Goal: Task Accomplishment & Management: Manage account settings

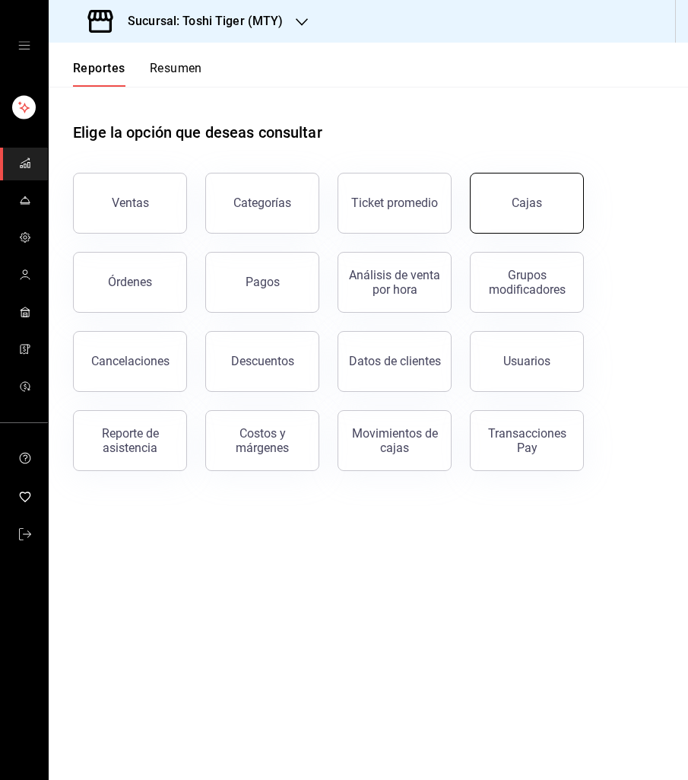
click at [519, 203] on div "Cajas" at bounding box center [527, 203] width 30 height 14
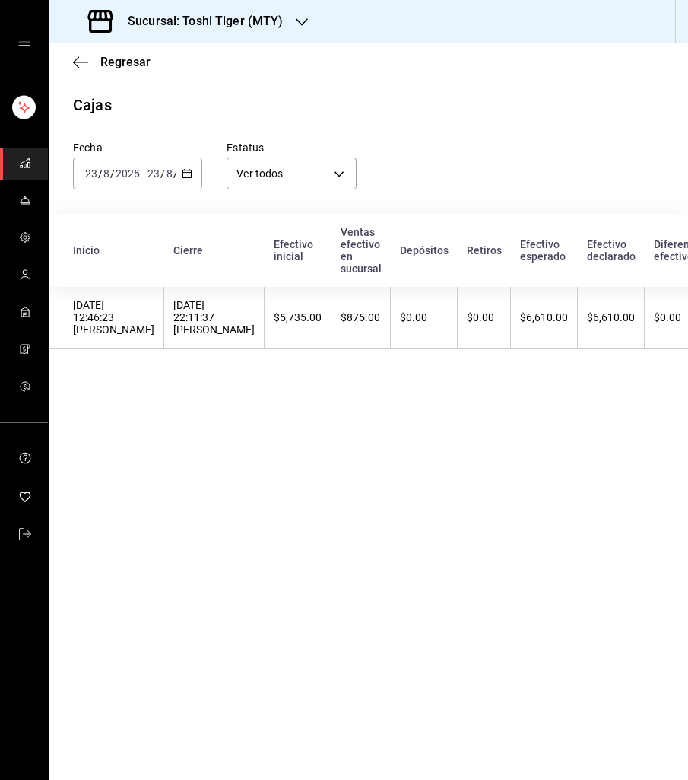
click at [189, 168] on icon "button" at bounding box center [187, 173] width 11 height 11
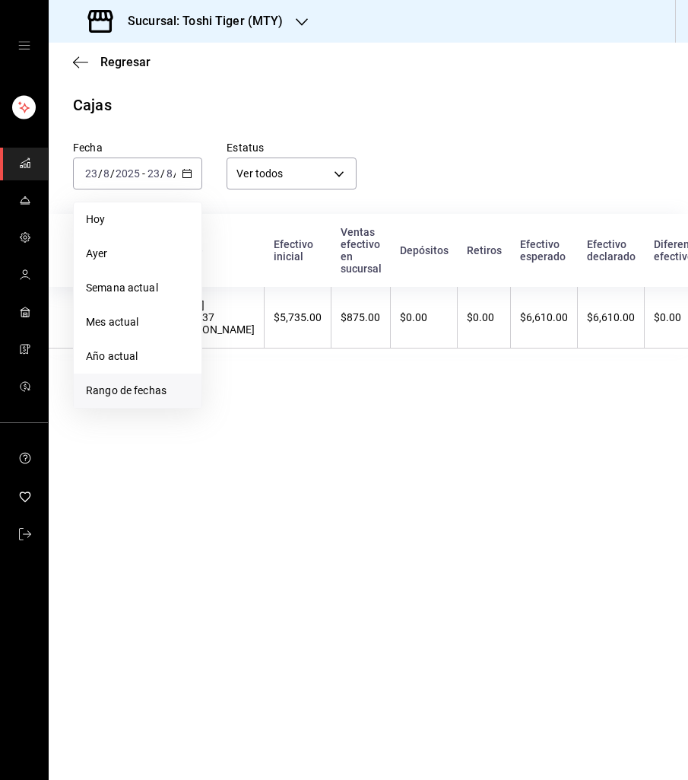
click at [141, 379] on li "Rango de fechas" at bounding box center [138, 391] width 128 height 34
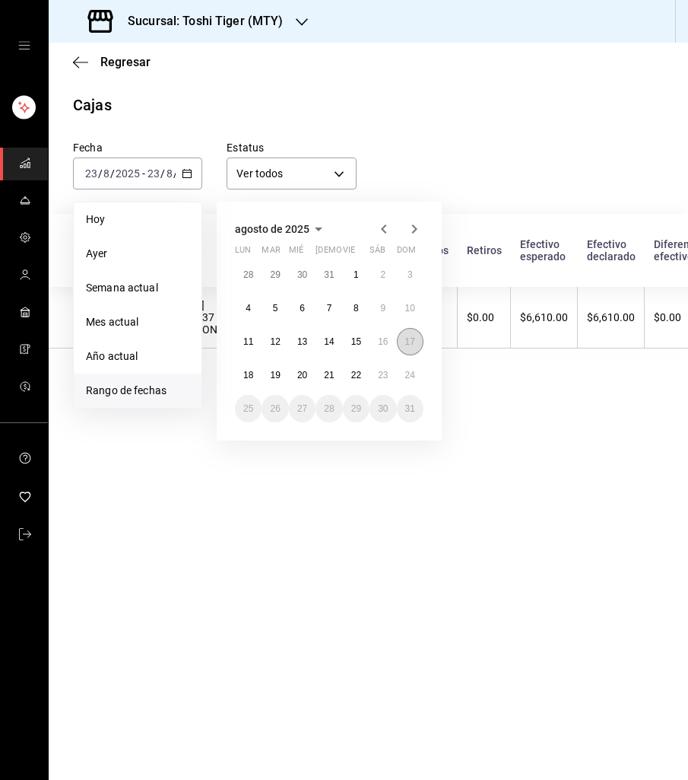
click at [408, 342] on abbr "17" at bounding box center [410, 341] width 10 height 11
click at [411, 373] on abbr "24" at bounding box center [410, 375] width 10 height 11
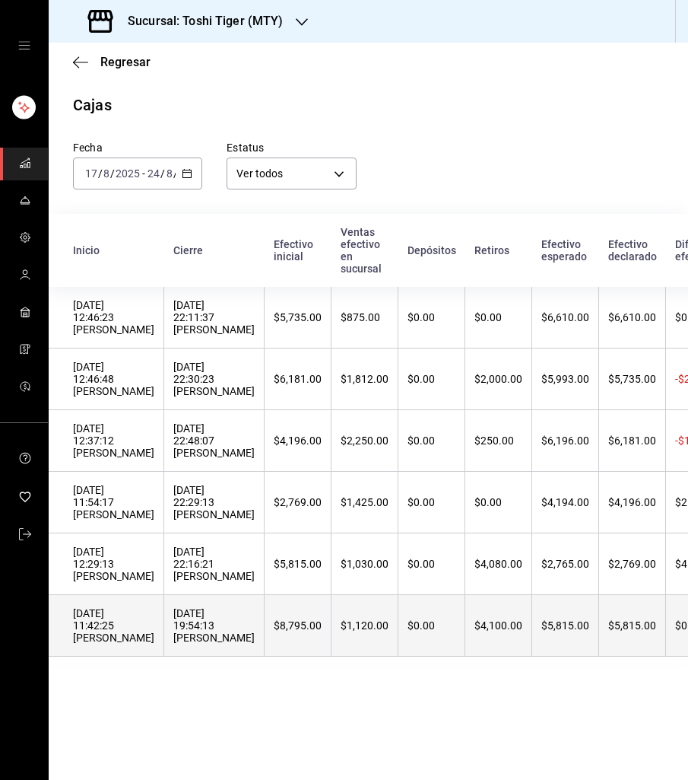
click at [186, 632] on div "[DATE] 19:54:13 [PERSON_NAME]" at bounding box center [213, 625] width 81 height 37
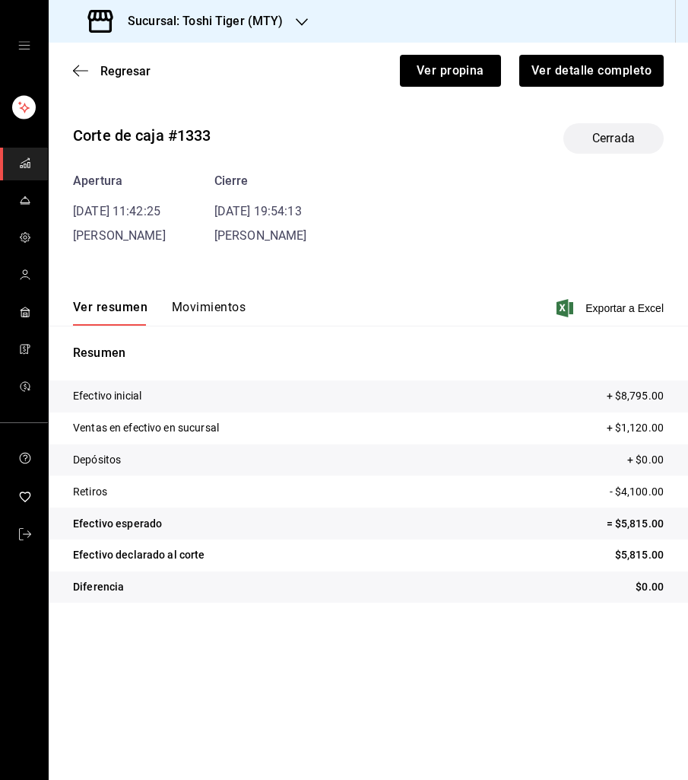
click at [203, 311] on button "Movimientos" at bounding box center [209, 313] width 74 height 26
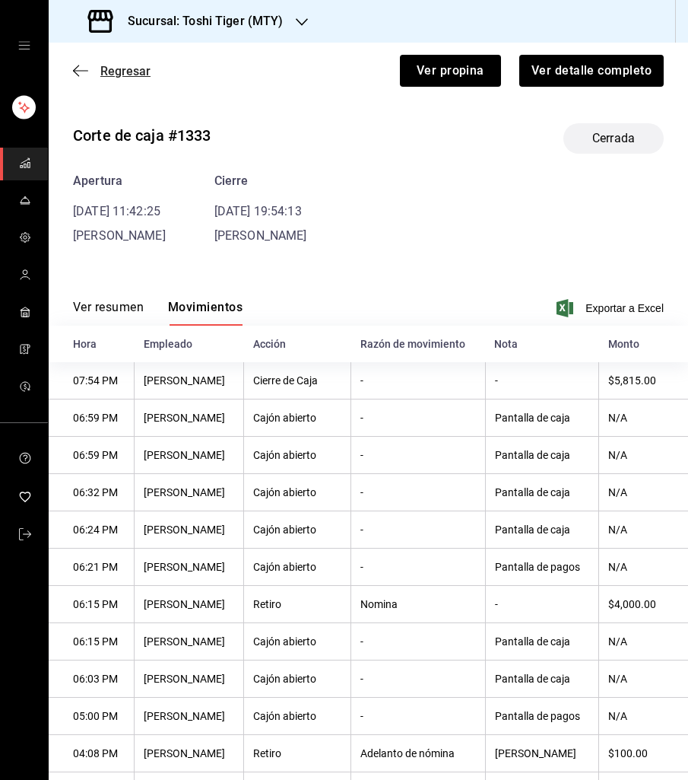
click at [124, 66] on span "Regresar" at bounding box center [125, 71] width 50 height 14
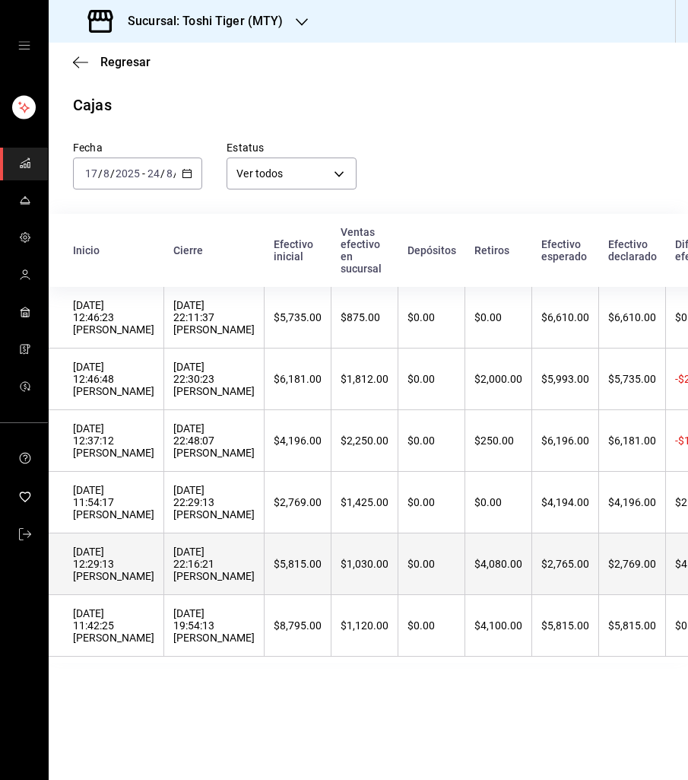
click at [196, 566] on div "[DATE] 22:16:21 [PERSON_NAME]" at bounding box center [213, 563] width 81 height 37
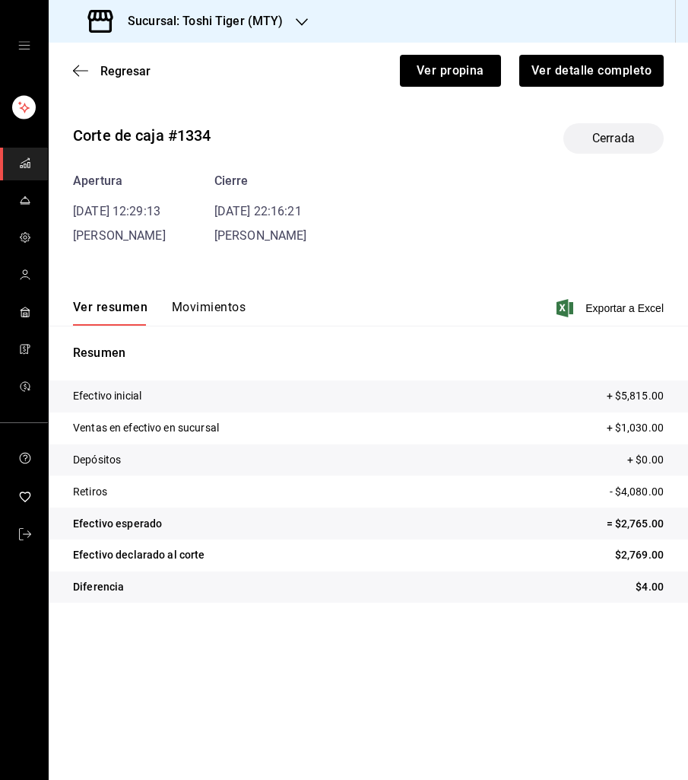
click at [201, 310] on button "Movimientos" at bounding box center [209, 313] width 74 height 26
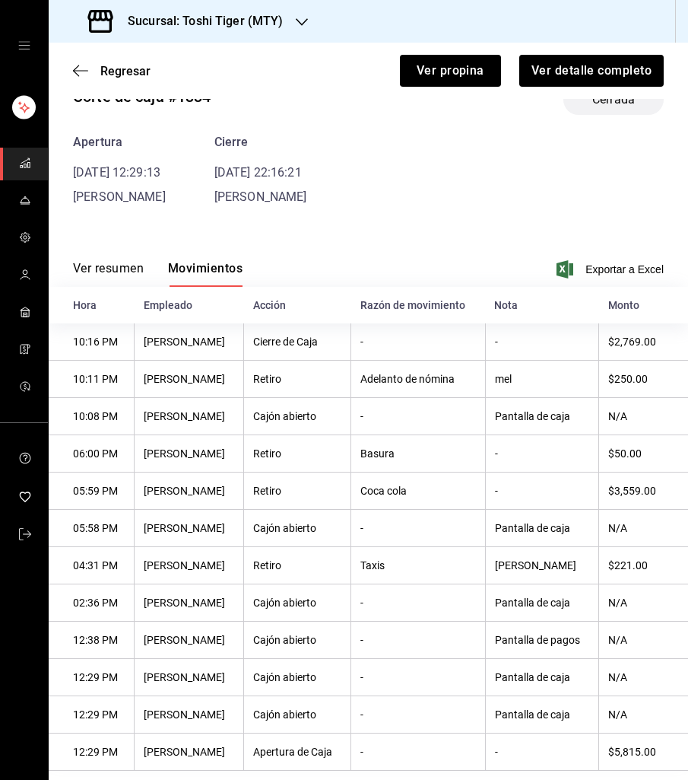
scroll to position [65, 0]
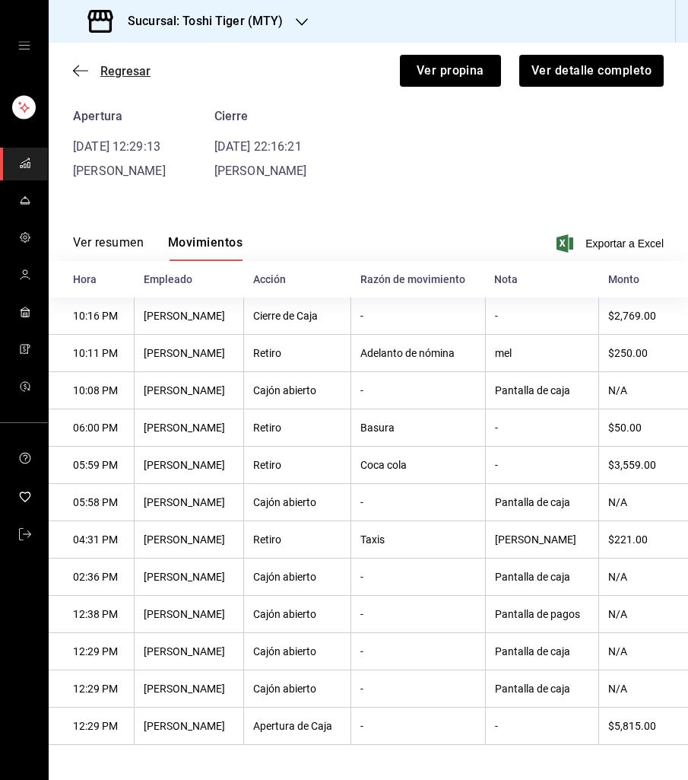
click at [115, 70] on span "Regresar" at bounding box center [125, 71] width 50 height 14
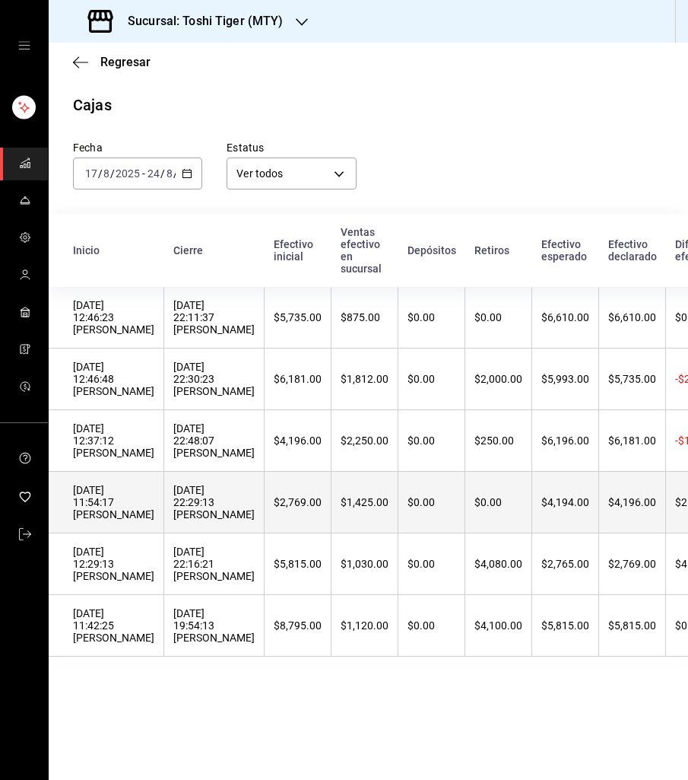
click at [173, 513] on div "[DATE] 22:29:13 [PERSON_NAME]" at bounding box center [213, 502] width 81 height 37
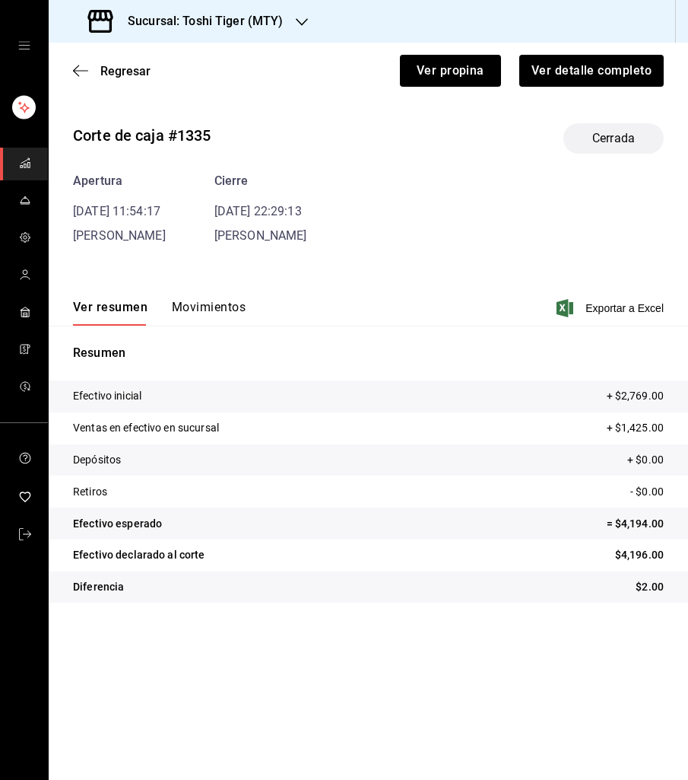
click at [194, 311] on button "Movimientos" at bounding box center [209, 313] width 74 height 26
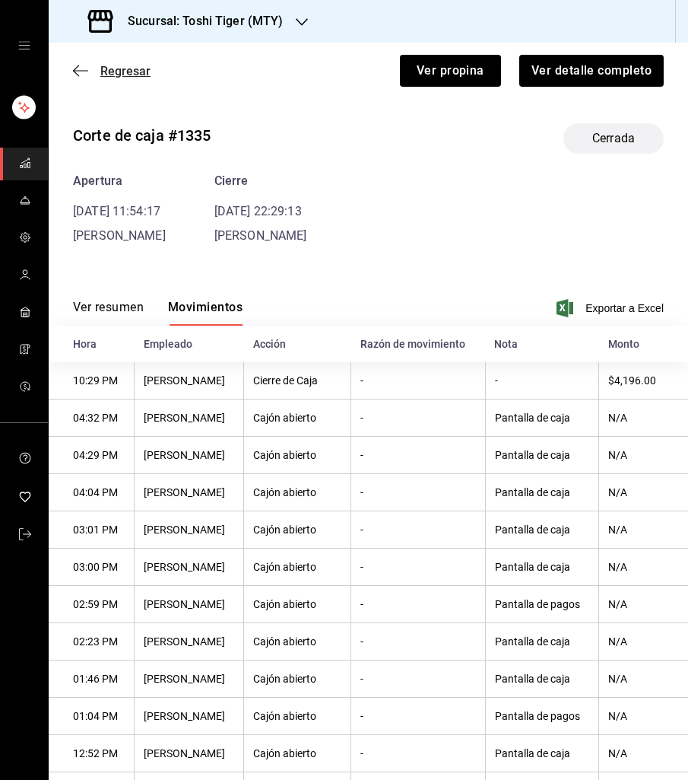
click at [121, 74] on span "Regresar" at bounding box center [125, 71] width 50 height 14
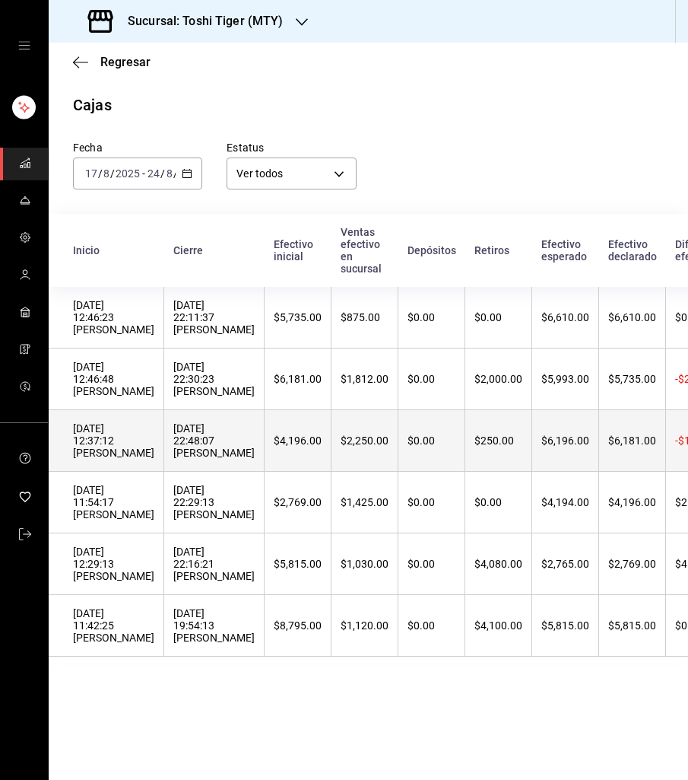
click at [151, 444] on th "[DATE] 12:37:12 [PERSON_NAME]" at bounding box center [107, 441] width 116 height 62
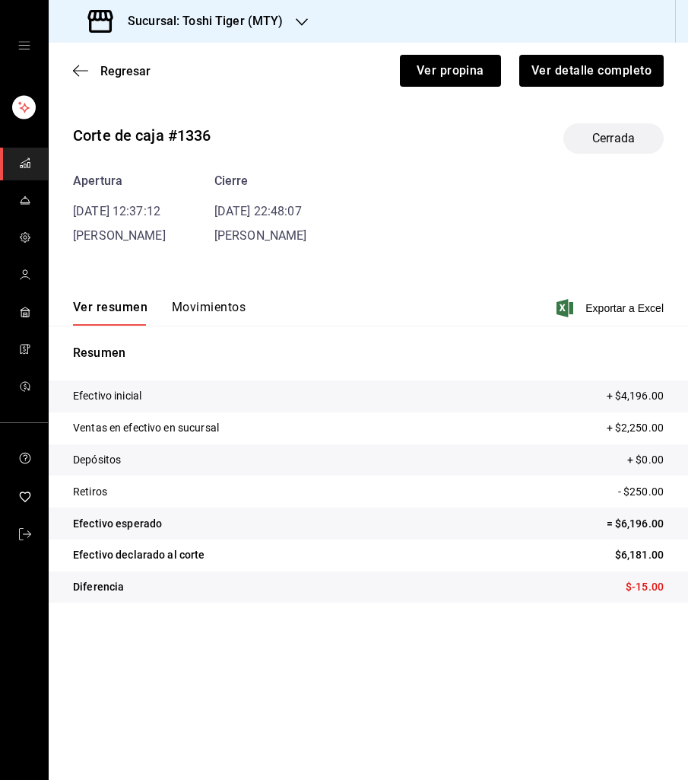
click at [196, 305] on button "Movimientos" at bounding box center [209, 313] width 74 height 26
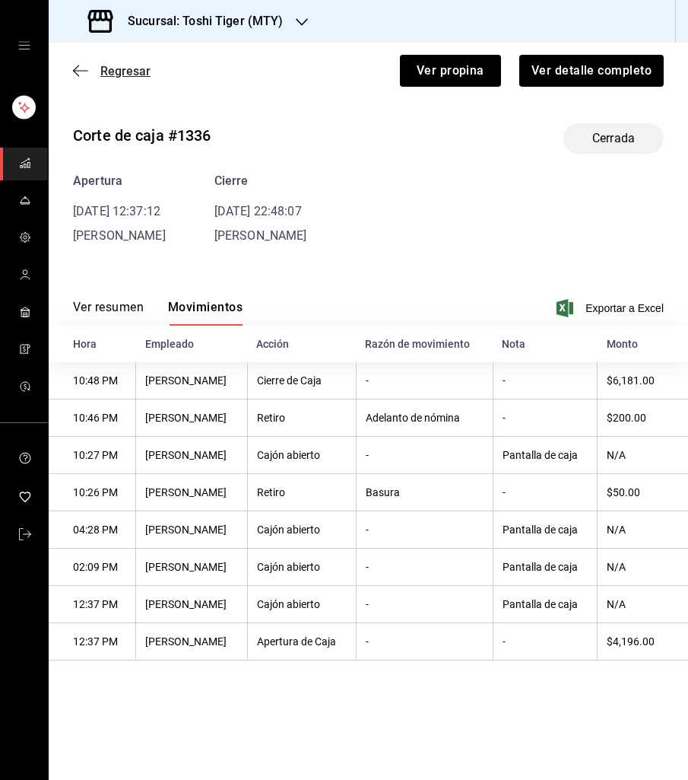
click at [132, 69] on span "Regresar" at bounding box center [125, 71] width 50 height 14
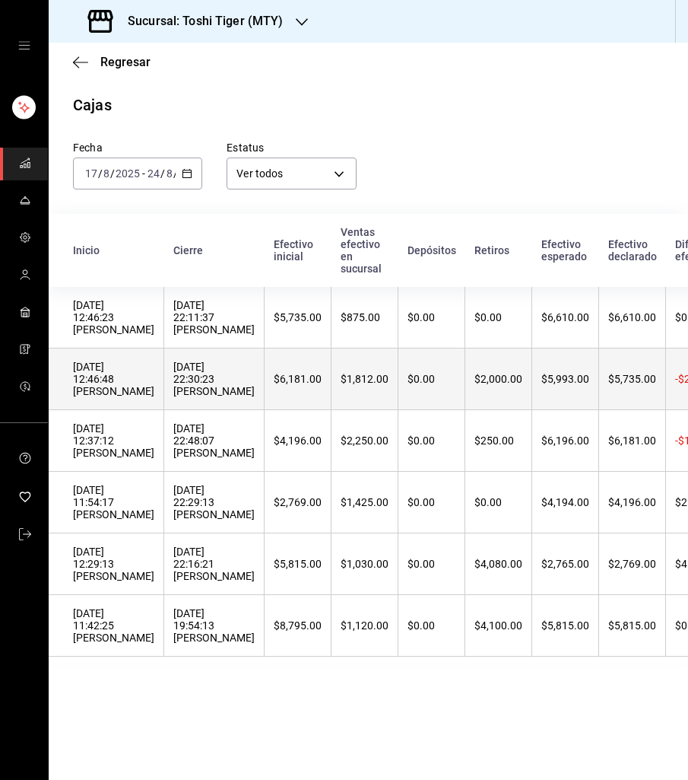
click at [148, 388] on th "[DATE] 12:46:48 [PERSON_NAME]" at bounding box center [107, 379] width 116 height 62
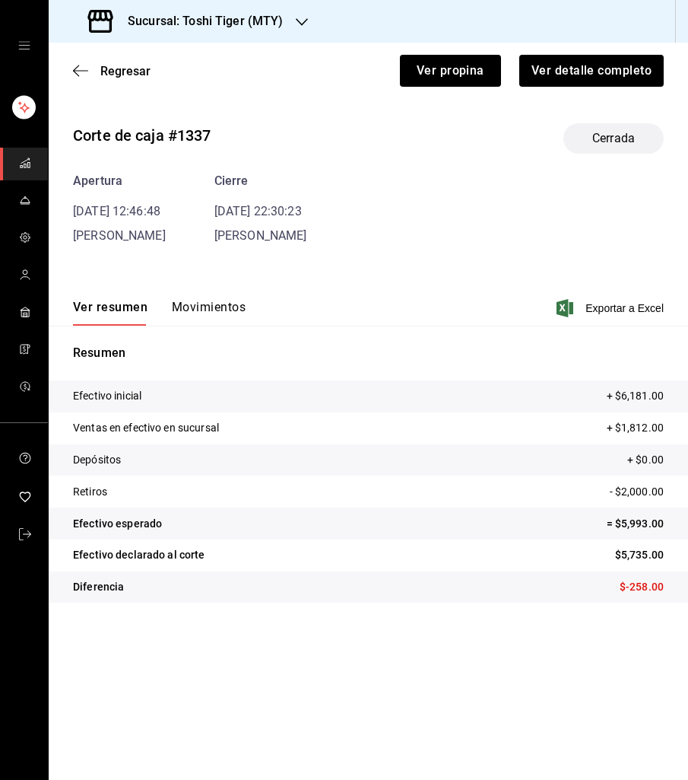
click at [192, 315] on button "Movimientos" at bounding box center [209, 313] width 74 height 26
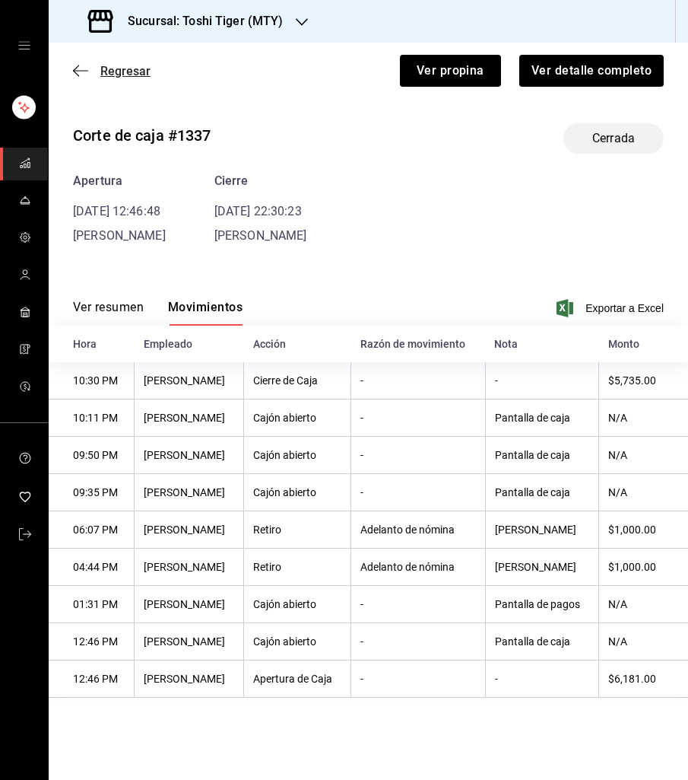
click at [119, 66] on span "Regresar" at bounding box center [125, 71] width 50 height 14
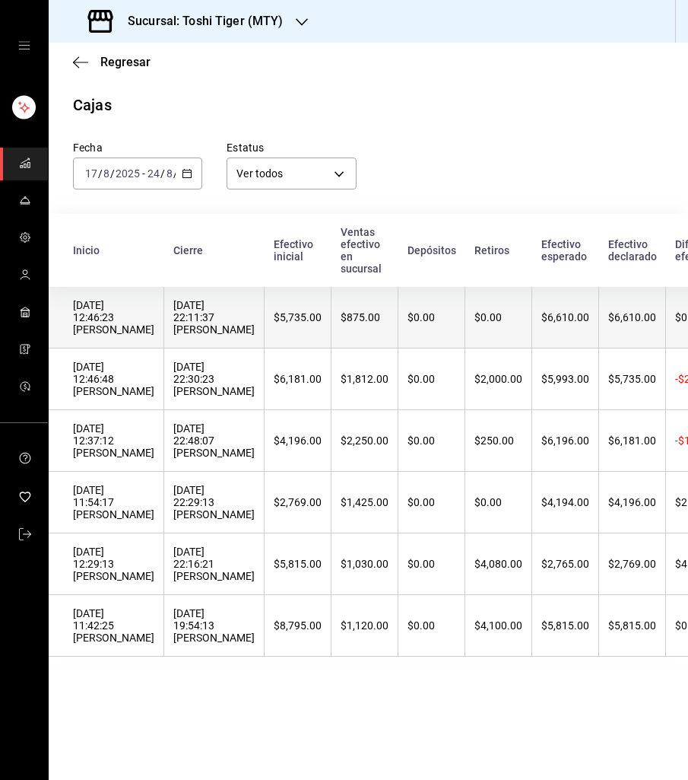
click at [194, 343] on th "[DATE] 22:11:37 [PERSON_NAME]" at bounding box center [214, 318] width 100 height 62
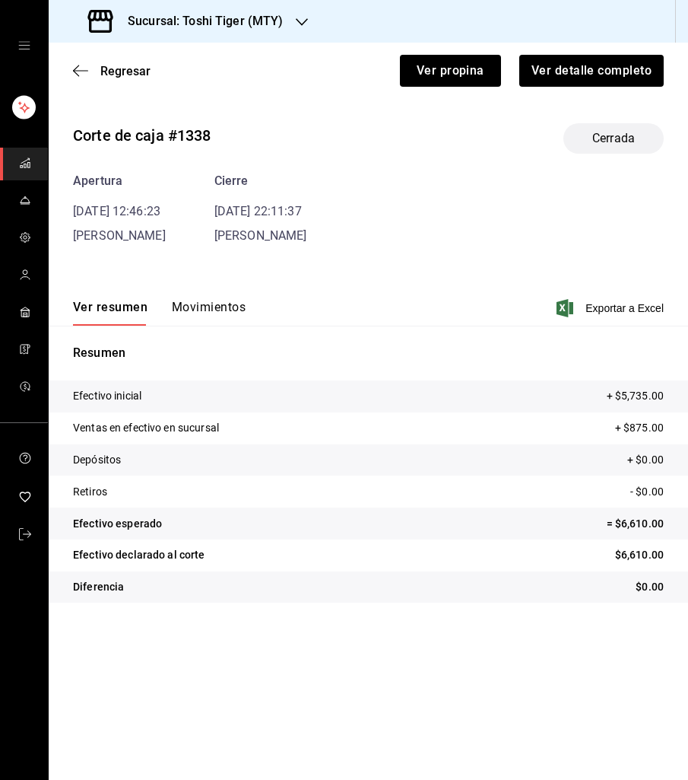
click at [196, 305] on button "Movimientos" at bounding box center [209, 313] width 74 height 26
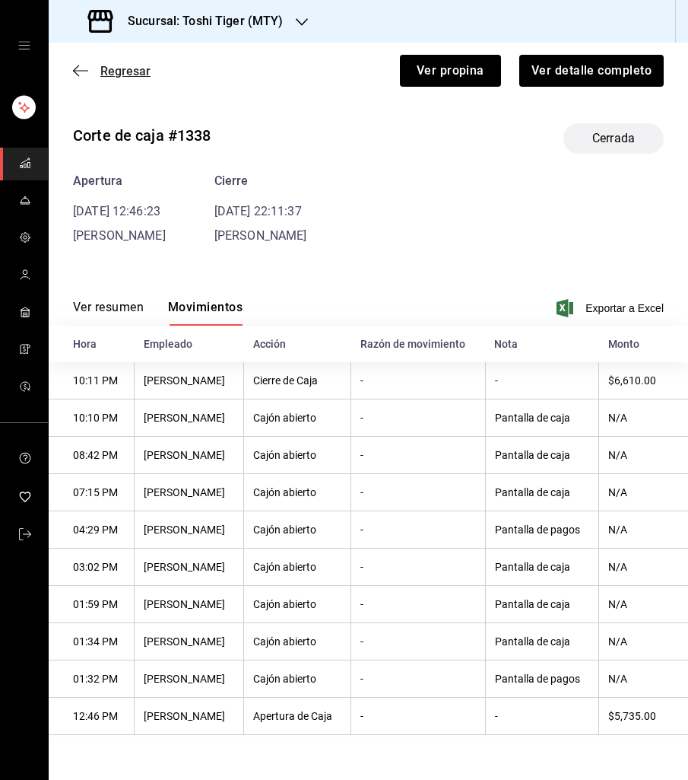
click at [127, 65] on span "Regresar" at bounding box center [125, 71] width 50 height 14
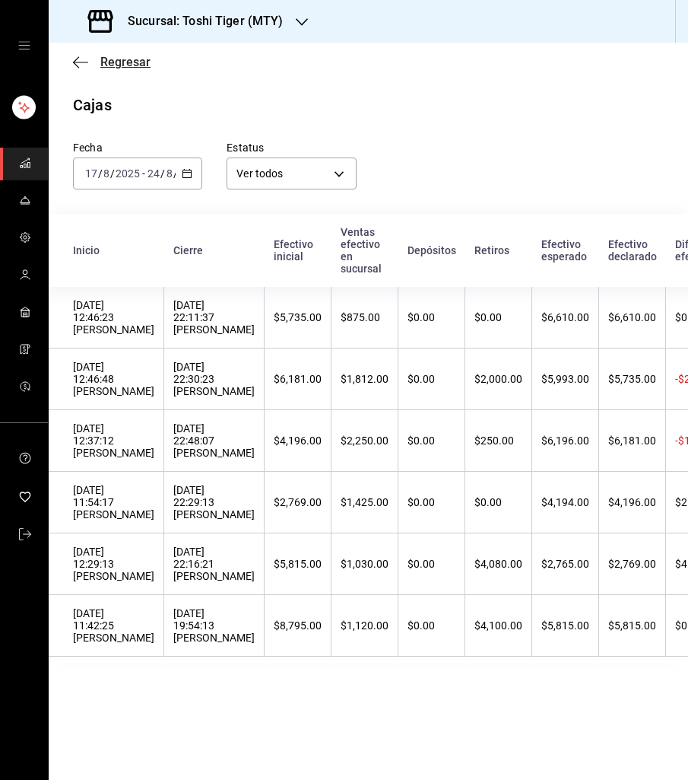
click at [126, 62] on span "Regresar" at bounding box center [125, 62] width 50 height 14
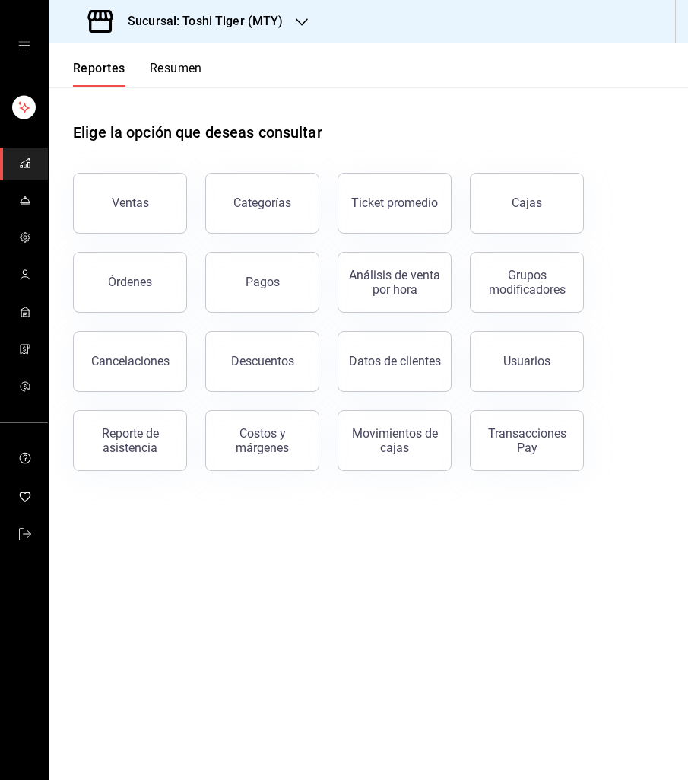
click at [273, 21] on h3 "Sucursal: Toshi Tiger (MTY)" at bounding box center [200, 21] width 168 height 18
click at [199, 74] on div "[PERSON_NAME] House (MTY)" at bounding box center [163, 66] width 228 height 34
click at [510, 213] on button "Cajas" at bounding box center [527, 203] width 114 height 61
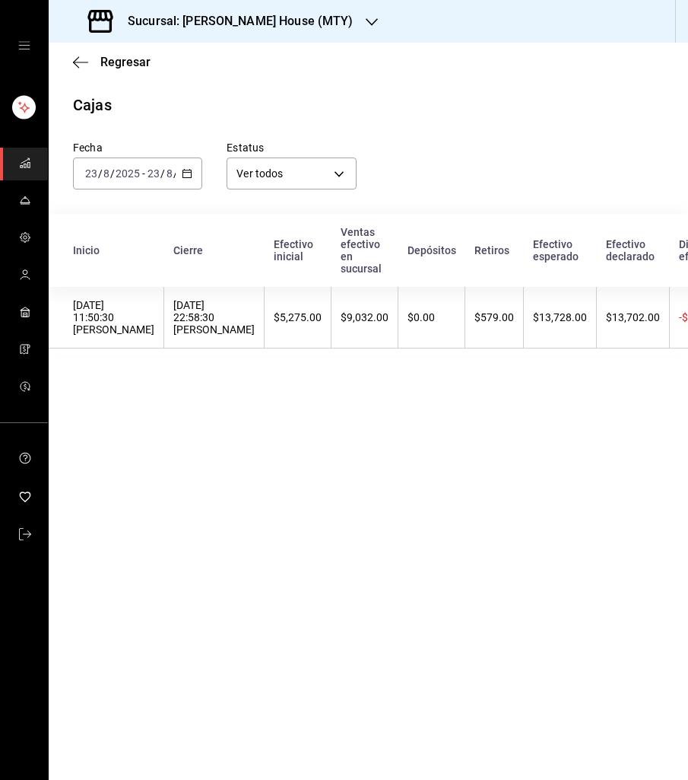
click at [192, 173] on \(Stroke\) "button" at bounding box center [187, 174] width 9 height 8
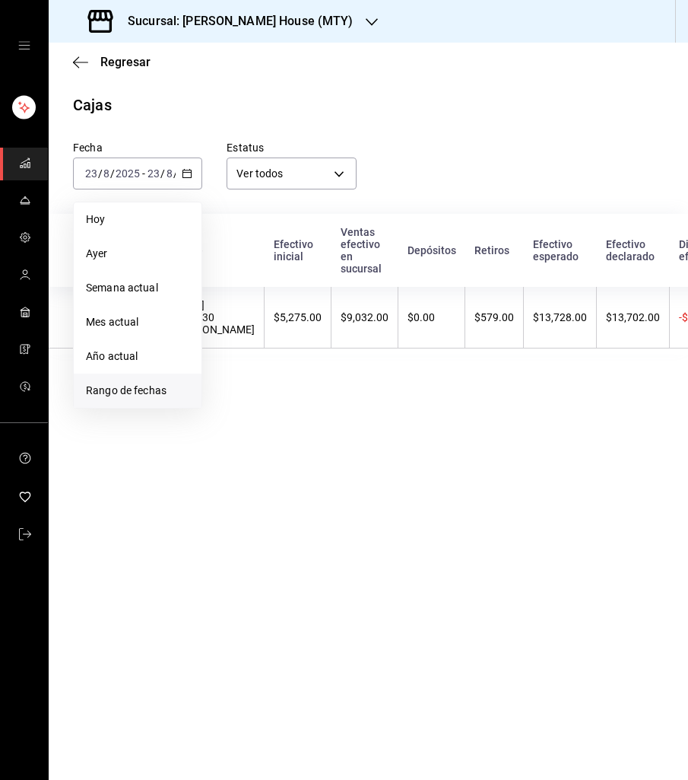
click at [151, 383] on span "Rango de fechas" at bounding box center [137, 391] width 103 height 16
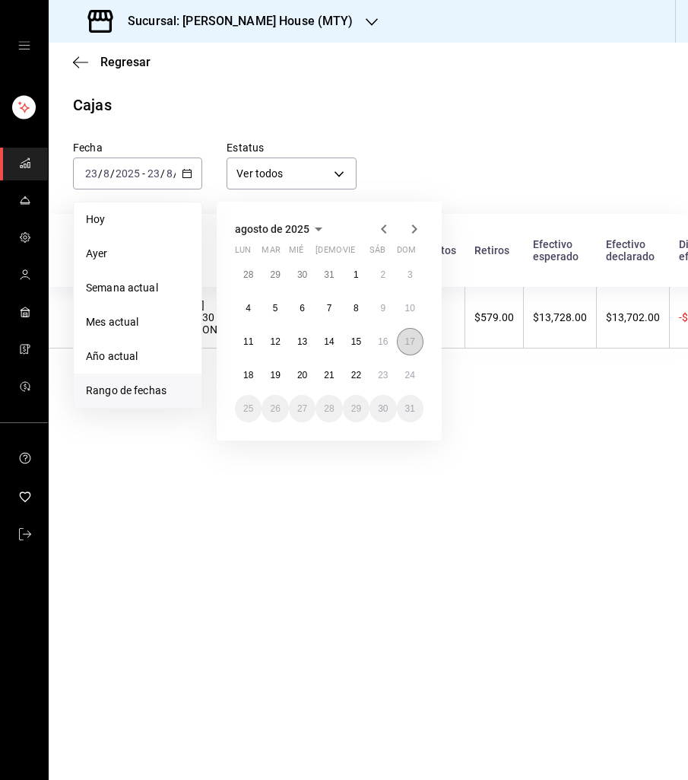
click at [408, 340] on abbr "17" at bounding box center [410, 341] width 10 height 11
click at [413, 374] on abbr "24" at bounding box center [410, 375] width 10 height 11
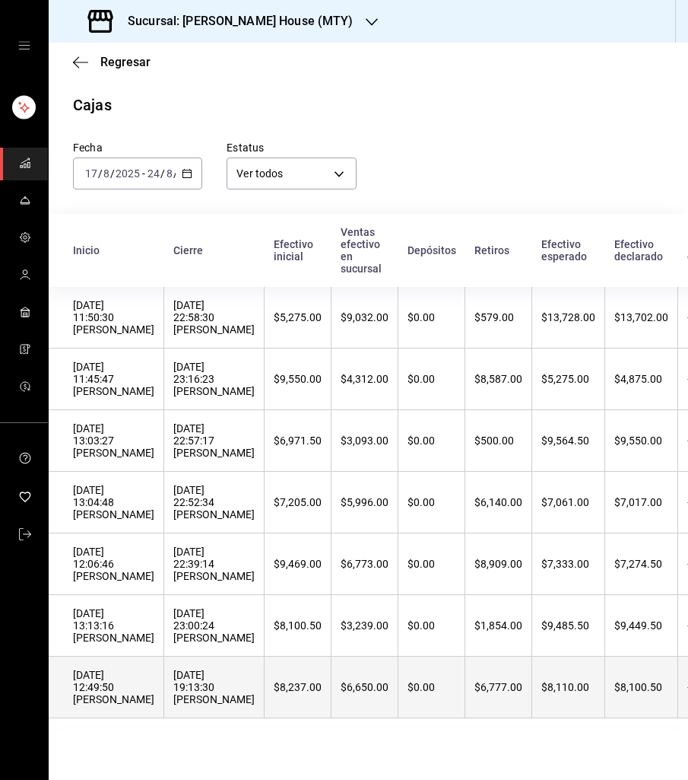
click at [140, 695] on div "[DATE] 12:49:50 [PERSON_NAME]" at bounding box center [113, 687] width 81 height 37
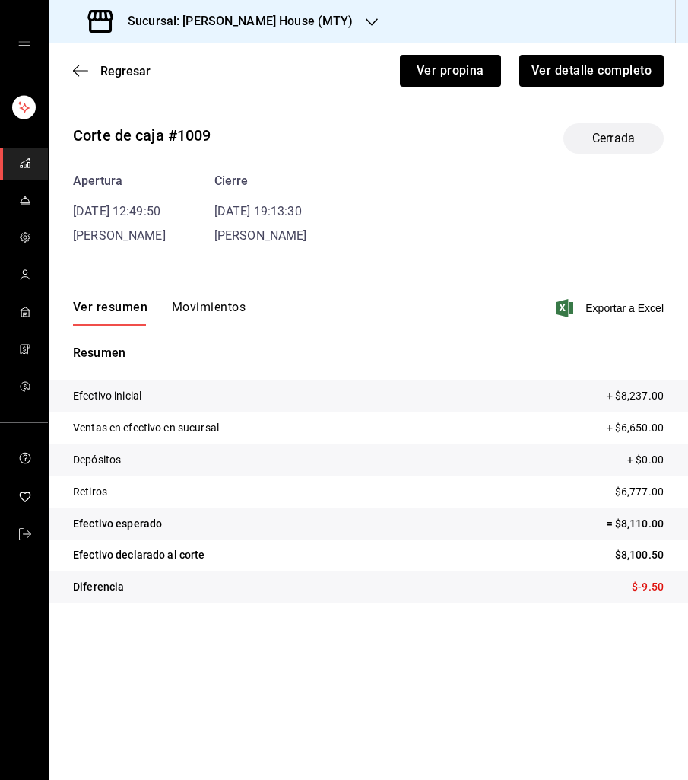
click at [211, 309] on button "Movimientos" at bounding box center [209, 313] width 74 height 26
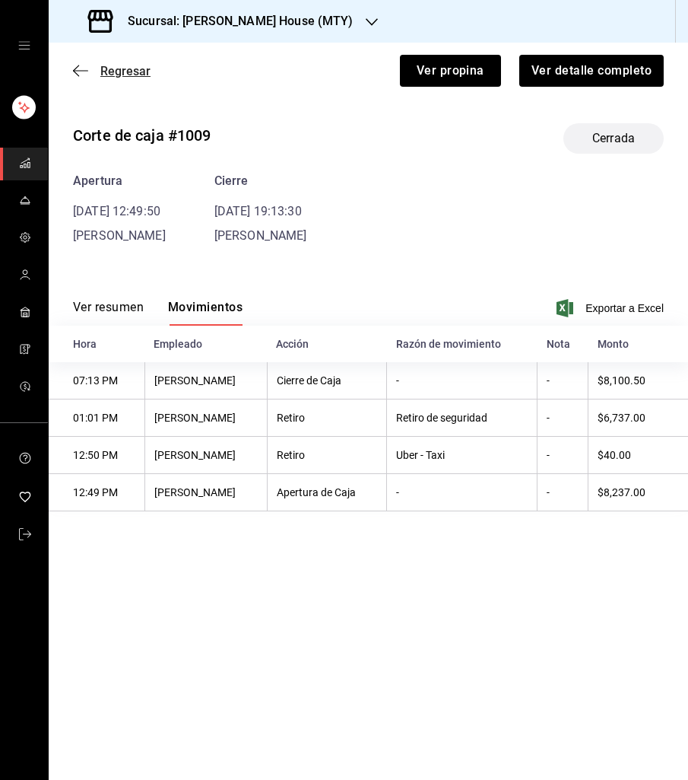
click at [128, 64] on span "Regresar" at bounding box center [125, 71] width 50 height 14
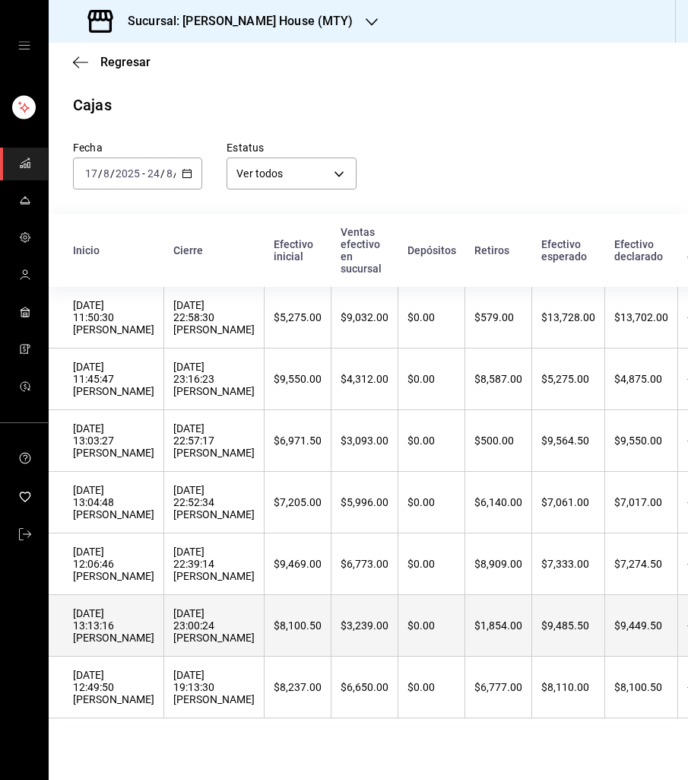
click at [173, 617] on div "[DATE] 23:00:24 [PERSON_NAME]" at bounding box center [213, 625] width 81 height 37
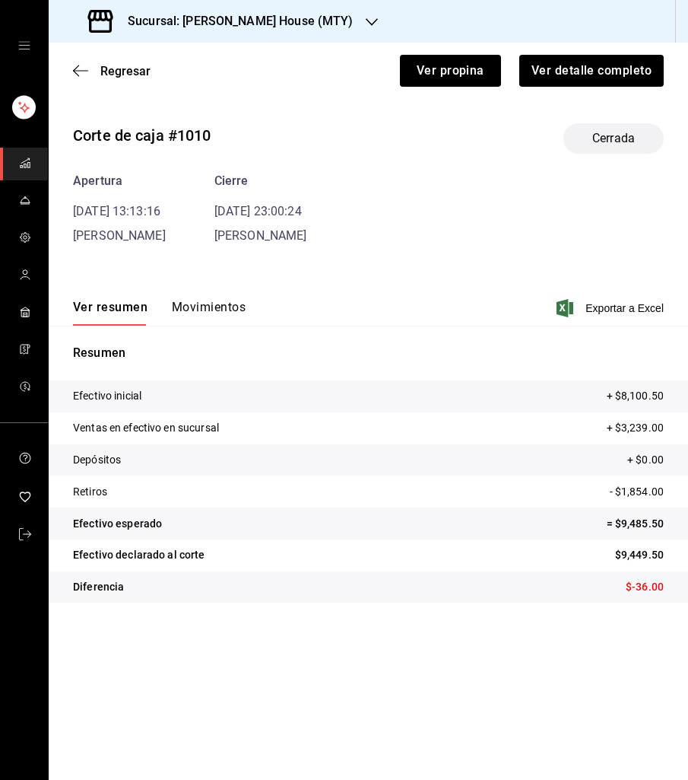
click at [197, 310] on button "Movimientos" at bounding box center [209, 313] width 74 height 26
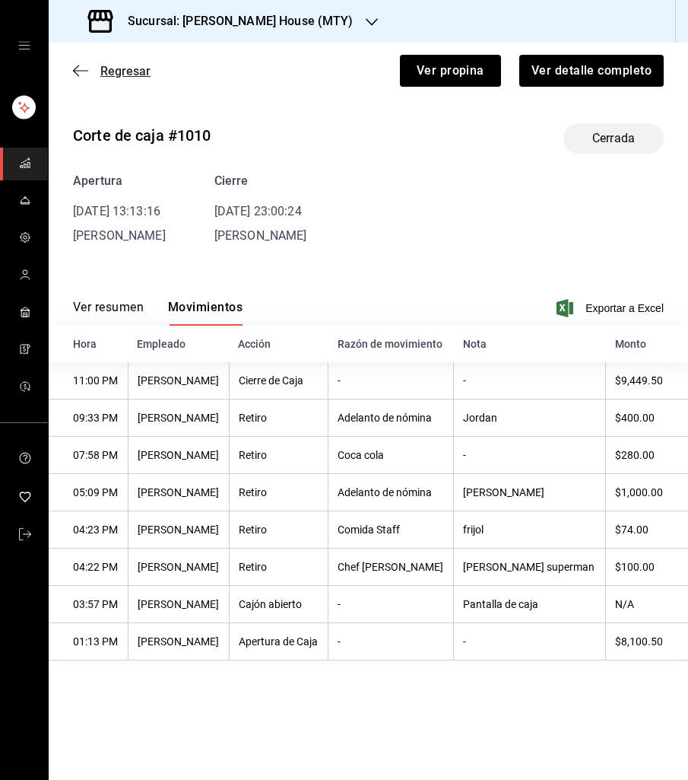
click at [122, 71] on span "Regresar" at bounding box center [125, 71] width 50 height 14
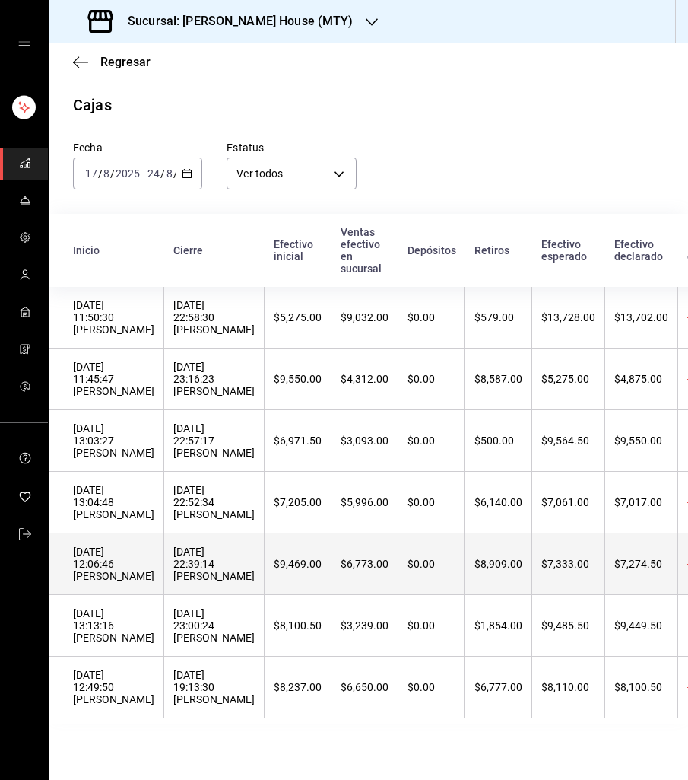
click at [193, 564] on div "[DATE] 22:39:14 [PERSON_NAME]" at bounding box center [213, 563] width 81 height 37
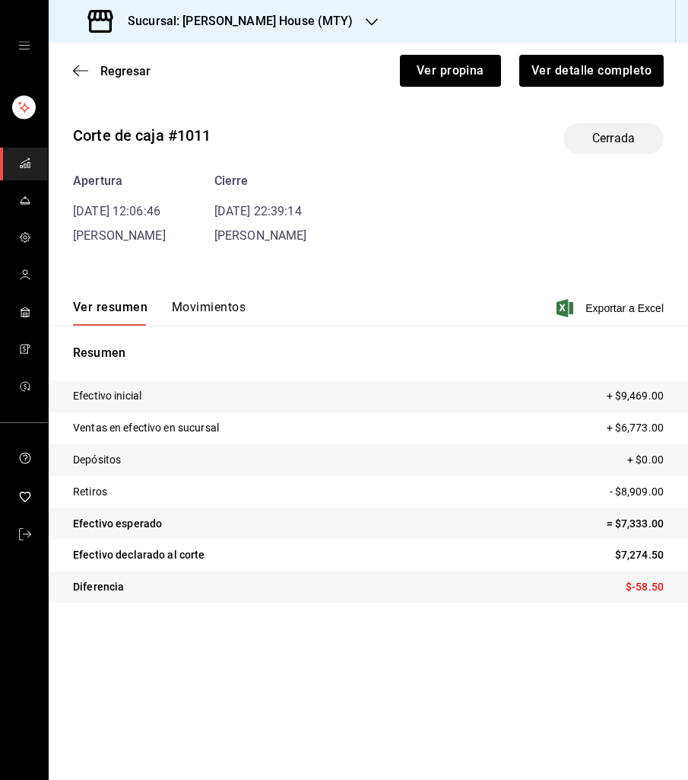
click at [198, 313] on button "Movimientos" at bounding box center [209, 313] width 74 height 26
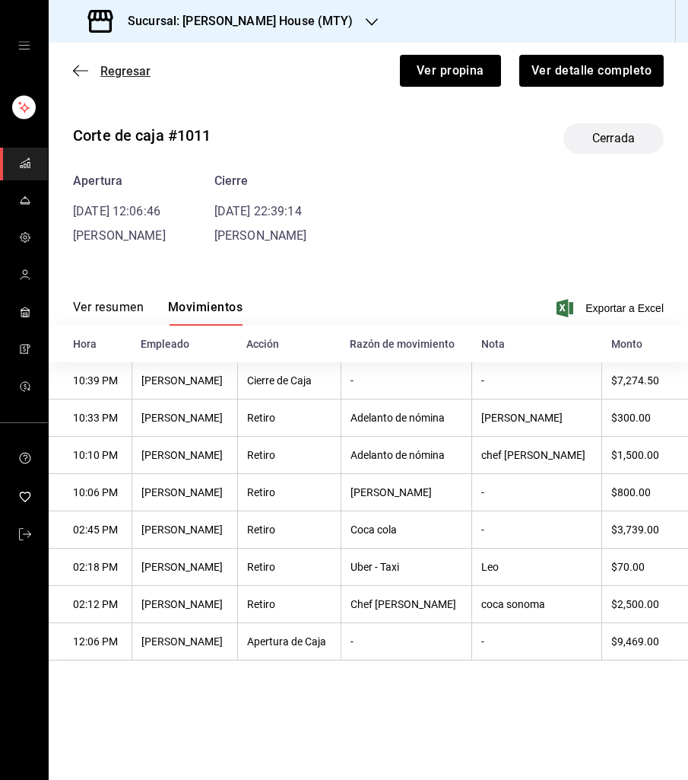
click at [113, 69] on span "Regresar" at bounding box center [125, 71] width 50 height 14
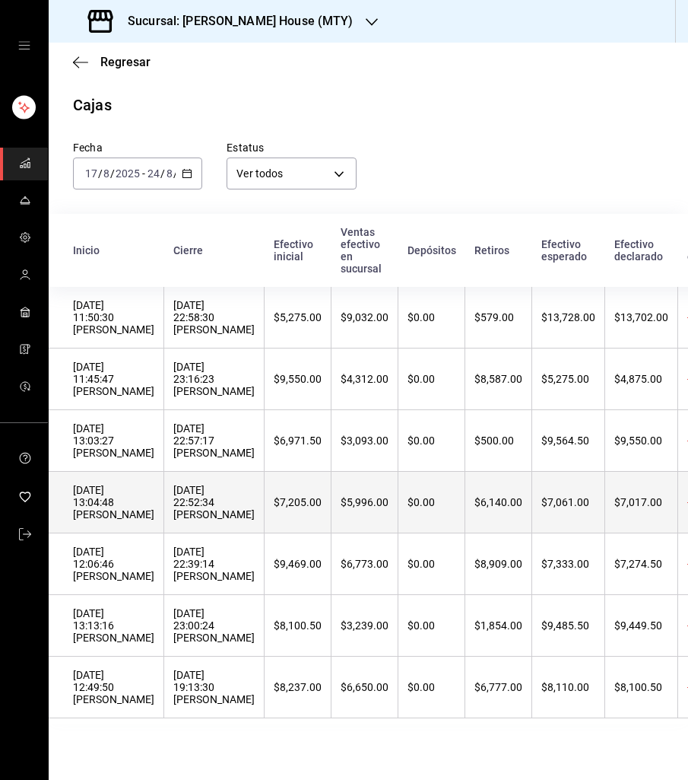
click at [151, 502] on div "[DATE] 13:04:48 [PERSON_NAME]" at bounding box center [113, 502] width 81 height 37
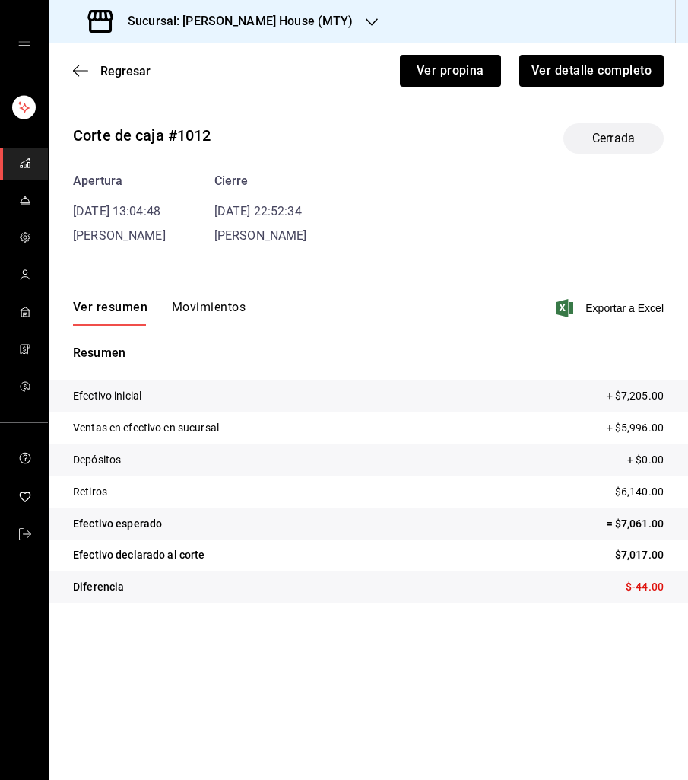
click at [192, 311] on button "Movimientos" at bounding box center [209, 313] width 74 height 26
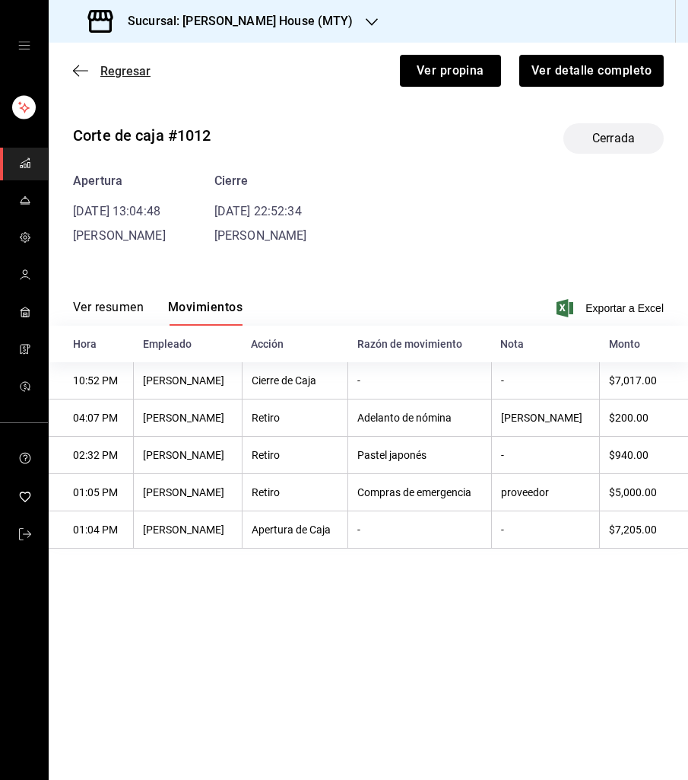
click at [134, 68] on span "Regresar" at bounding box center [125, 71] width 50 height 14
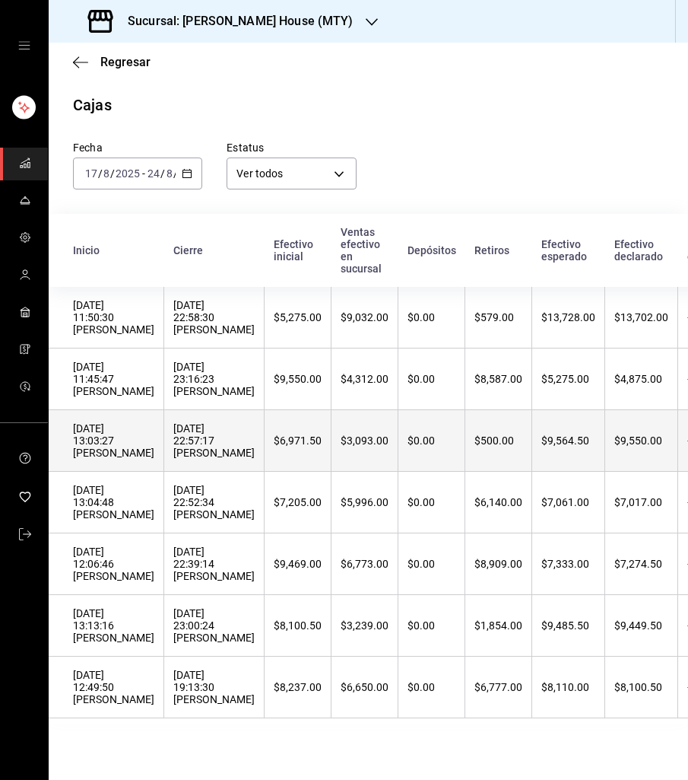
click at [132, 448] on div "[DATE] 13:03:27 [PERSON_NAME]" at bounding box center [113, 440] width 81 height 37
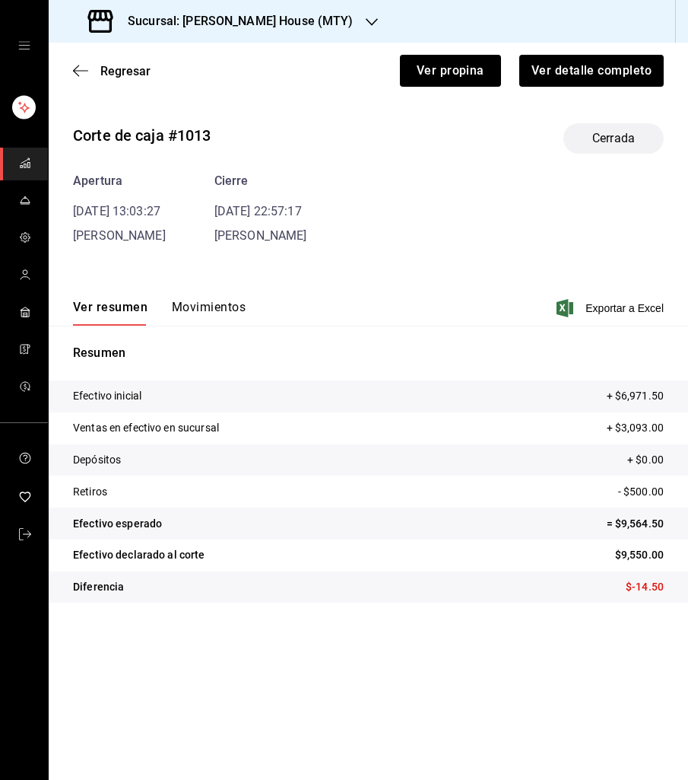
click at [197, 305] on button "Movimientos" at bounding box center [209, 313] width 74 height 26
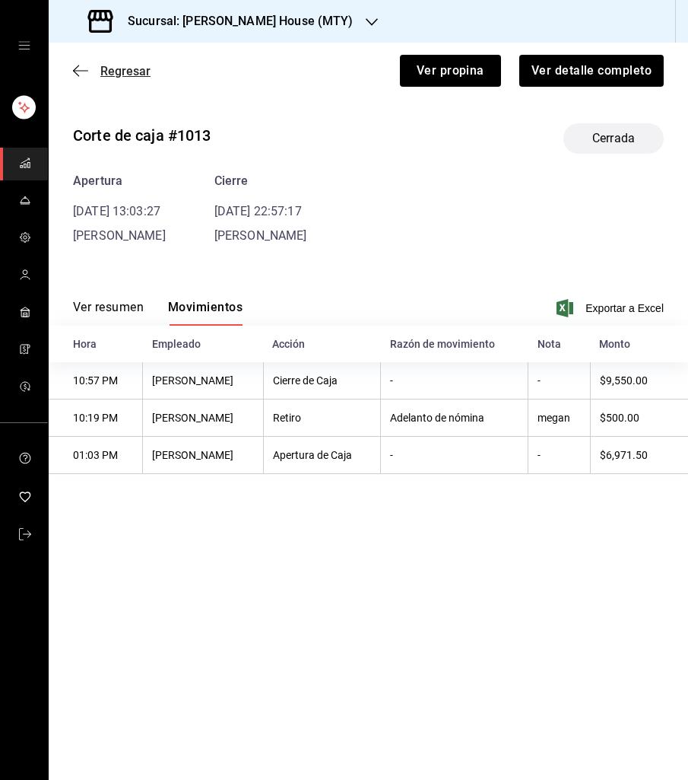
click at [132, 72] on span "Regresar" at bounding box center [125, 71] width 50 height 14
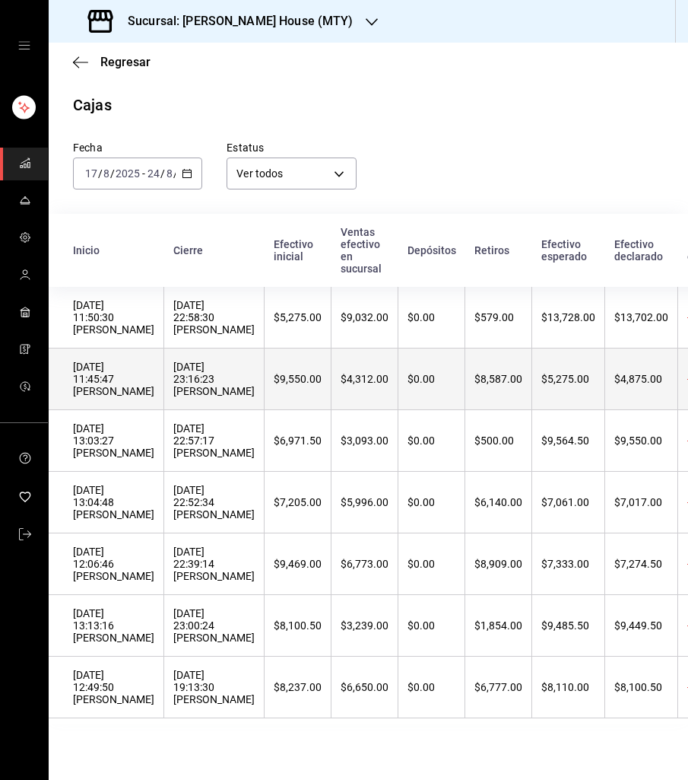
click at [143, 363] on div "[DATE] 11:45:47 [PERSON_NAME]" at bounding box center [113, 379] width 81 height 37
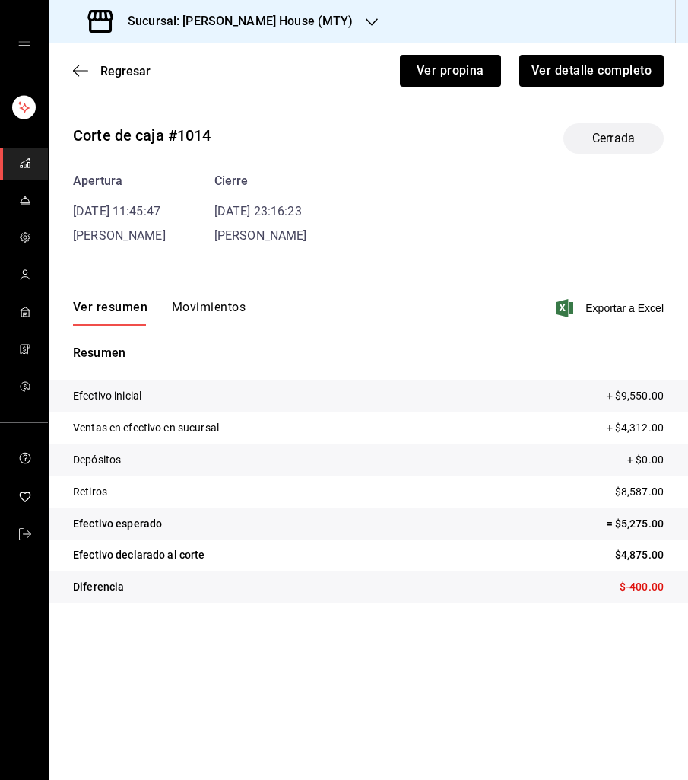
click at [185, 311] on button "Movimientos" at bounding box center [209, 313] width 74 height 26
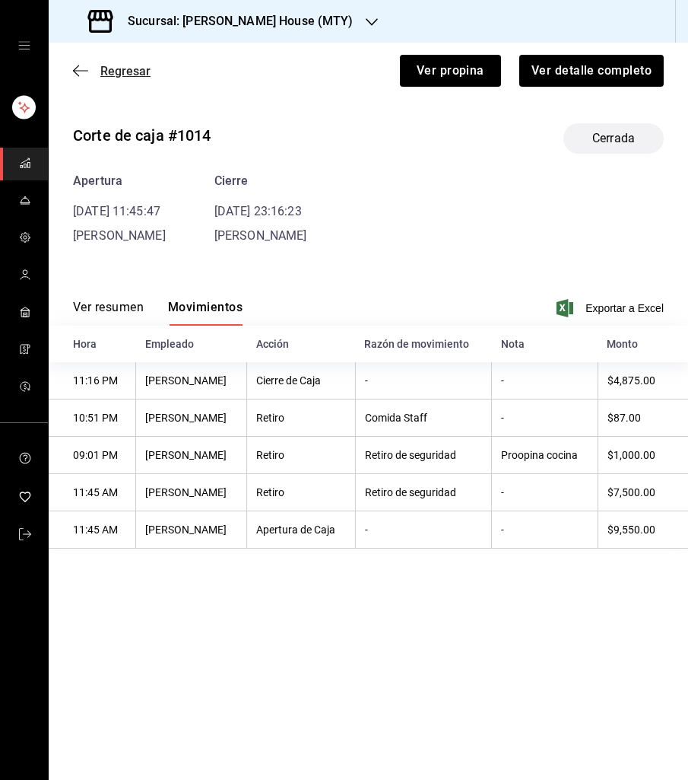
click at [129, 68] on span "Regresar" at bounding box center [125, 71] width 50 height 14
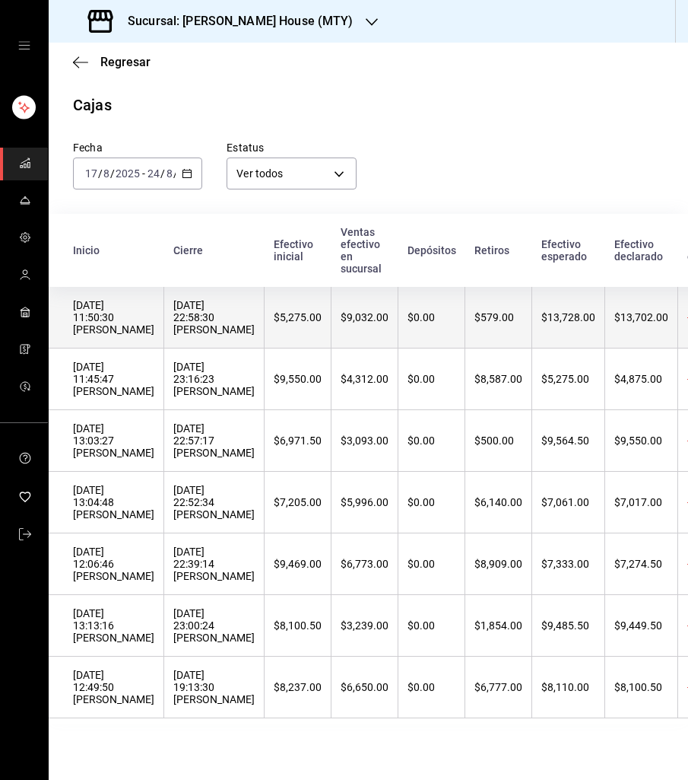
click at [151, 317] on div "[DATE] 11:50:30 [PERSON_NAME]" at bounding box center [113, 317] width 81 height 37
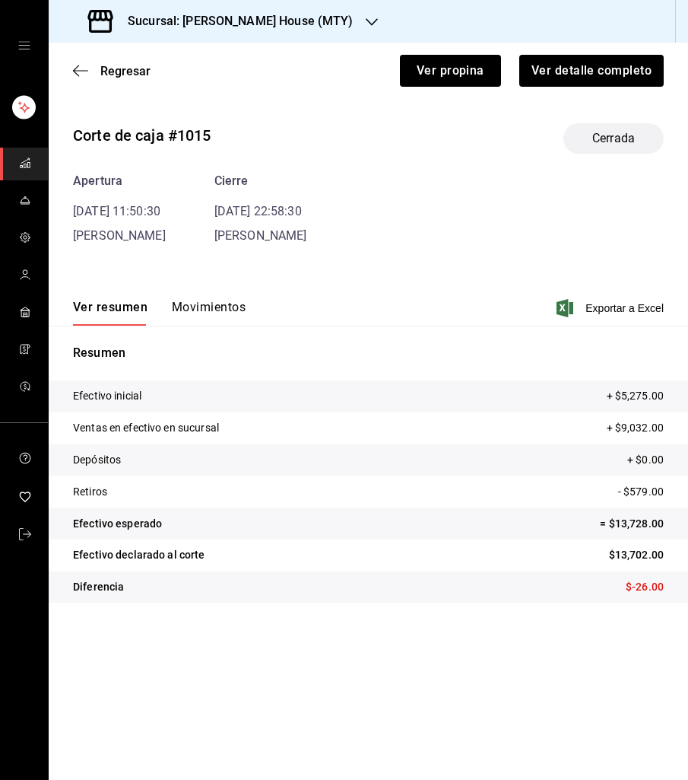
click at [189, 306] on button "Movimientos" at bounding box center [209, 313] width 74 height 26
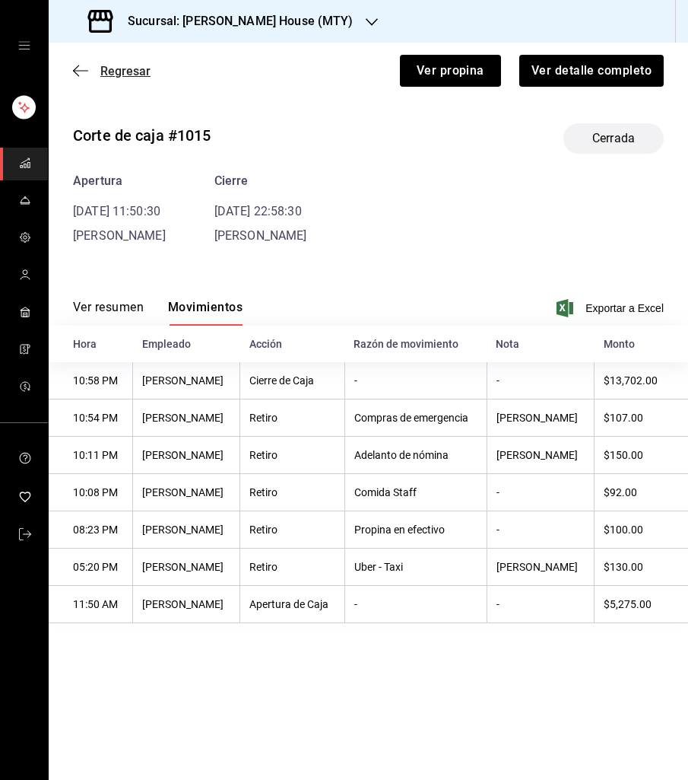
click at [121, 72] on span "Regresar" at bounding box center [125, 71] width 50 height 14
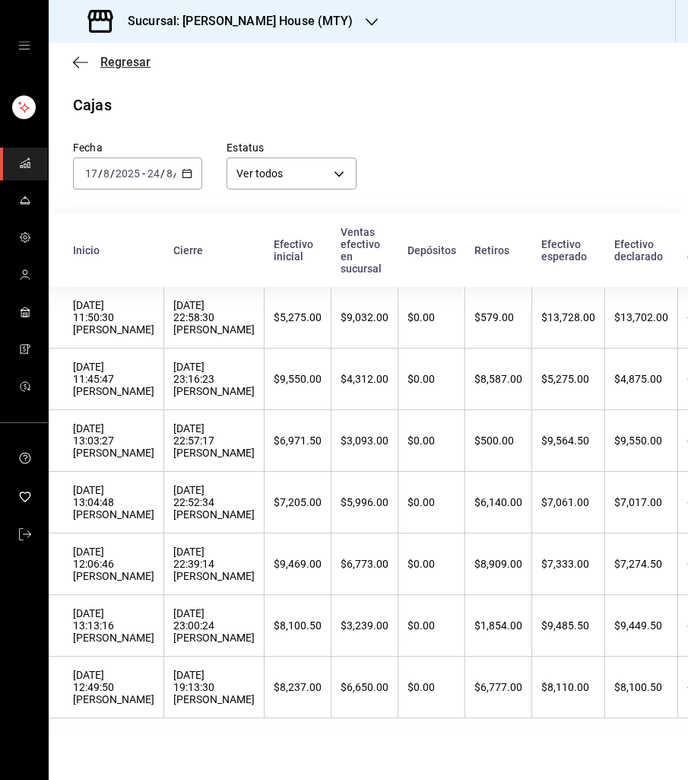
click at [116, 59] on span "Regresar" at bounding box center [125, 62] width 50 height 14
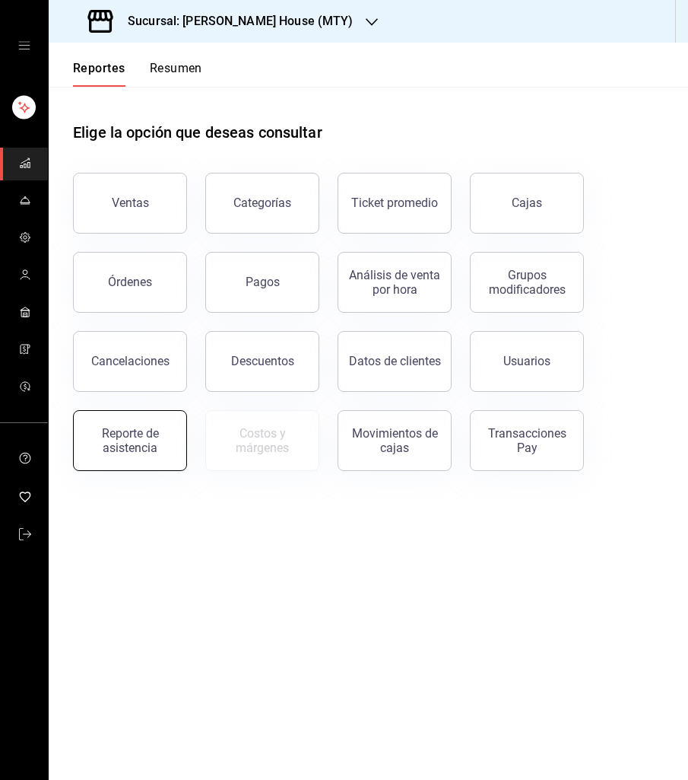
click at [138, 437] on div "Reporte de asistencia" at bounding box center [130, 440] width 94 height 29
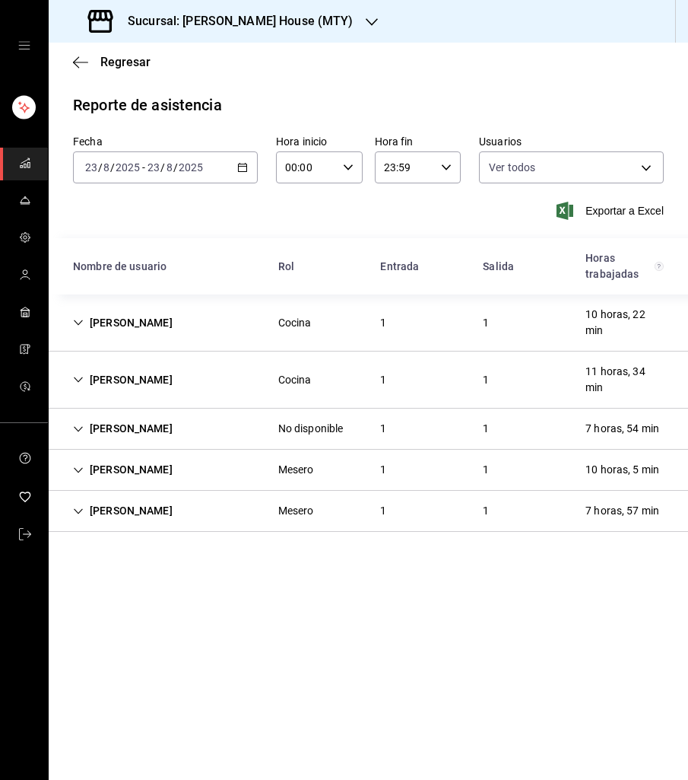
click at [243, 160] on div "[DATE] [DATE] - [DATE] [DATE]" at bounding box center [165, 167] width 185 height 32
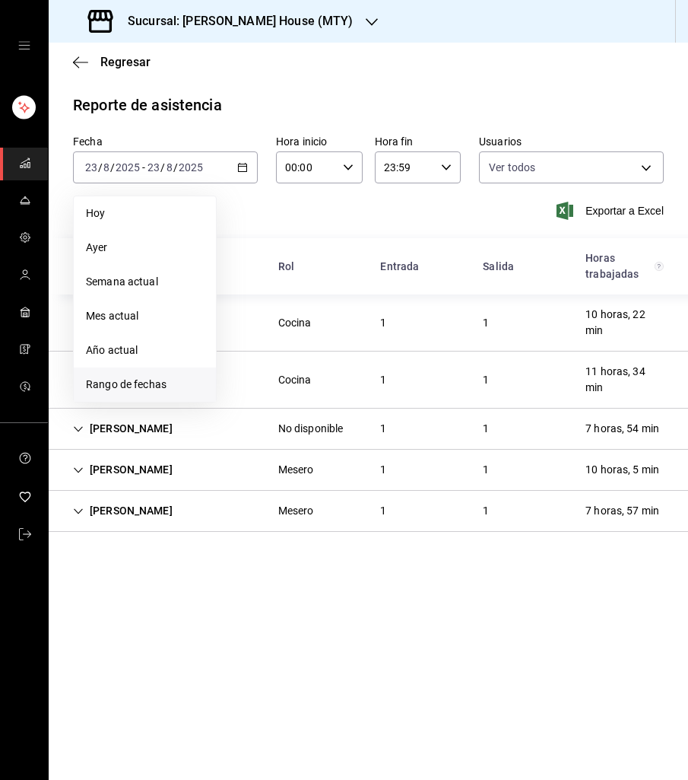
click at [140, 385] on span "Rango de fechas" at bounding box center [145, 385] width 118 height 16
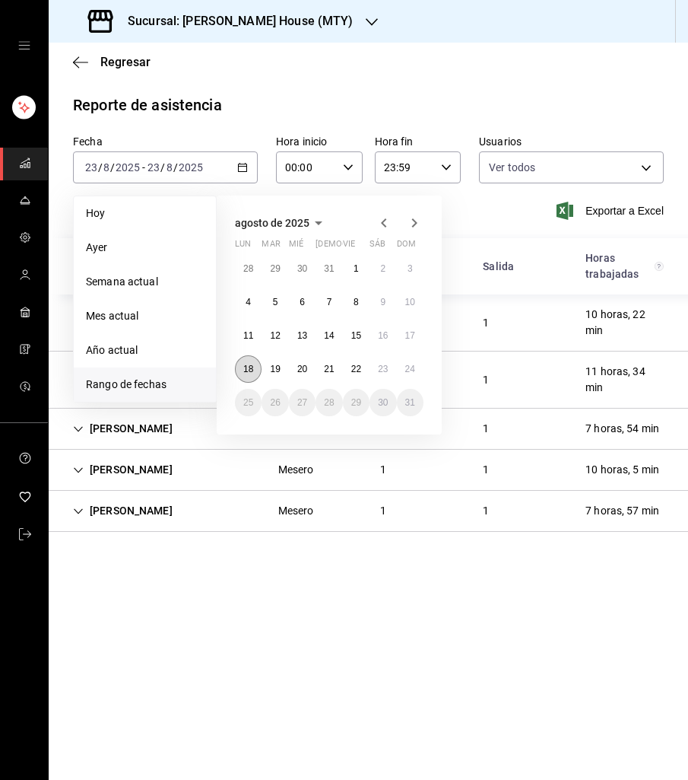
click at [254, 368] on button "18" at bounding box center [248, 368] width 27 height 27
click at [414, 365] on abbr "24" at bounding box center [410, 369] width 10 height 11
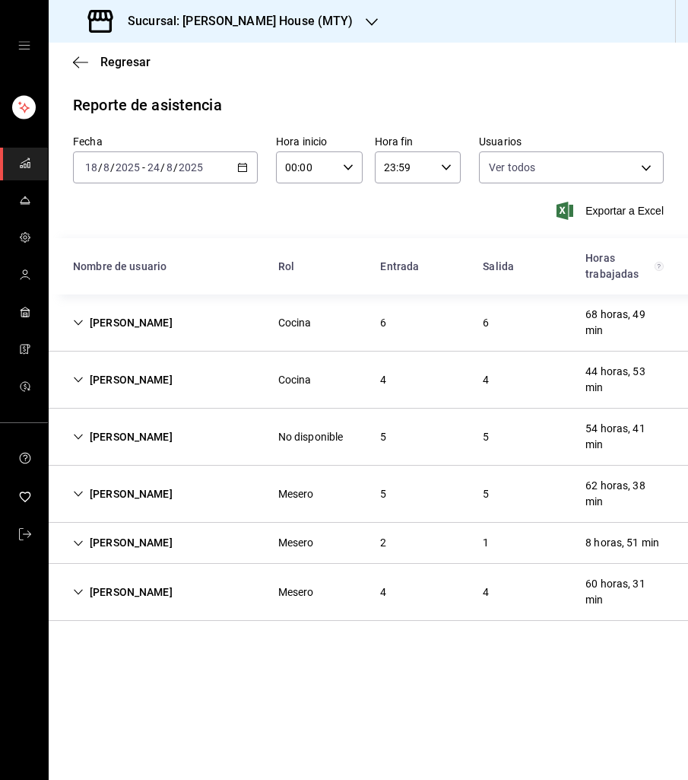
click at [78, 323] on icon "Cell" at bounding box center [78, 322] width 11 height 11
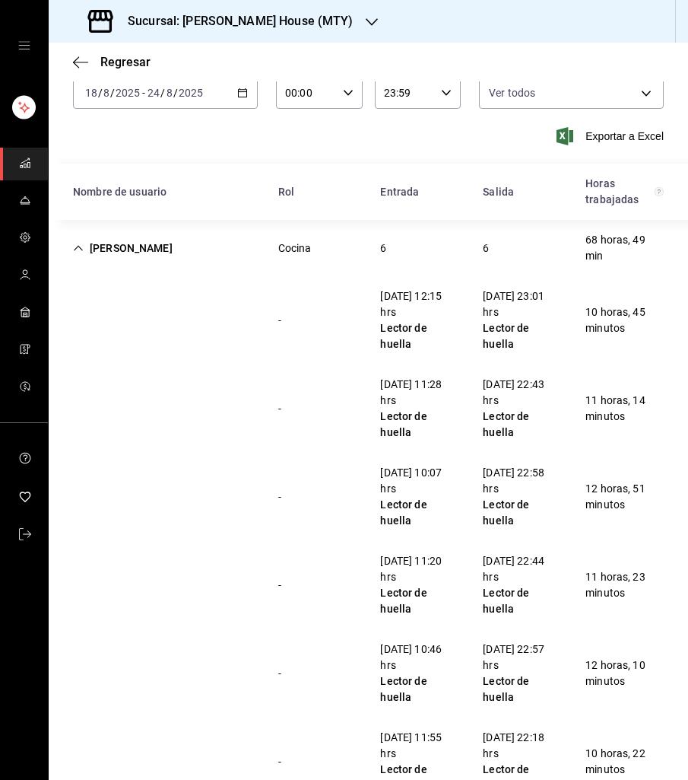
scroll to position [78, 0]
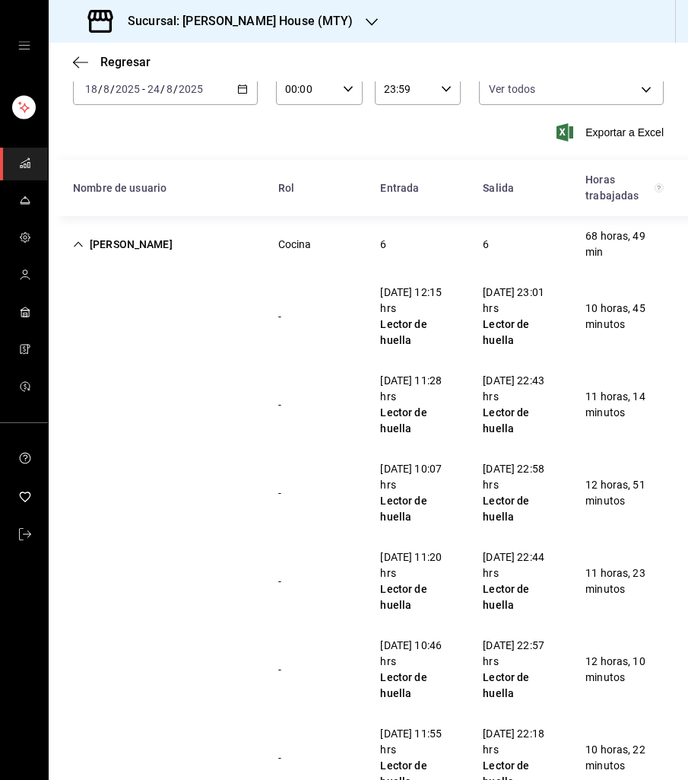
click at [79, 239] on icon "Cell" at bounding box center [78, 244] width 11 height 11
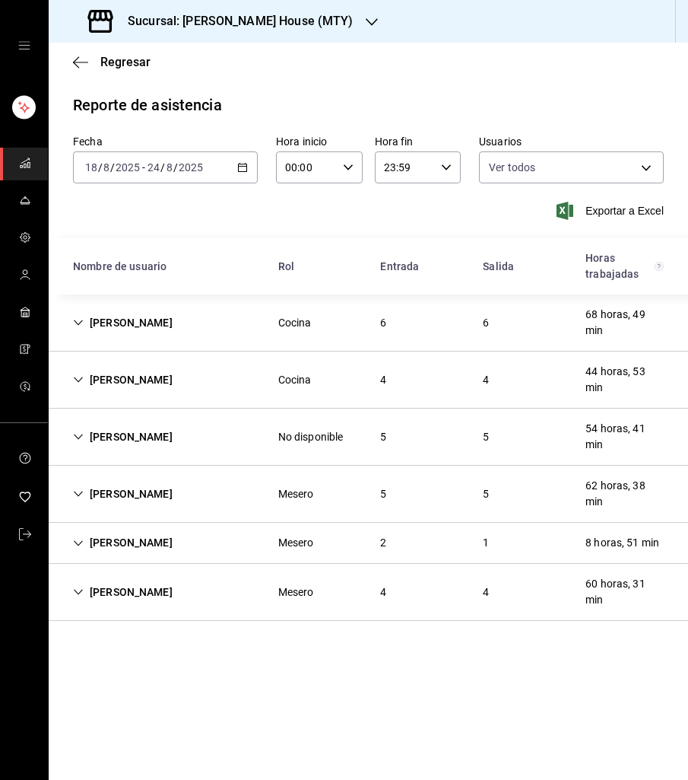
scroll to position [0, 0]
click at [81, 378] on icon "Cell" at bounding box center [78, 379] width 11 height 11
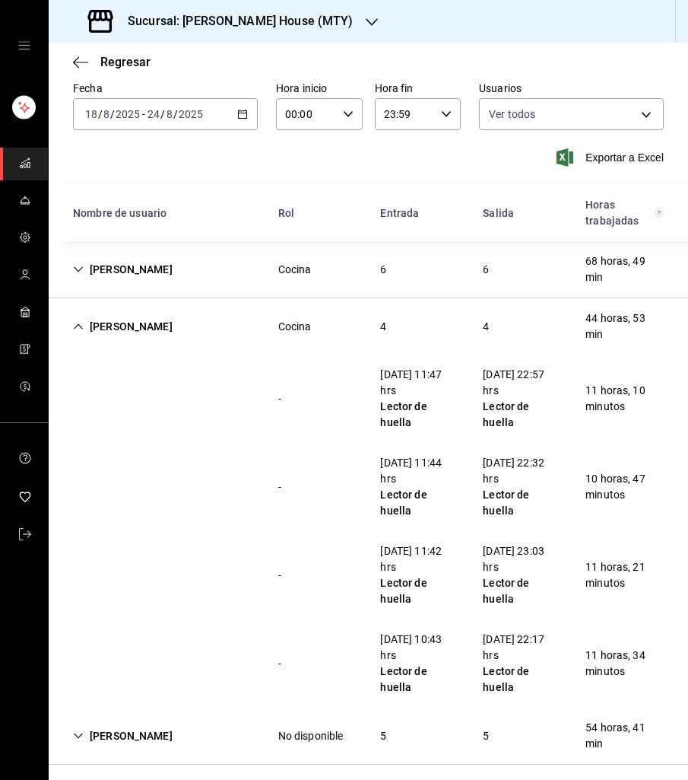
scroll to position [54, 0]
click at [79, 323] on icon "Cell" at bounding box center [78, 325] width 9 height 5
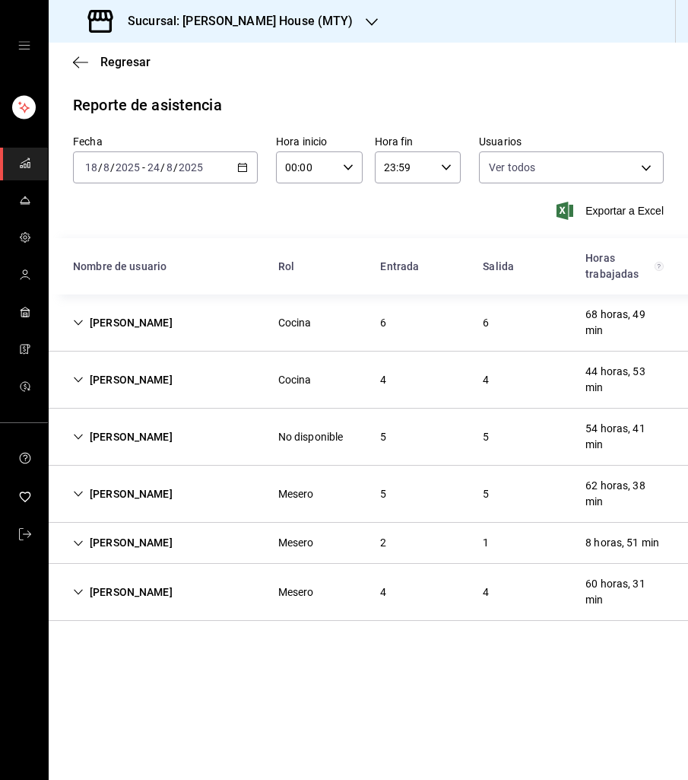
scroll to position [0, 0]
click at [79, 434] on icon "Cell" at bounding box center [78, 436] width 11 height 11
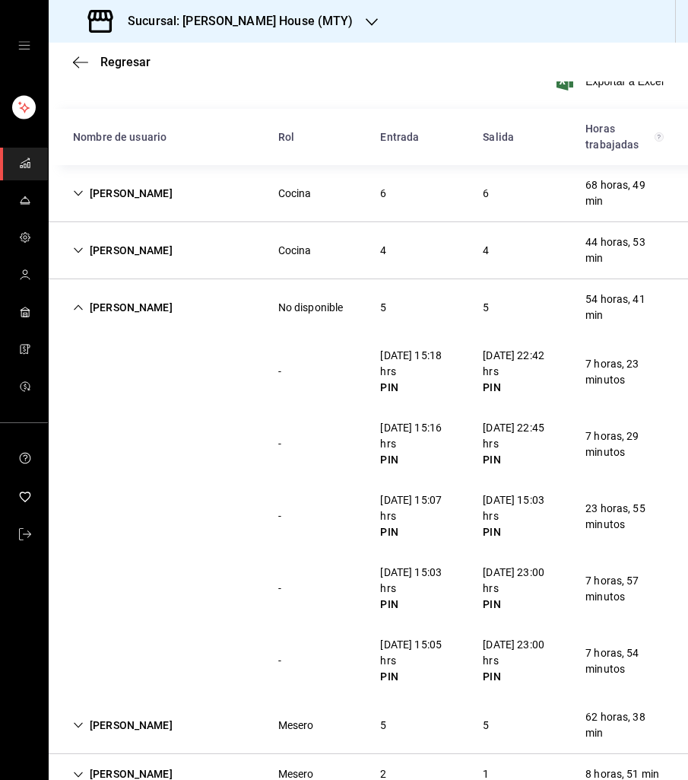
scroll to position [132, 0]
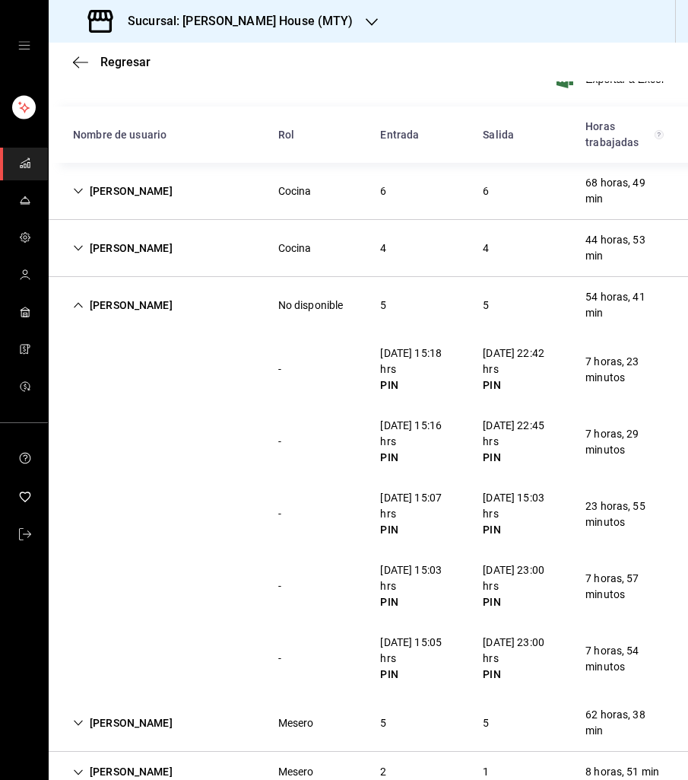
click at [76, 302] on icon "Cell" at bounding box center [78, 305] width 11 height 11
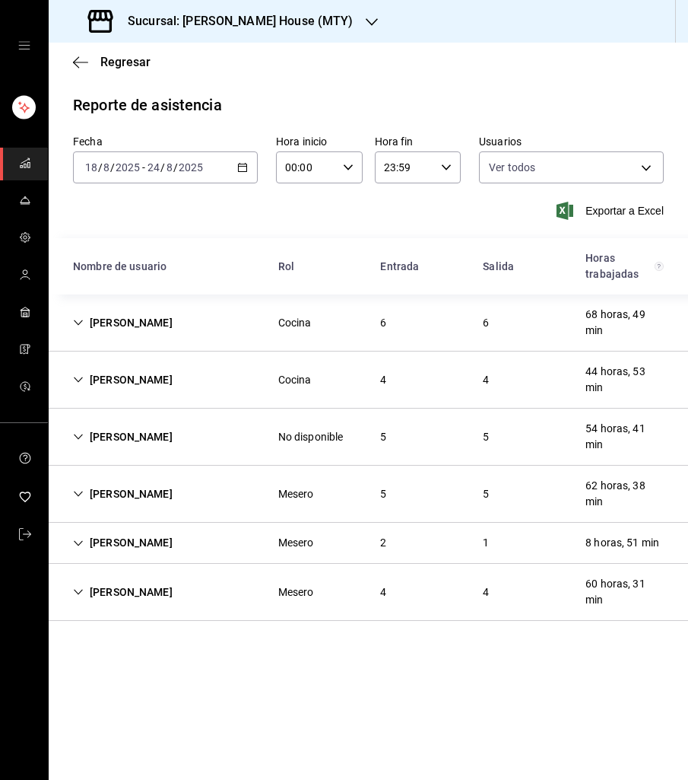
click at [76, 491] on icon "Cell" at bounding box center [78, 493] width 11 height 11
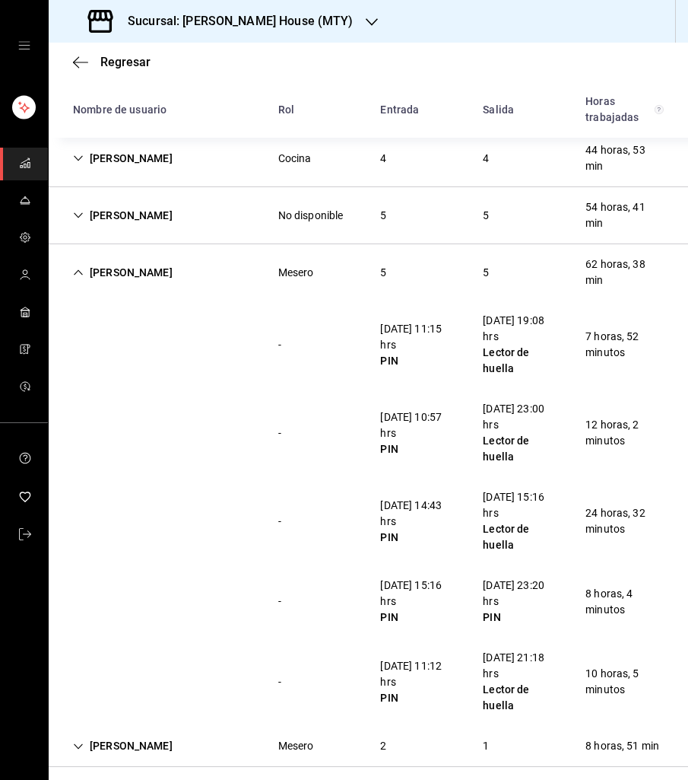
scroll to position [224, 0]
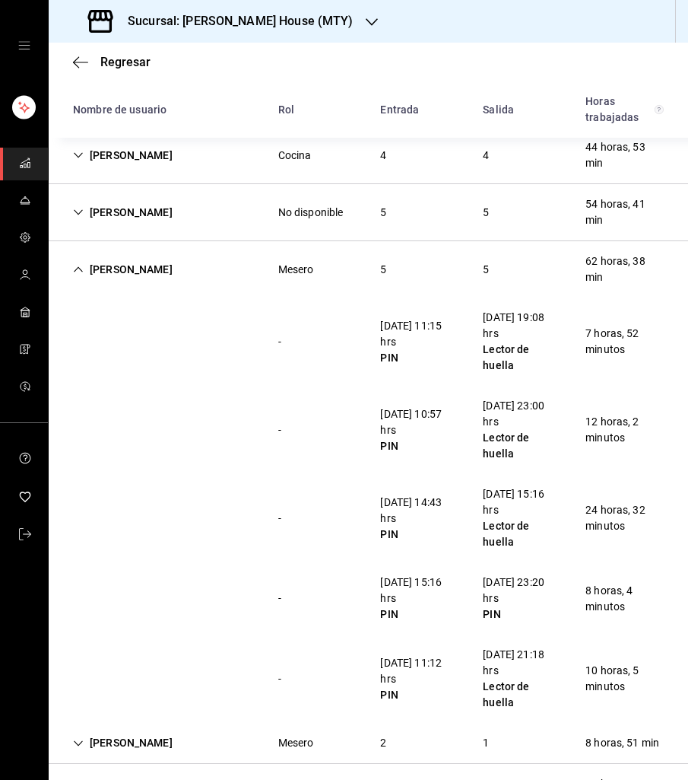
click at [77, 265] on icon "Cell" at bounding box center [78, 269] width 11 height 11
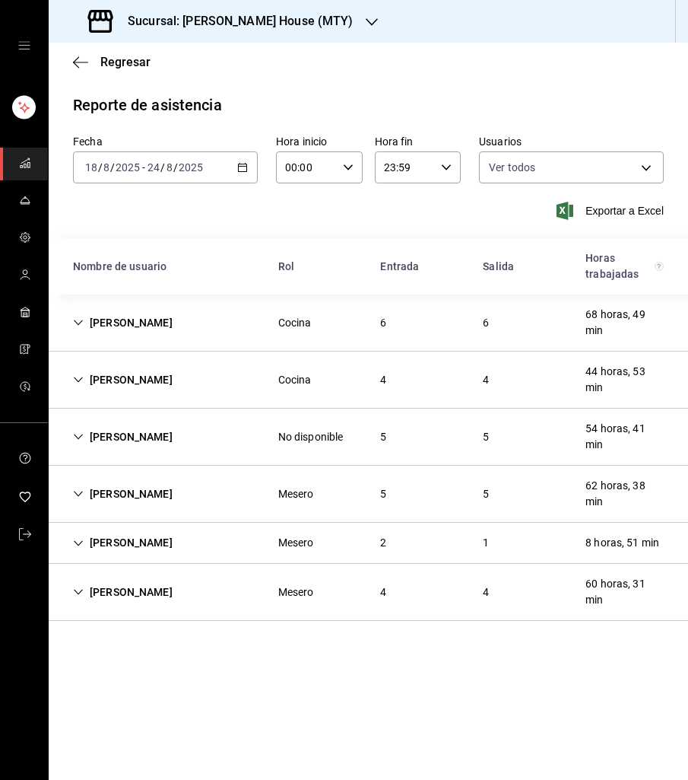
scroll to position [0, 0]
click at [73, 539] on icon "Cell" at bounding box center [78, 543] width 11 height 11
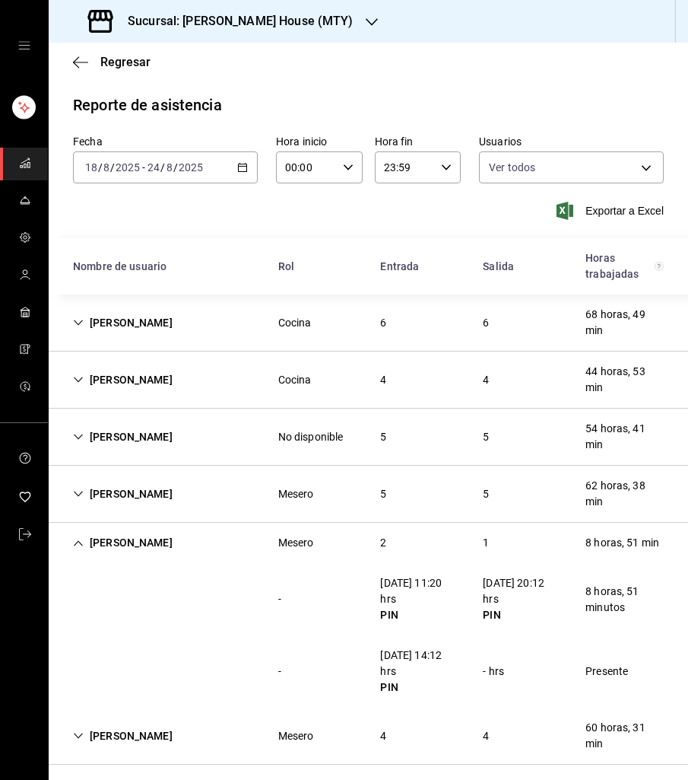
scroll to position [8, 0]
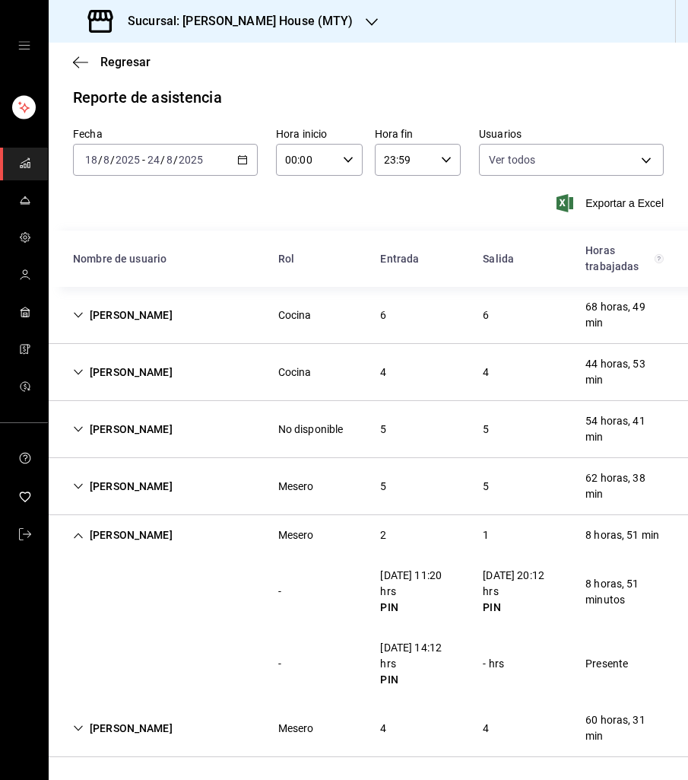
click at [78, 530] on icon "Cell" at bounding box center [78, 535] width 11 height 11
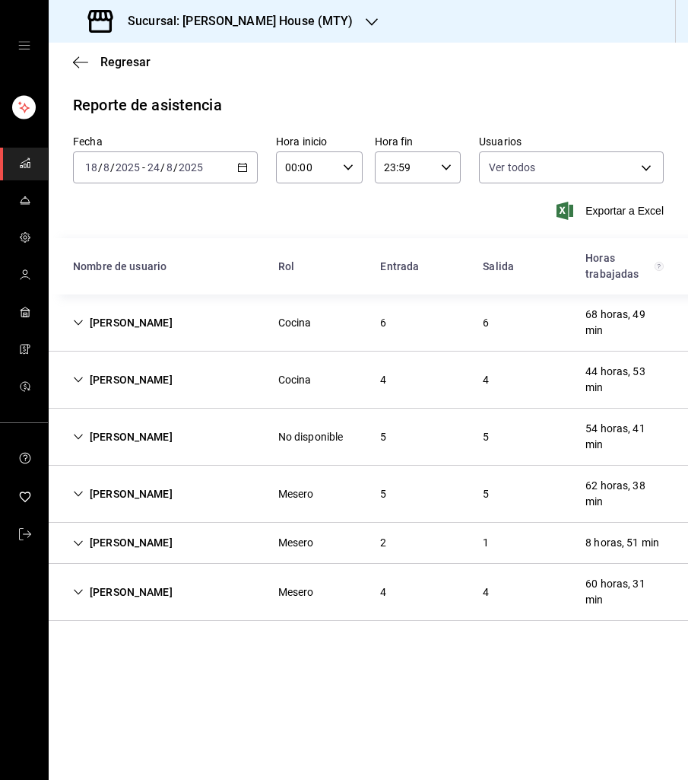
click at [78, 587] on icon "Cell" at bounding box center [78, 592] width 11 height 11
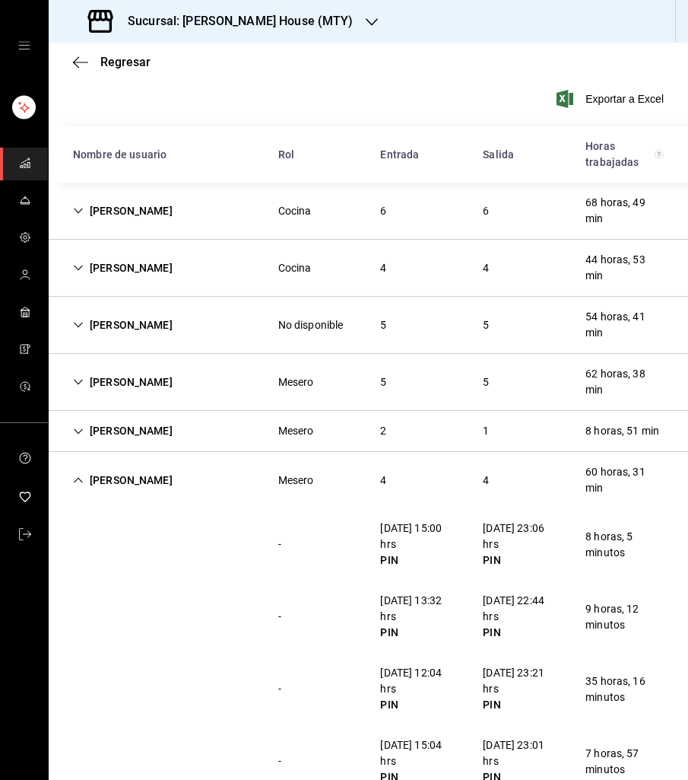
scroll to position [152, 0]
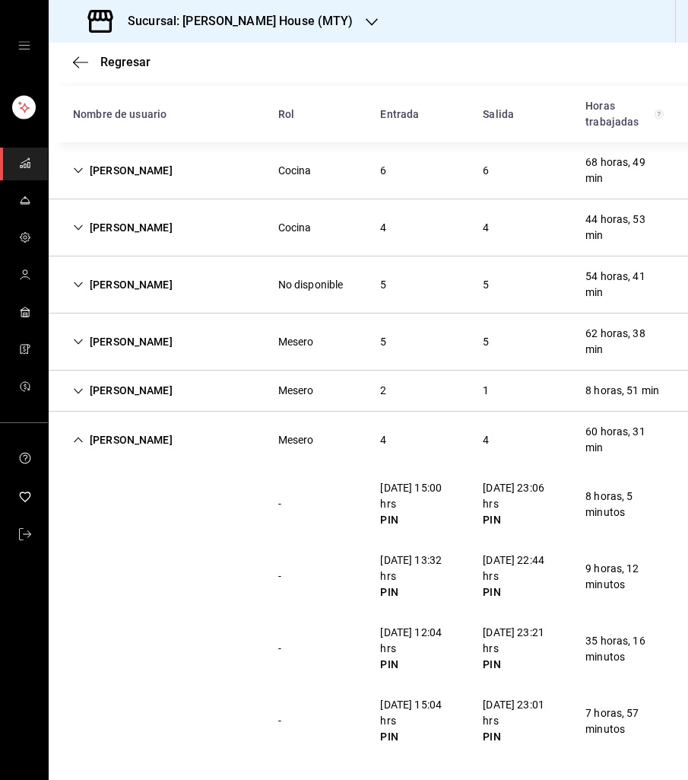
click at [82, 339] on icon "Cell" at bounding box center [78, 341] width 11 height 11
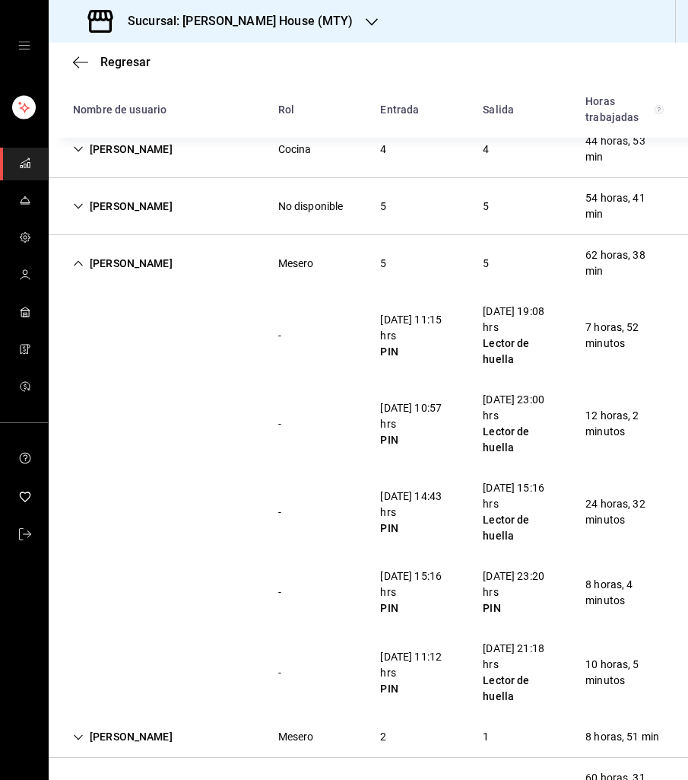
scroll to position [240, 0]
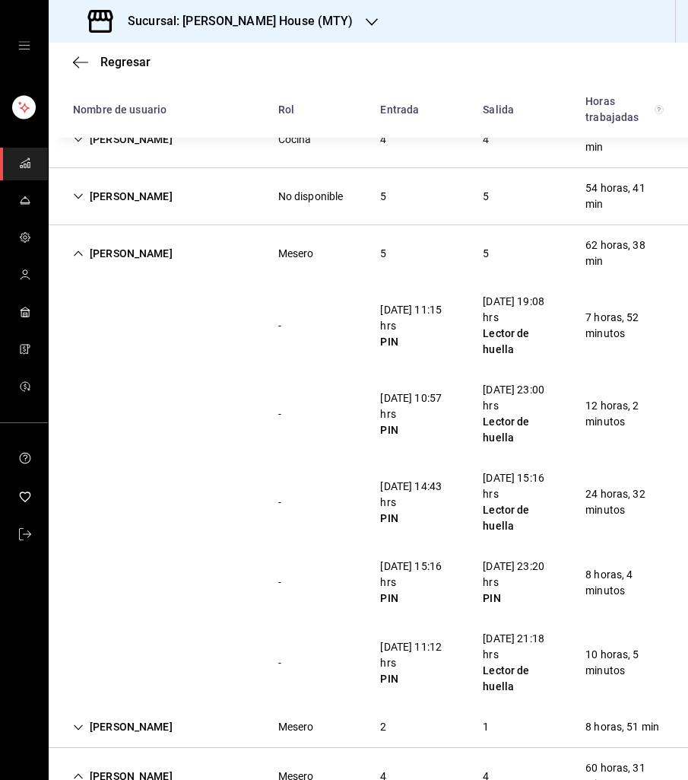
click at [75, 250] on icon "Cell" at bounding box center [78, 253] width 11 height 11
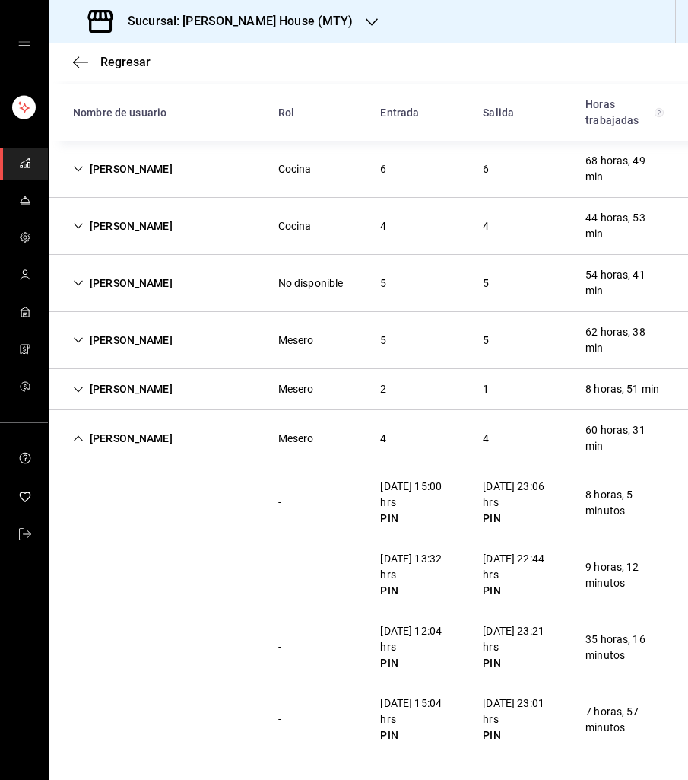
scroll to position [152, 0]
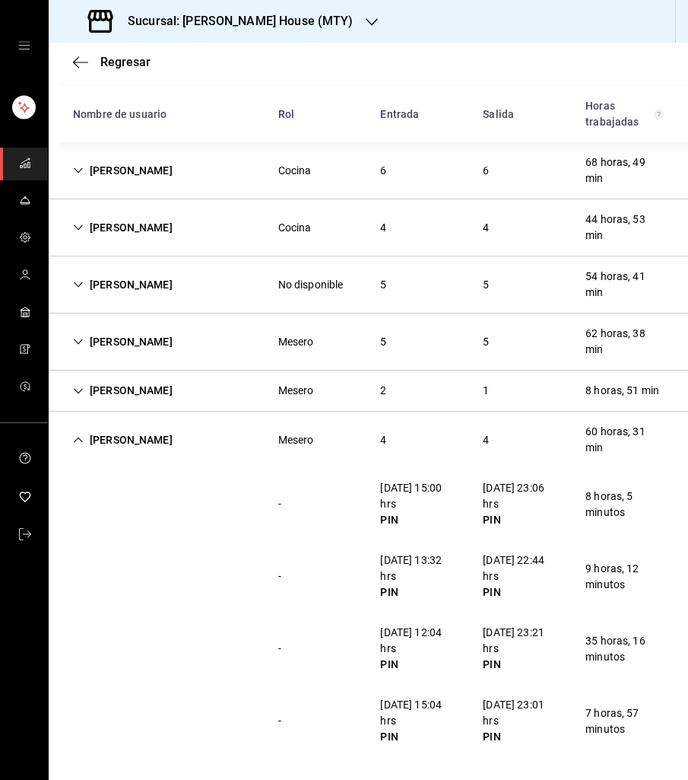
click at [81, 332] on div "[PERSON_NAME]" at bounding box center [123, 342] width 124 height 28
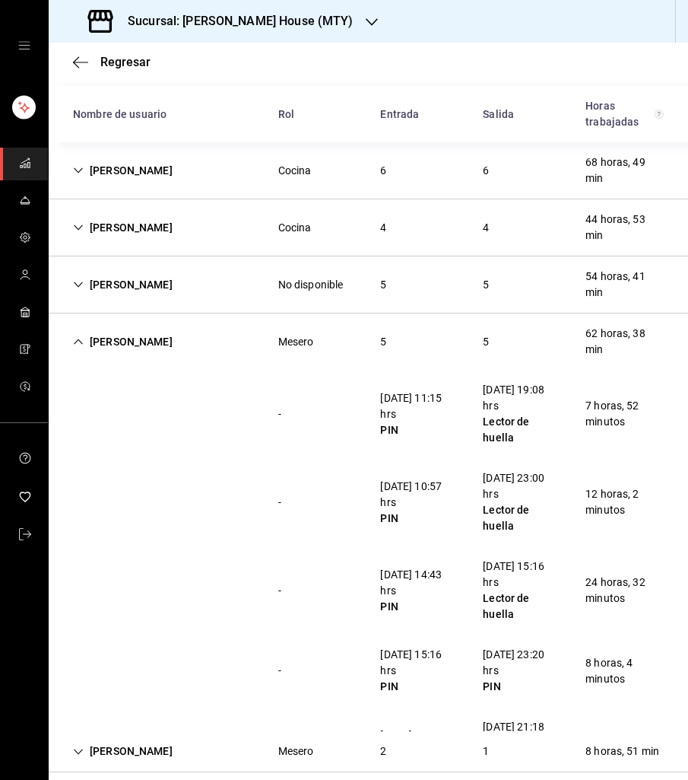
scroll to position [240, 0]
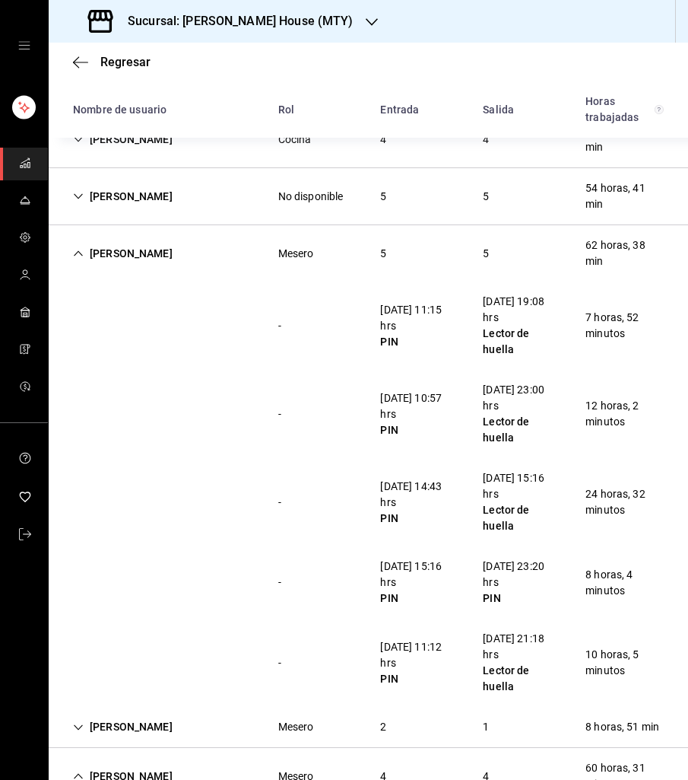
click at [76, 249] on icon "Cell" at bounding box center [78, 253] width 11 height 11
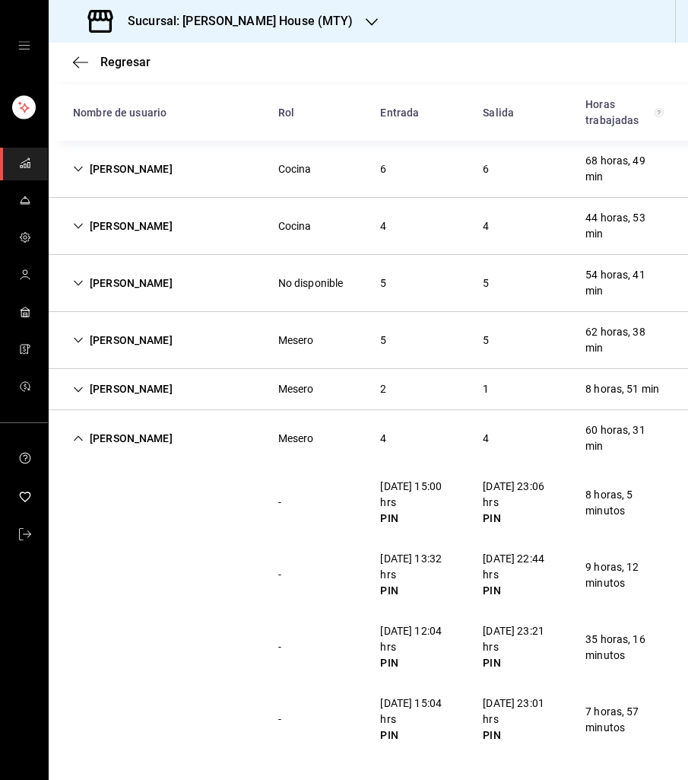
scroll to position [152, 0]
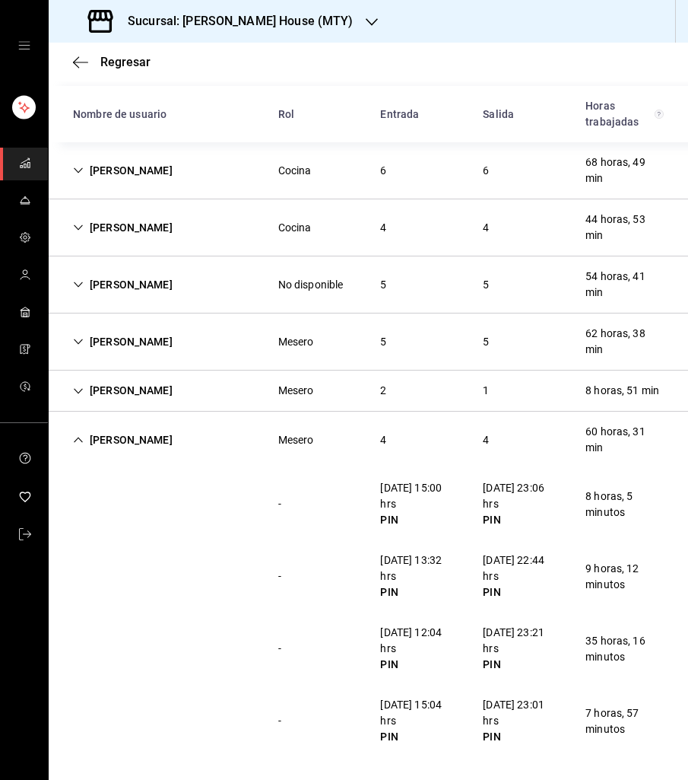
click at [79, 437] on icon "Cell" at bounding box center [78, 439] width 9 height 5
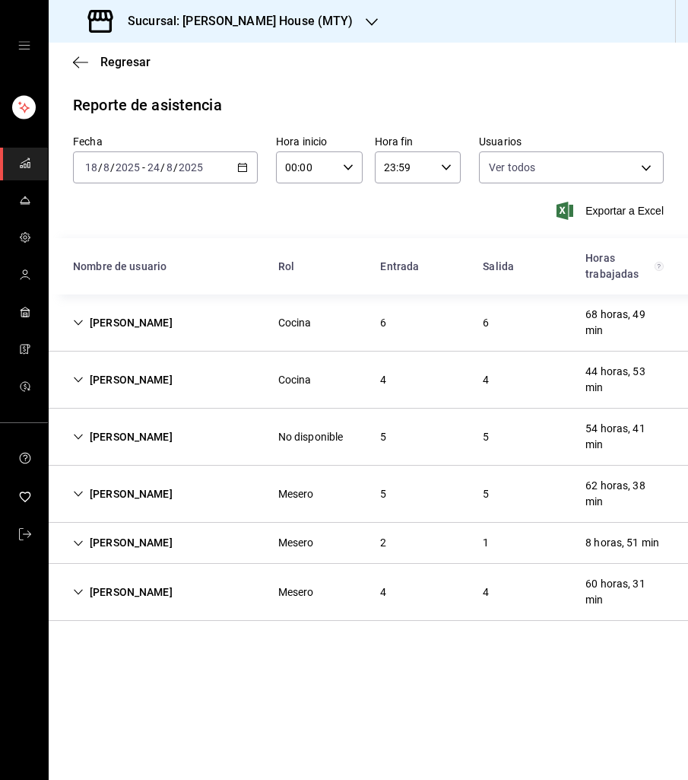
scroll to position [0, 0]
click at [232, 24] on h3 "Sucursal: [PERSON_NAME] House (MTY)" at bounding box center [235, 21] width 238 height 18
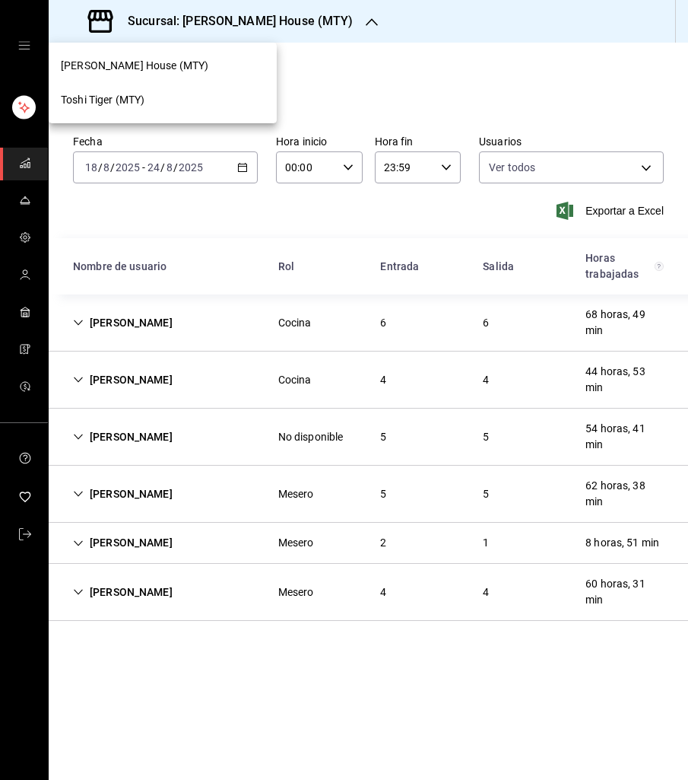
click at [138, 100] on span "Toshi Tiger (MTY)" at bounding box center [103, 100] width 84 height 16
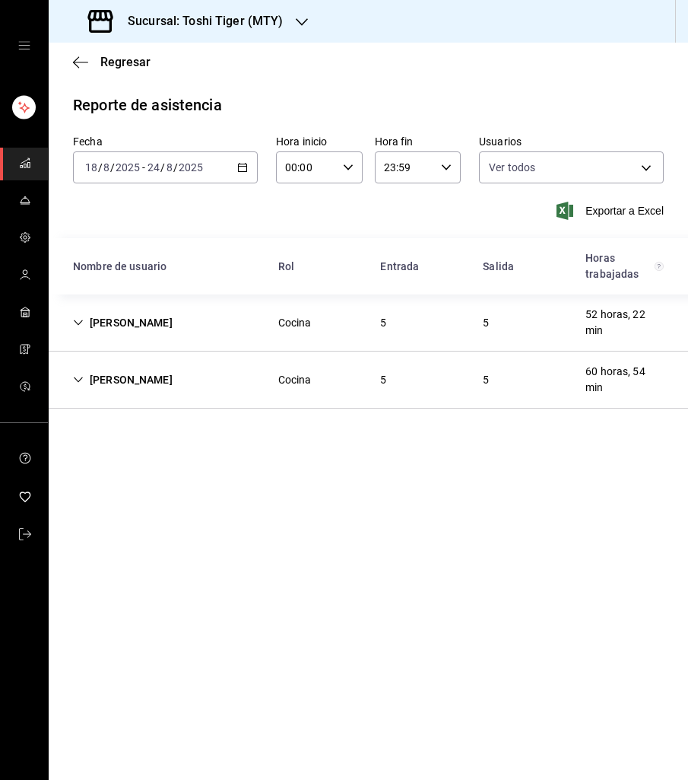
click at [237, 164] on icon "button" at bounding box center [242, 167] width 11 height 11
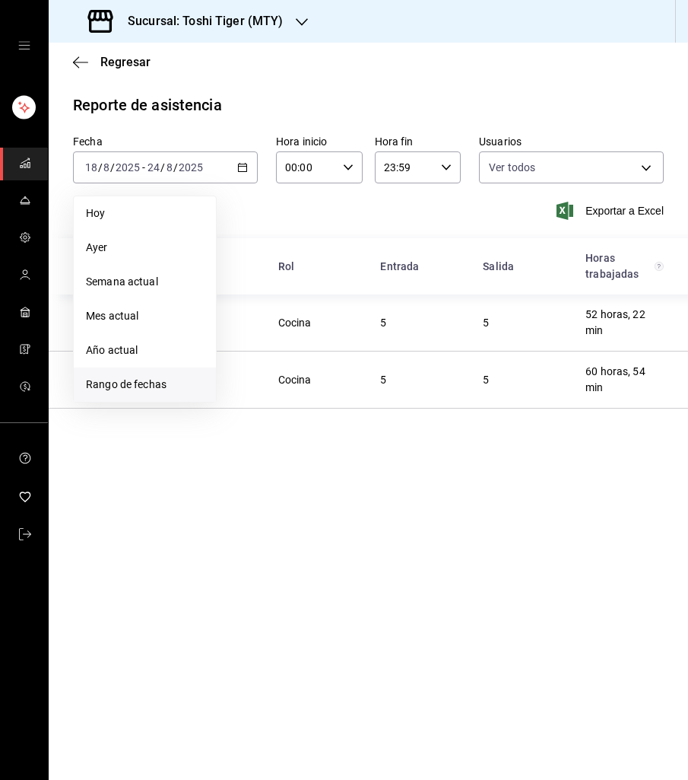
click at [123, 388] on span "Rango de fechas" at bounding box center [145, 385] width 118 height 16
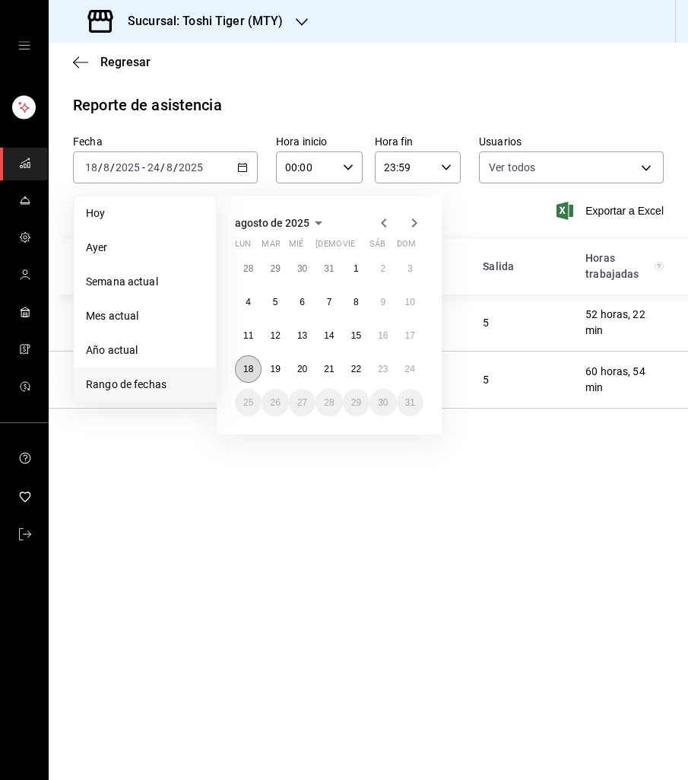
click at [253, 370] on button "18" at bounding box center [248, 368] width 27 height 27
click at [407, 370] on abbr "24" at bounding box center [410, 369] width 10 height 11
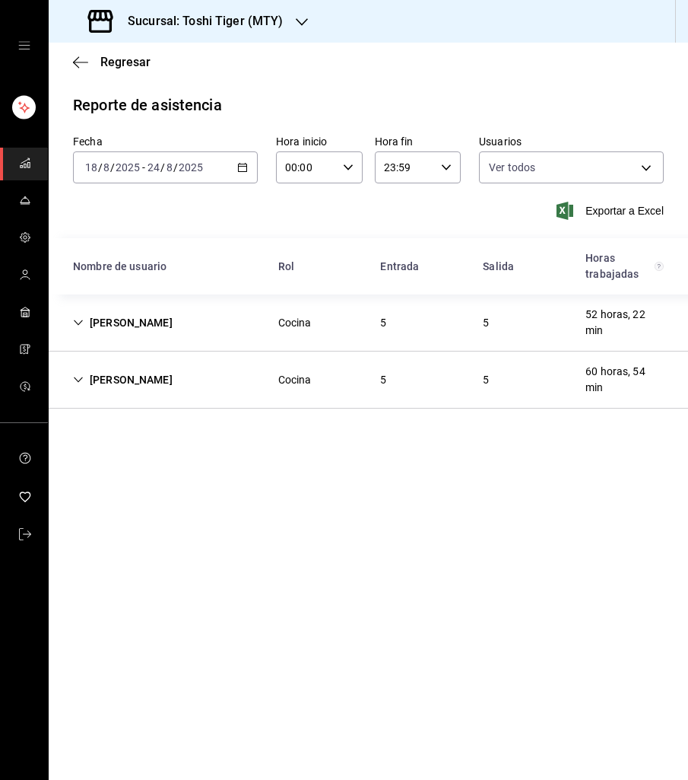
click at [78, 321] on icon "Cell" at bounding box center [78, 322] width 11 height 11
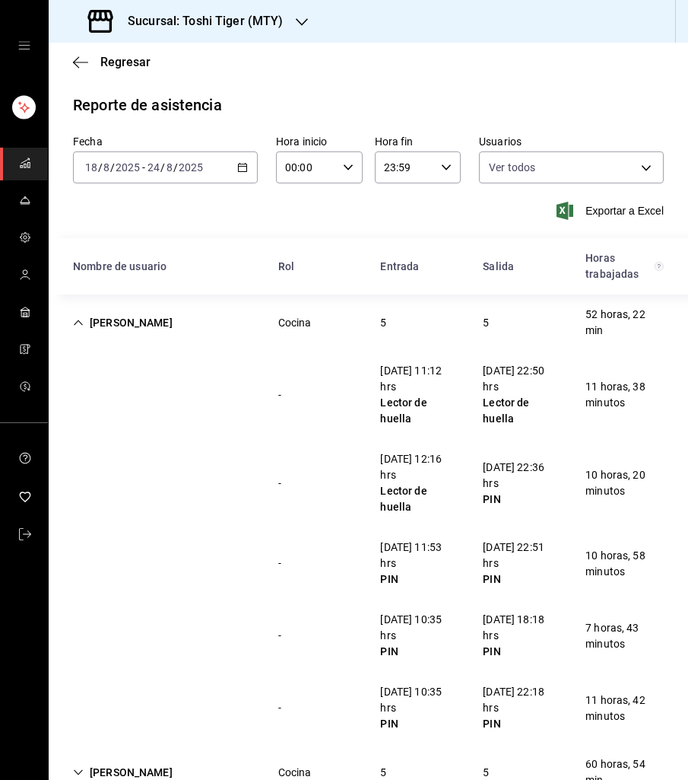
scroll to position [13, 0]
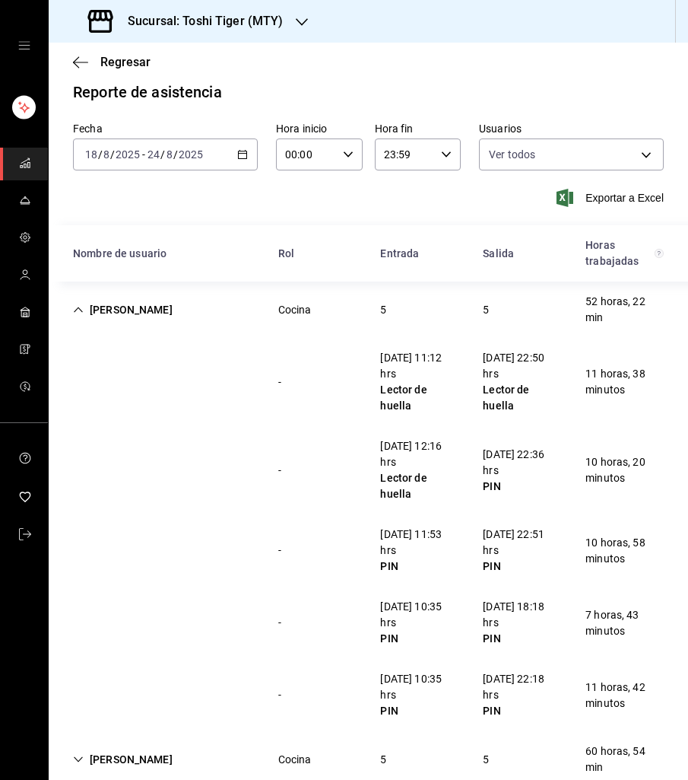
click at [78, 754] on icon "Cell" at bounding box center [78, 759] width 11 height 11
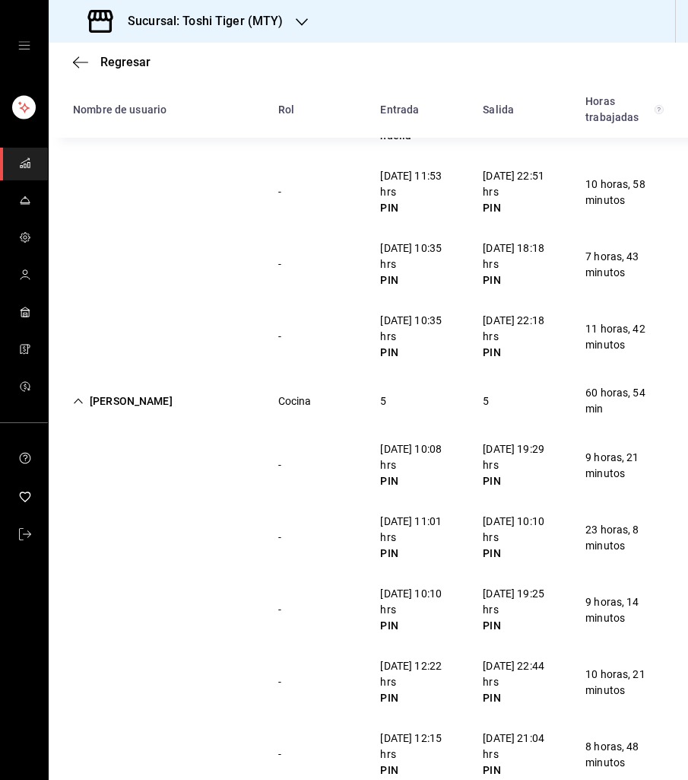
scroll to position [374, 0]
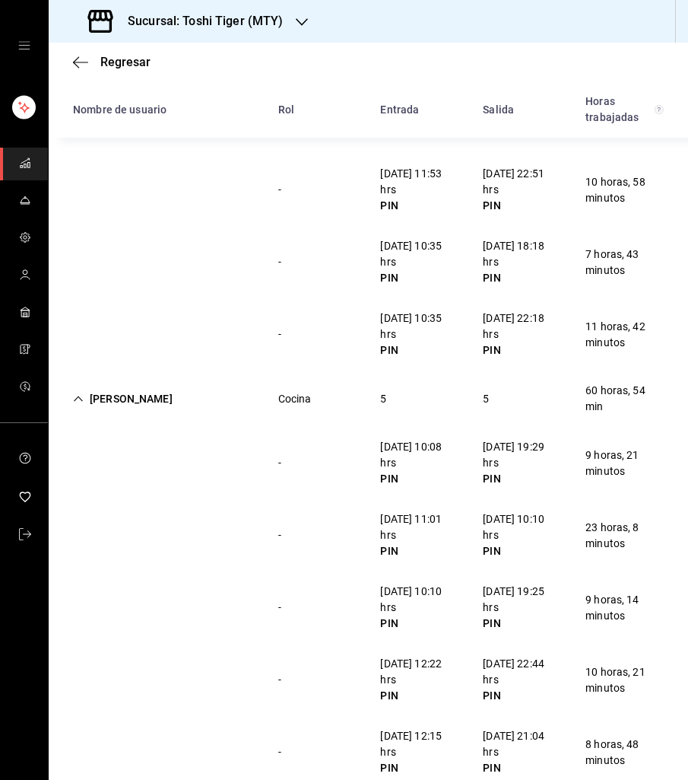
click at [78, 393] on icon "Cell" at bounding box center [78, 398] width 11 height 11
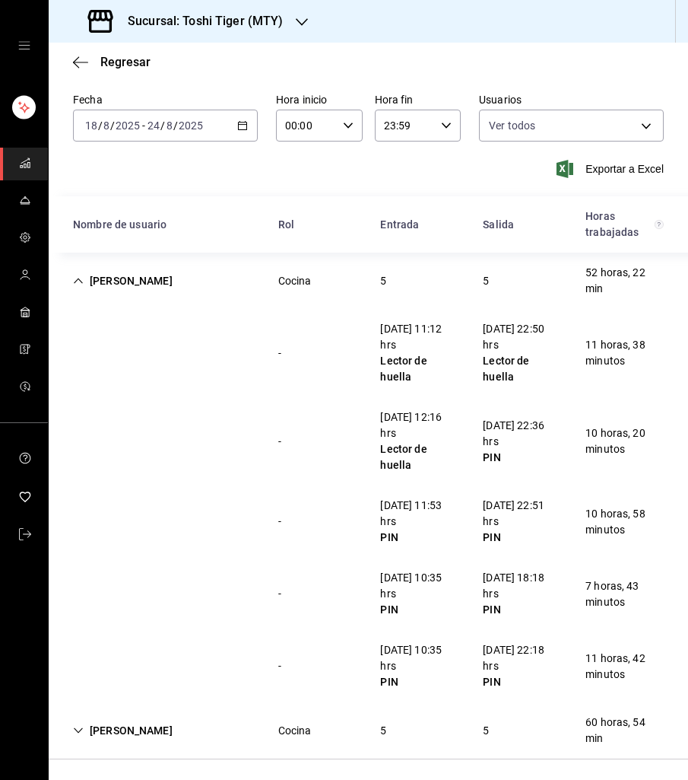
scroll to position [13, 0]
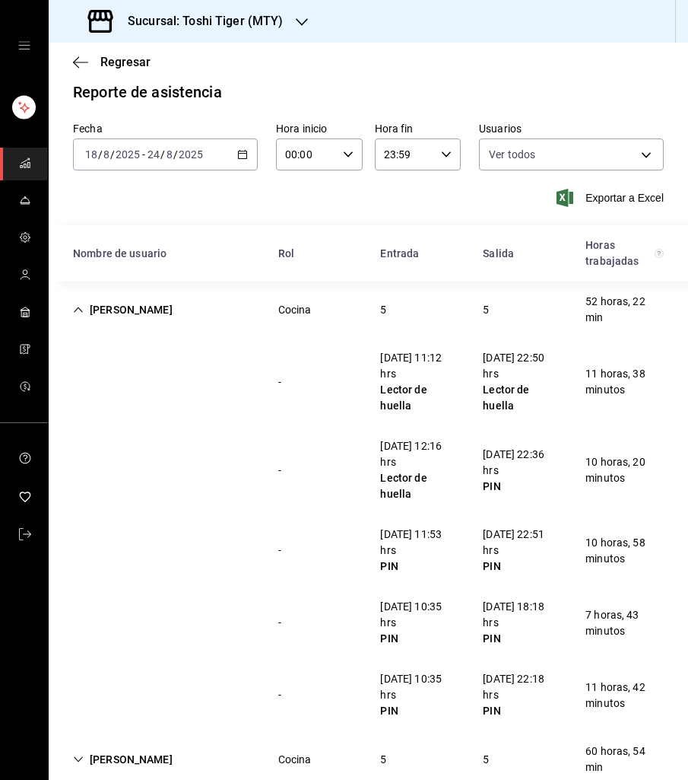
click at [79, 308] on icon "Cell" at bounding box center [78, 309] width 9 height 5
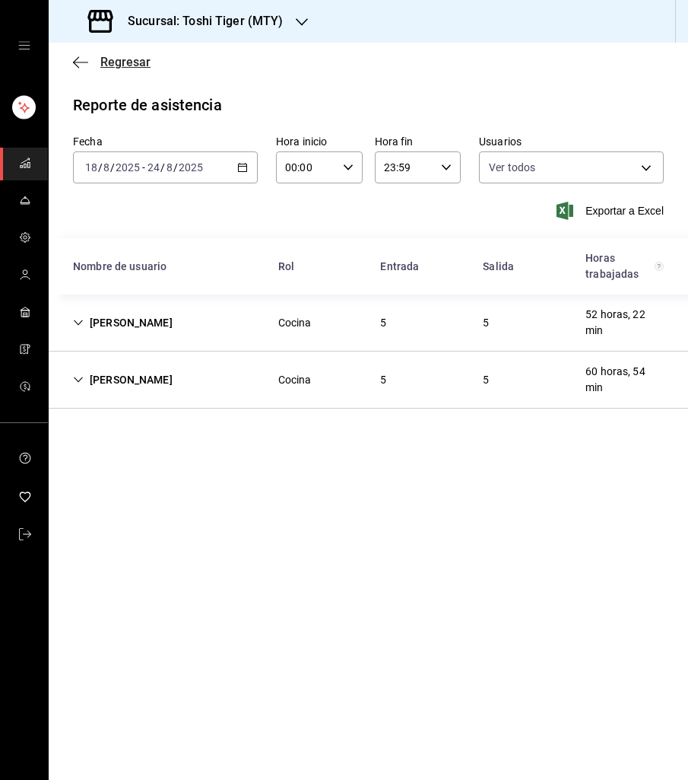
click at [108, 61] on span "Regresar" at bounding box center [125, 62] width 50 height 14
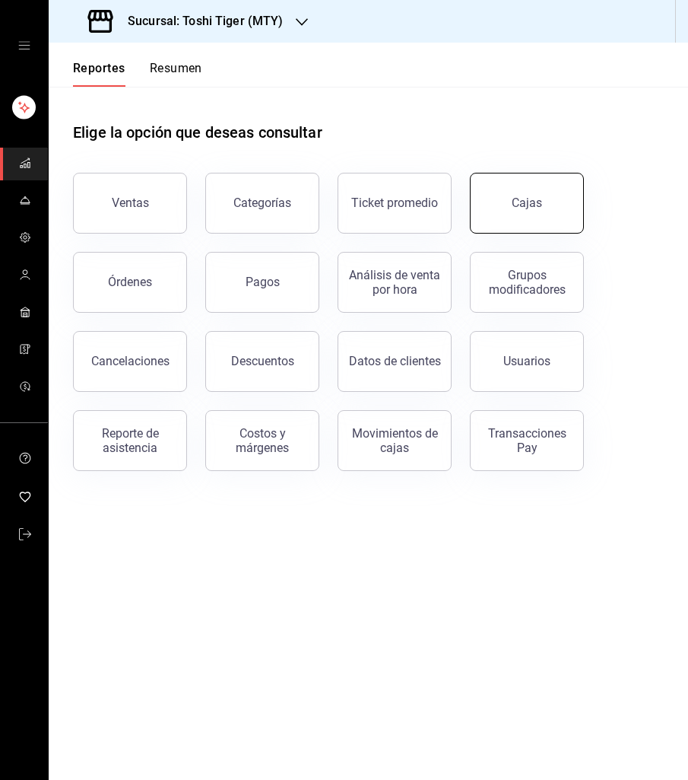
click at [518, 196] on button "Cajas" at bounding box center [527, 203] width 114 height 61
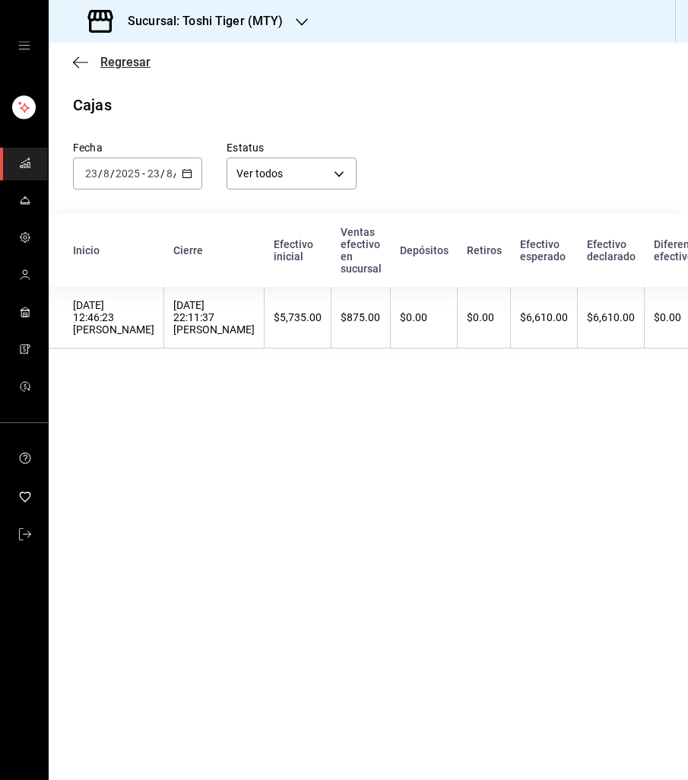
click at [113, 58] on span "Regresar" at bounding box center [125, 62] width 50 height 14
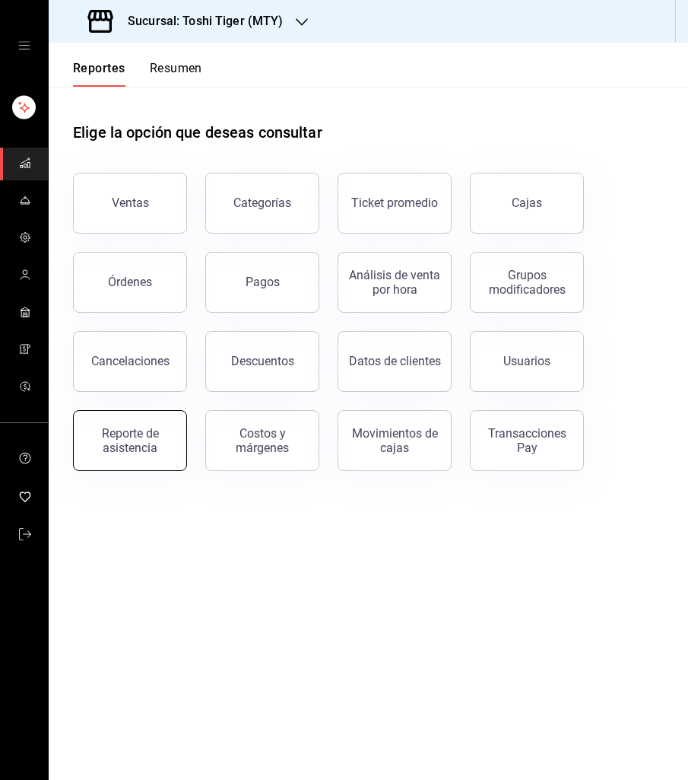
click at [112, 433] on div "Reporte de asistencia" at bounding box center [130, 440] width 94 height 29
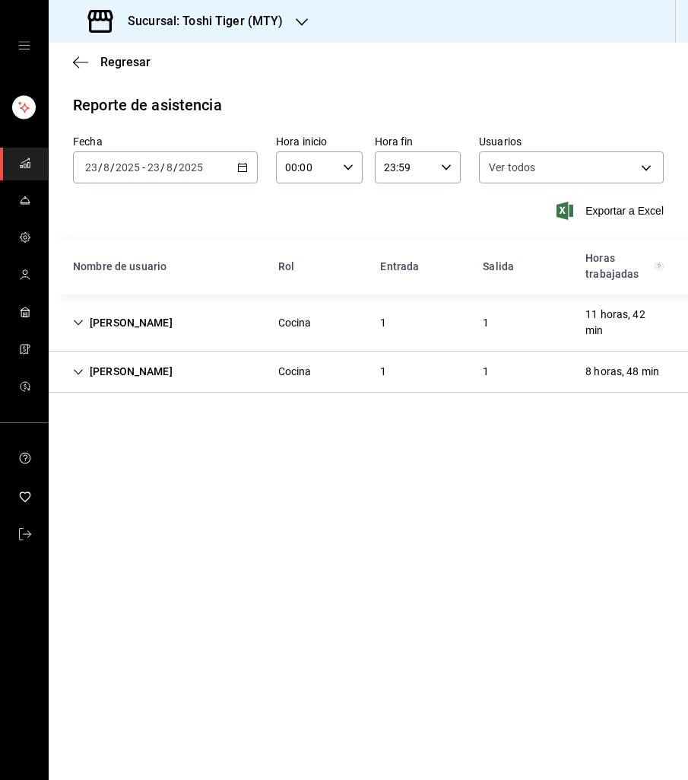
click at [244, 163] on icon "button" at bounding box center [242, 167] width 11 height 11
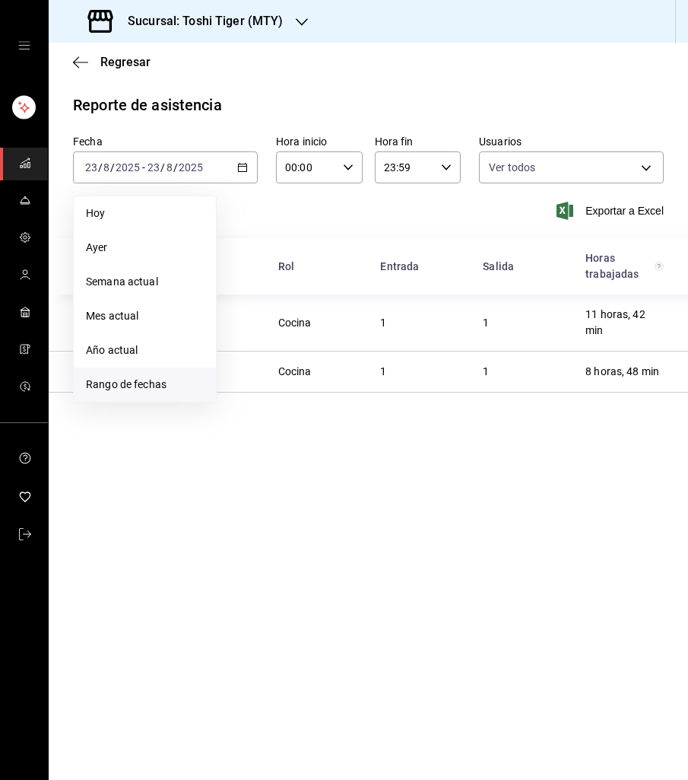
click at [138, 380] on span "Rango de fechas" at bounding box center [145, 385] width 118 height 16
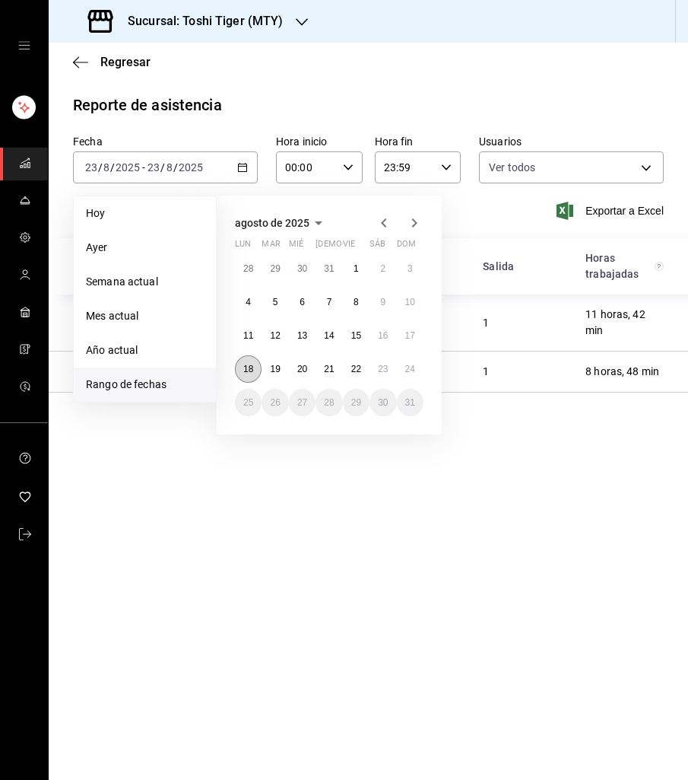
click at [243, 361] on button "18" at bounding box center [248, 368] width 27 height 27
click at [408, 370] on abbr "24" at bounding box center [410, 369] width 10 height 11
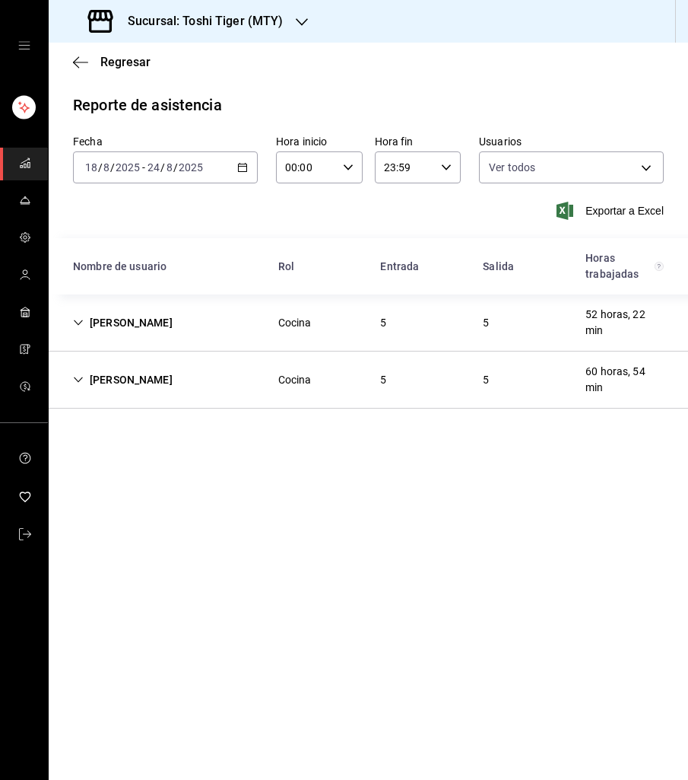
click at [211, 26] on h3 "Sucursal: Toshi Tiger (MTY)" at bounding box center [200, 21] width 168 height 18
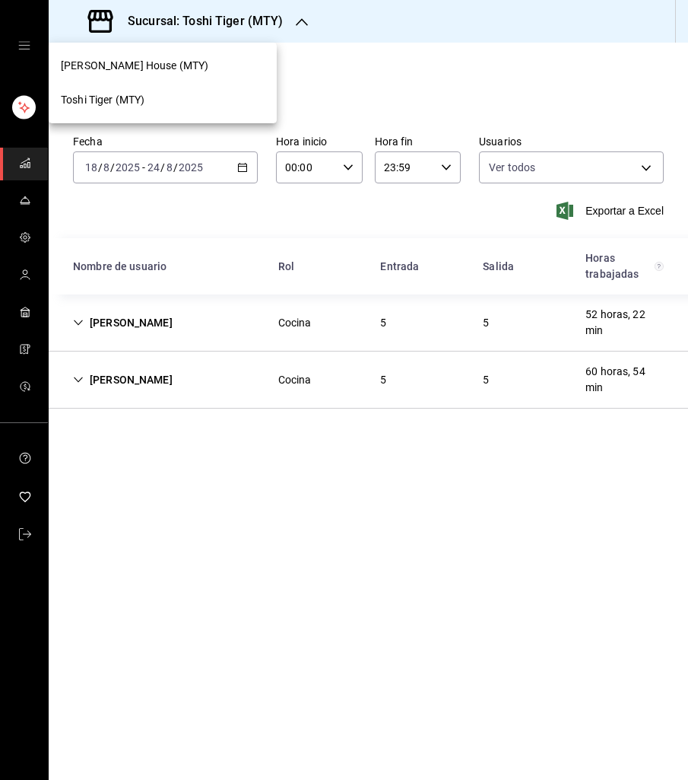
click at [361, 42] on div at bounding box center [344, 390] width 688 height 780
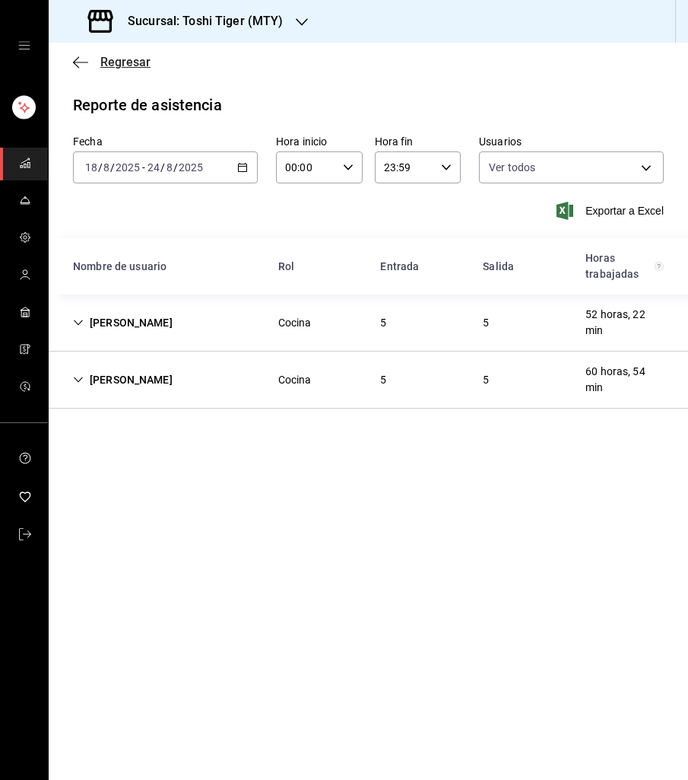
click at [117, 66] on span "Regresar" at bounding box center [125, 62] width 50 height 14
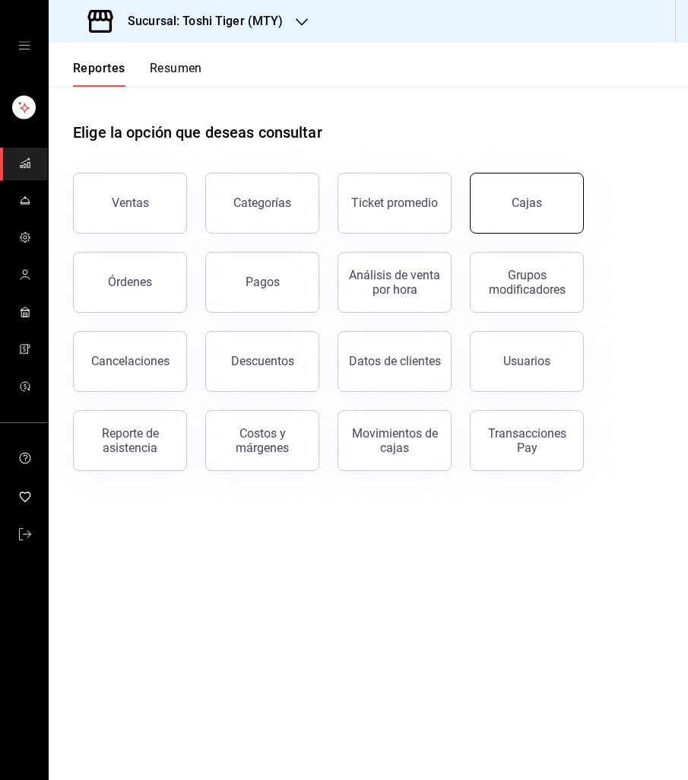
click at [512, 199] on button "Cajas" at bounding box center [527, 203] width 114 height 61
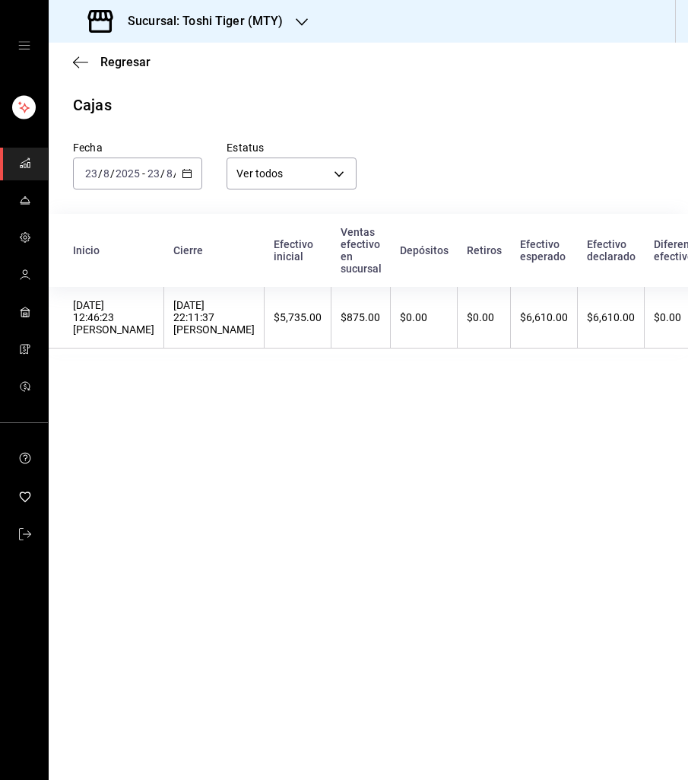
click at [189, 166] on div "[DATE] [DATE] - [DATE] [DATE]" at bounding box center [137, 173] width 129 height 32
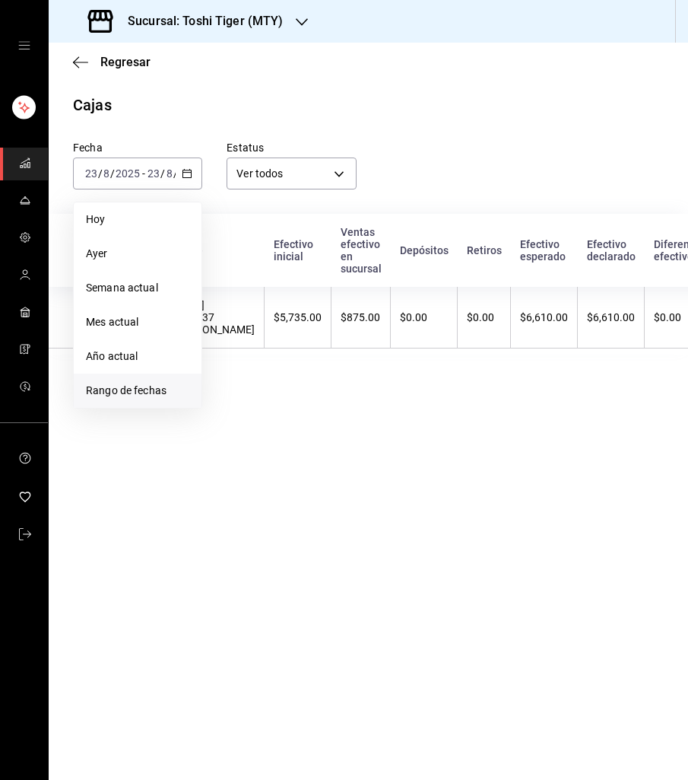
click at [145, 387] on span "Rango de fechas" at bounding box center [137, 391] width 103 height 16
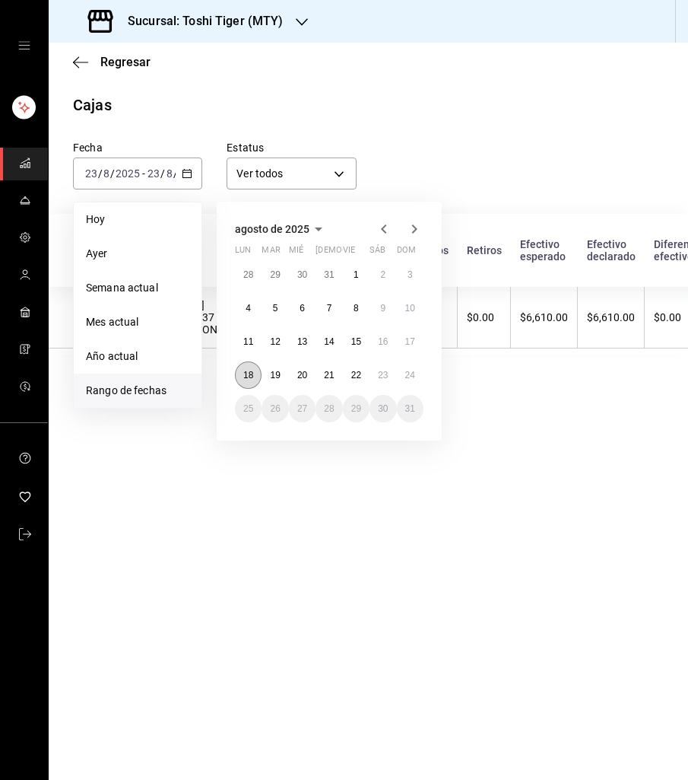
click at [244, 376] on abbr "18" at bounding box center [248, 375] width 10 height 11
click at [407, 374] on abbr "24" at bounding box center [410, 375] width 10 height 11
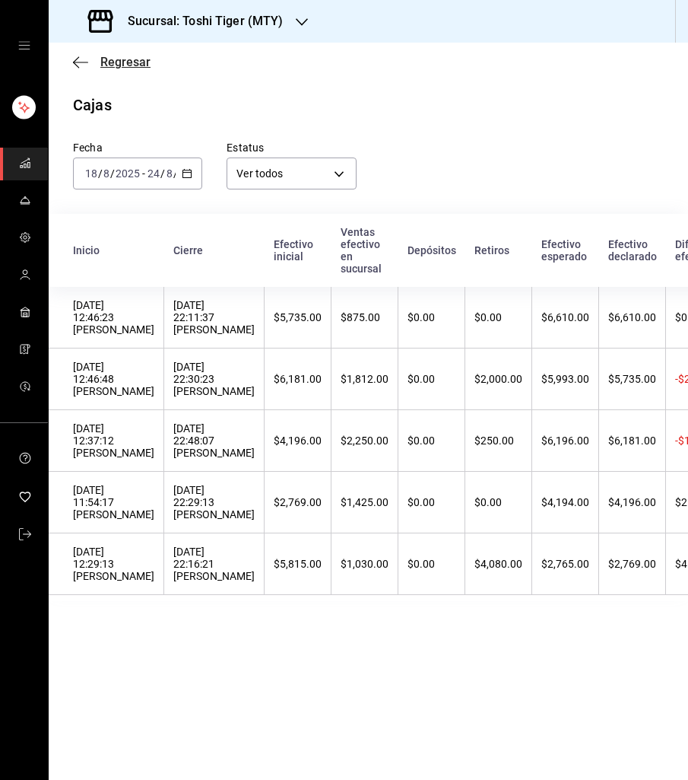
click at [121, 60] on span "Regresar" at bounding box center [125, 62] width 50 height 14
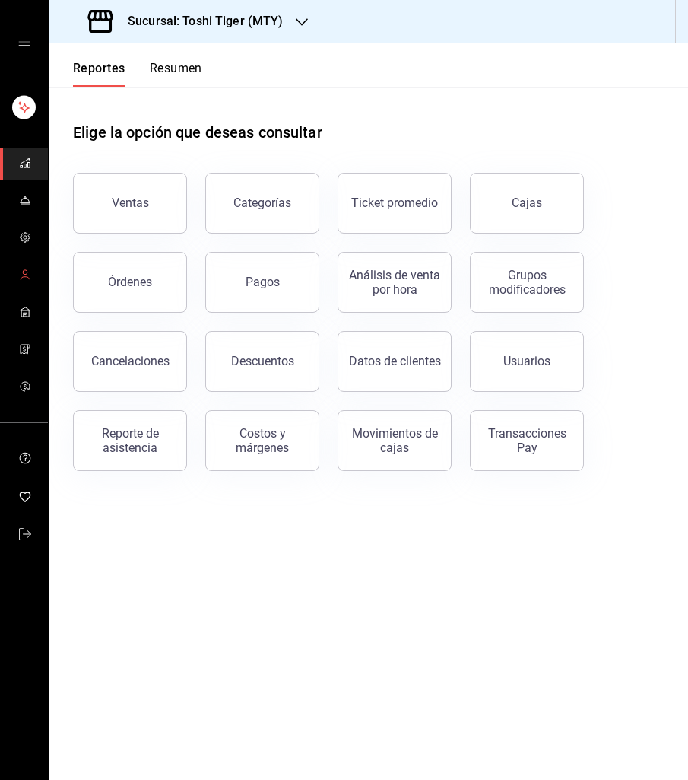
click at [23, 272] on icon "mailbox folders" at bounding box center [25, 275] width 12 height 12
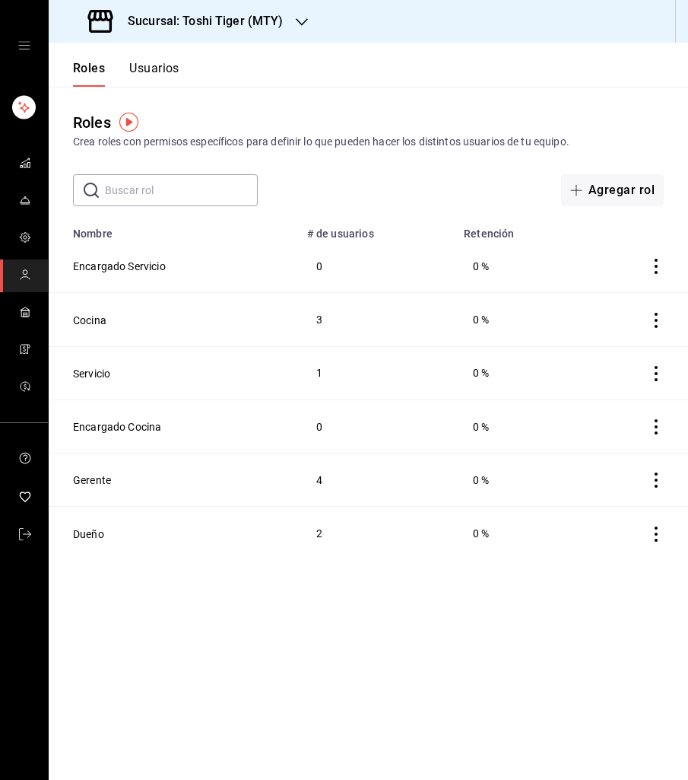
click at [153, 63] on button "Usuarios" at bounding box center [154, 74] width 50 height 26
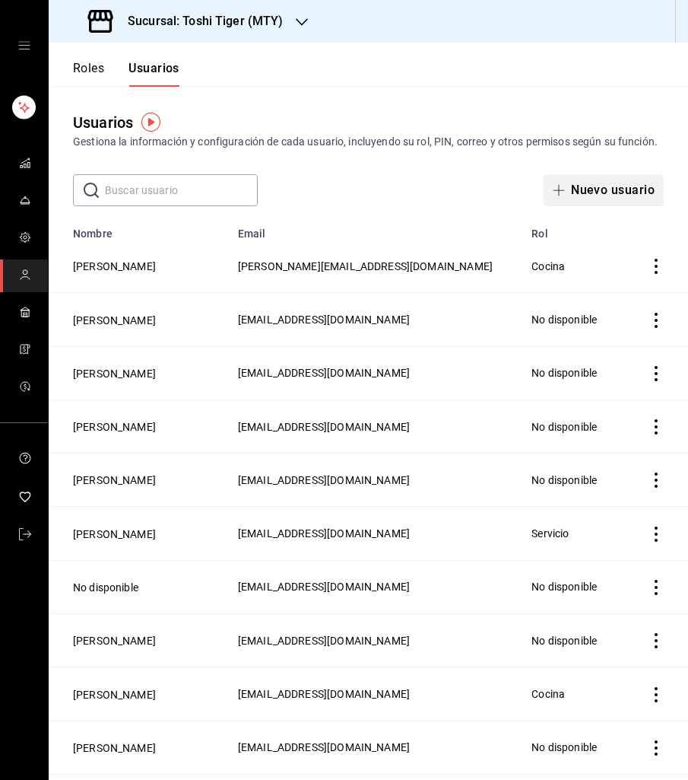
click at [587, 191] on button "Nuevo usuario" at bounding box center [604, 190] width 120 height 32
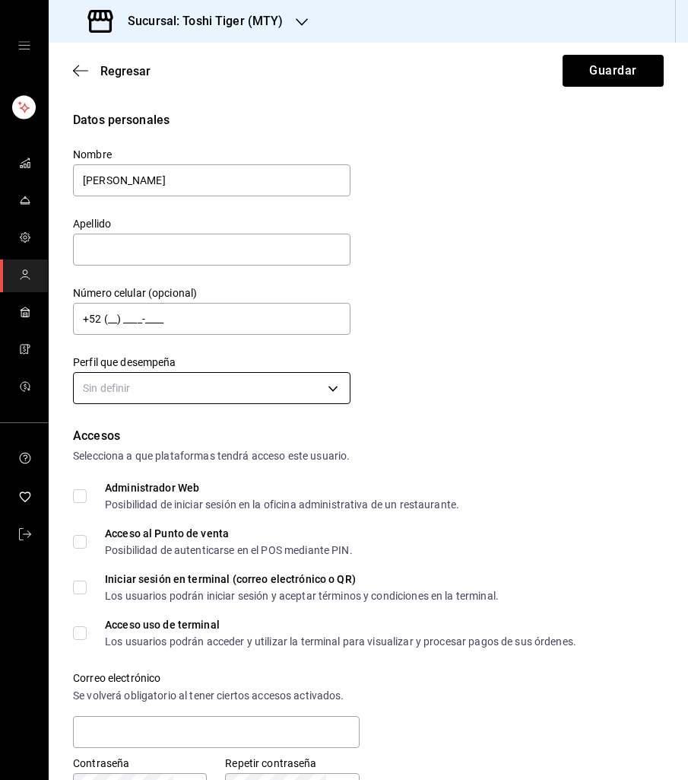
type input "[PERSON_NAME]"
click at [285, 383] on body "Sucursal: Toshi Tiger (MTY) Regresar Guardar Datos personales Nombre [PERSON_NA…" at bounding box center [344, 390] width 688 height 780
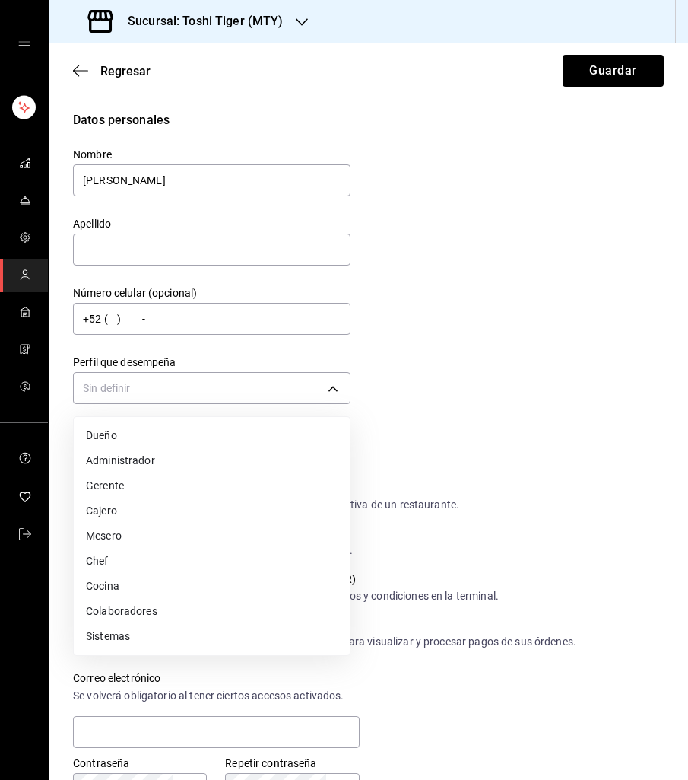
click at [241, 536] on li "Mesero" at bounding box center [212, 535] width 276 height 25
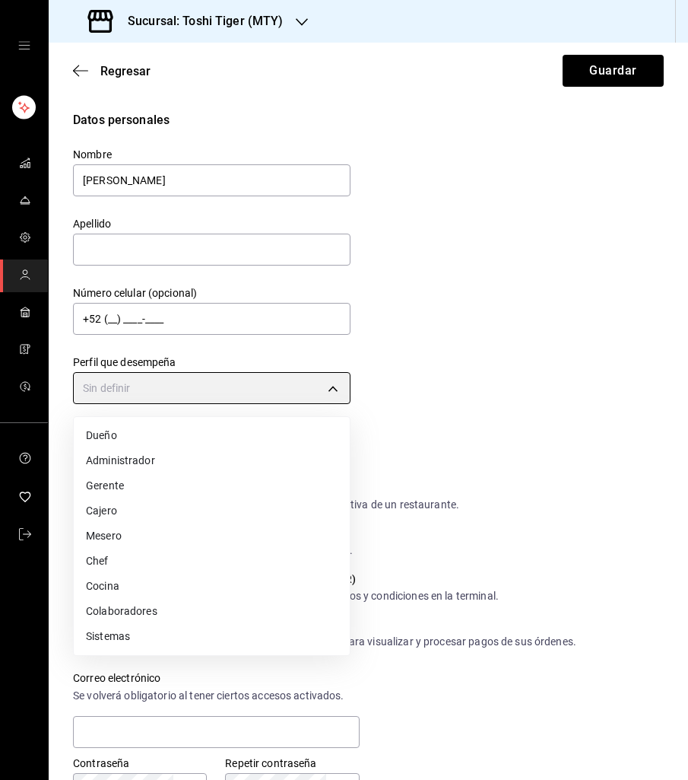
type input "WAITER"
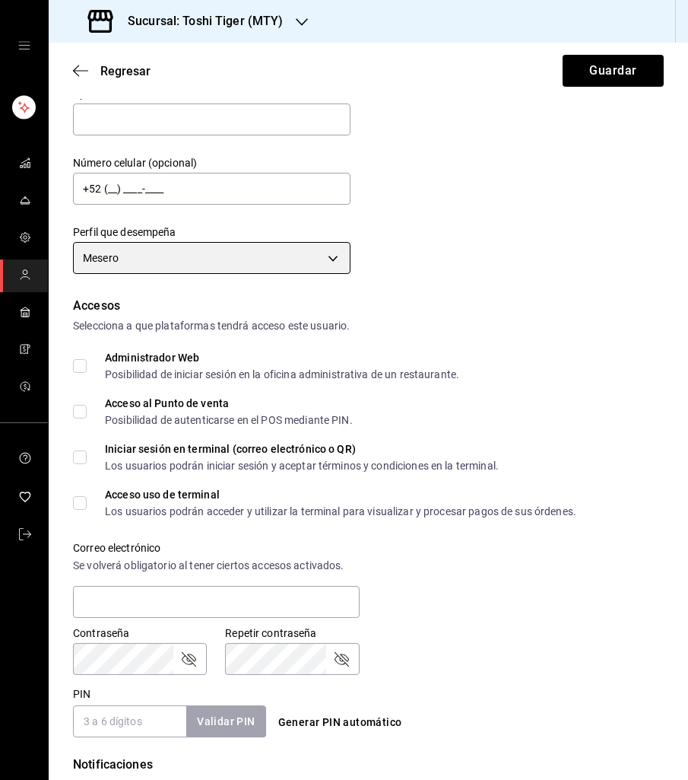
scroll to position [132, 0]
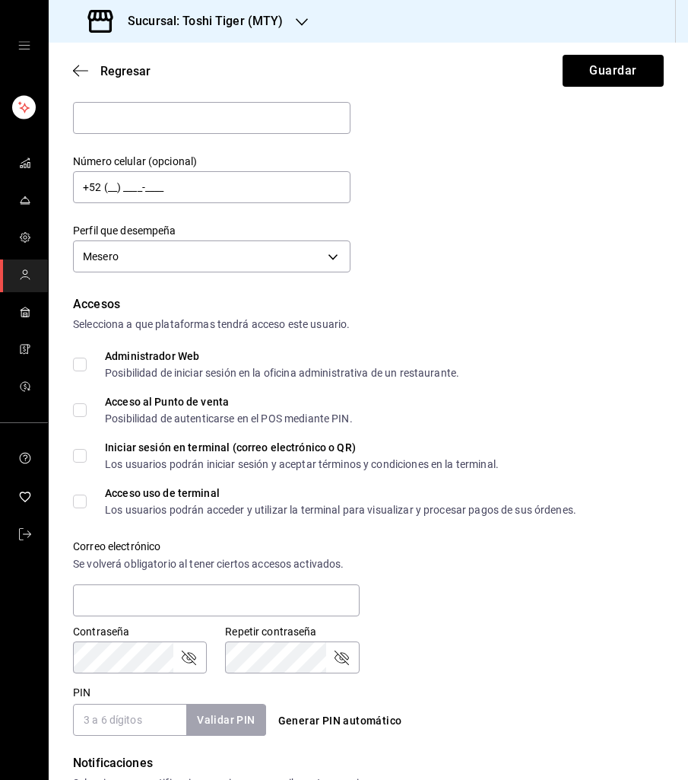
click at [82, 411] on input "Acceso al Punto de venta Posibilidad de autenticarse en el POS mediante PIN." at bounding box center [80, 410] width 14 height 14
checkbox input "true"
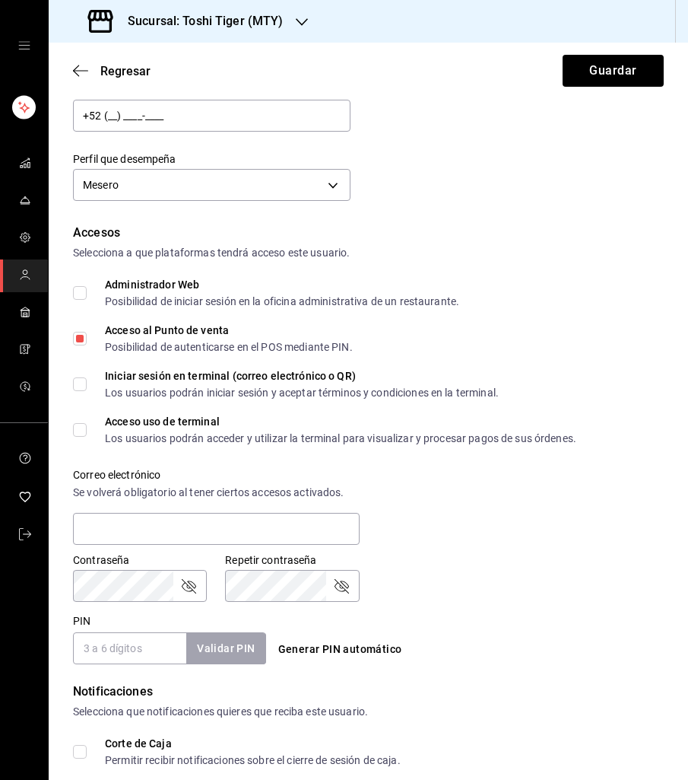
scroll to position [205, 0]
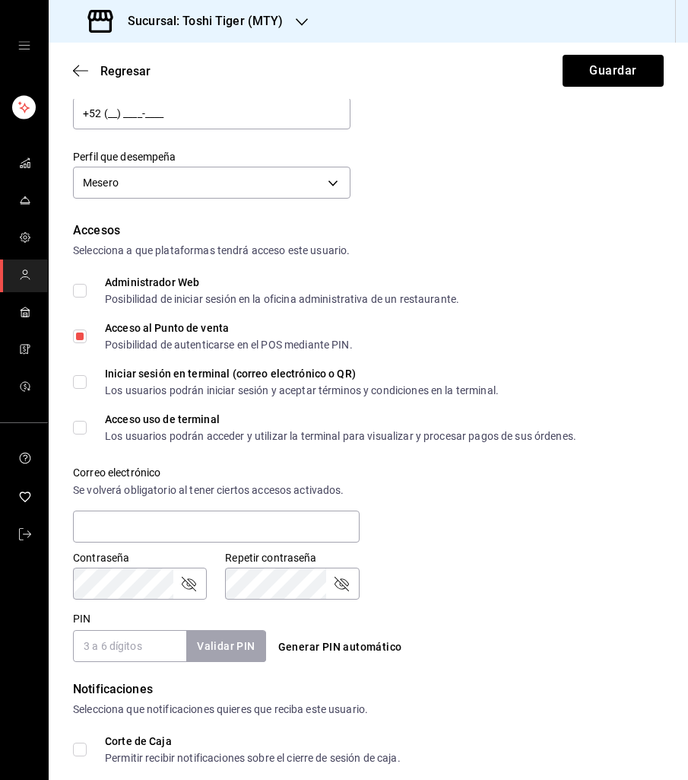
click at [88, 428] on span "Acceso uso de terminal Los usuarios podrán acceder y utilizar la terminal para …" at bounding box center [332, 427] width 490 height 27
click at [87, 428] on input "Acceso uso de terminal Los usuarios podrán acceder y utilizar la terminal para …" at bounding box center [80, 428] width 14 height 14
checkbox input "true"
click at [79, 380] on input "Iniciar sesión en terminal (correo electrónico o QR) Los usuarios podrán inicia…" at bounding box center [80, 382] width 14 height 14
checkbox input "true"
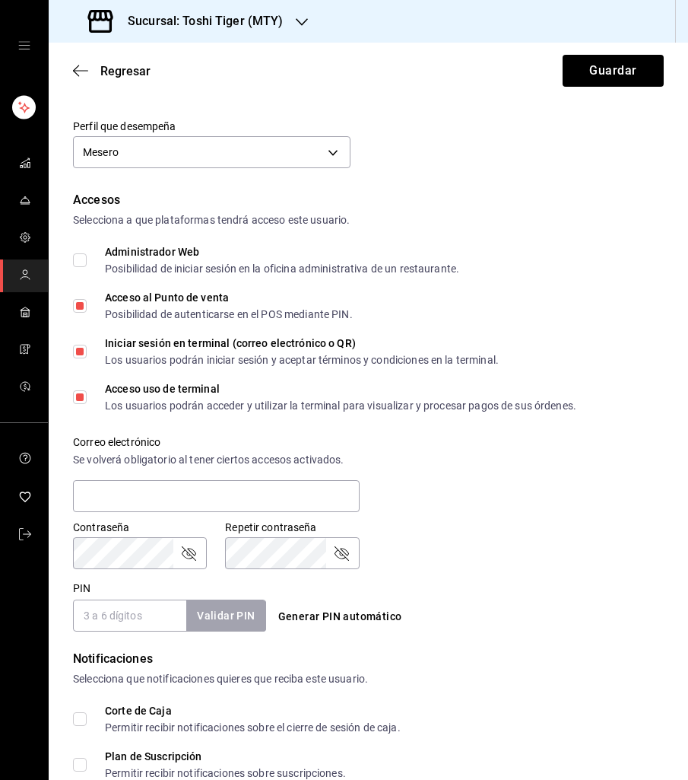
scroll to position [240, 0]
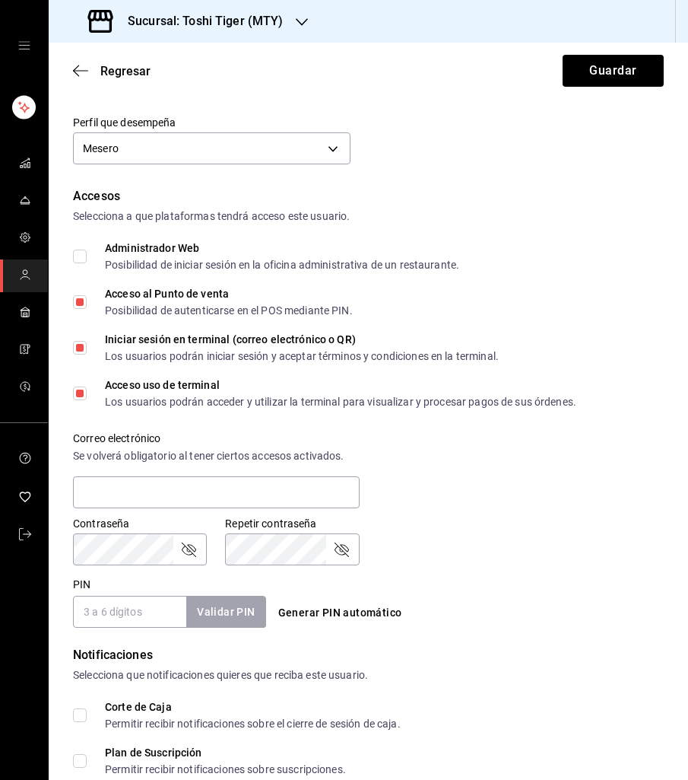
click at [109, 611] on input "PIN" at bounding box center [129, 612] width 113 height 32
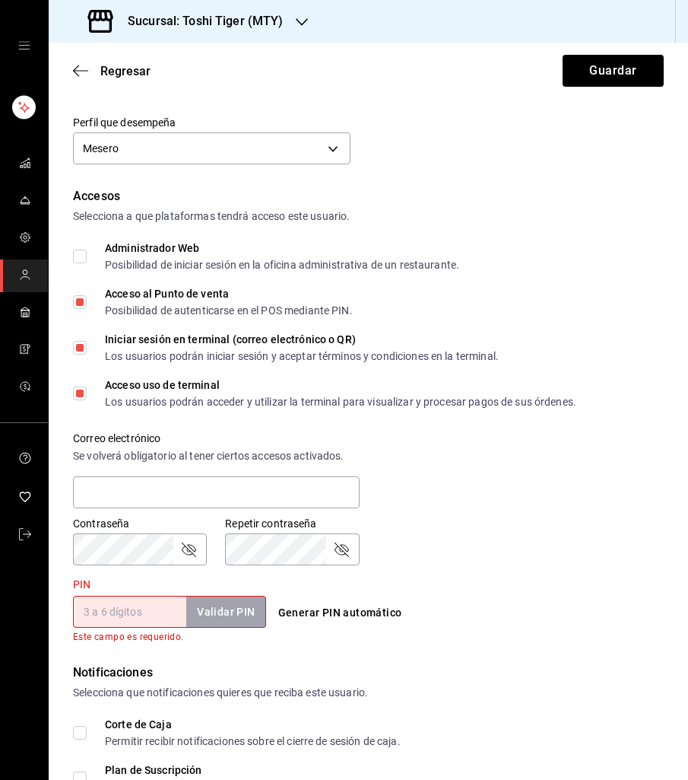
click at [310, 611] on button "Generar PIN automático" at bounding box center [340, 613] width 136 height 28
type input "3741"
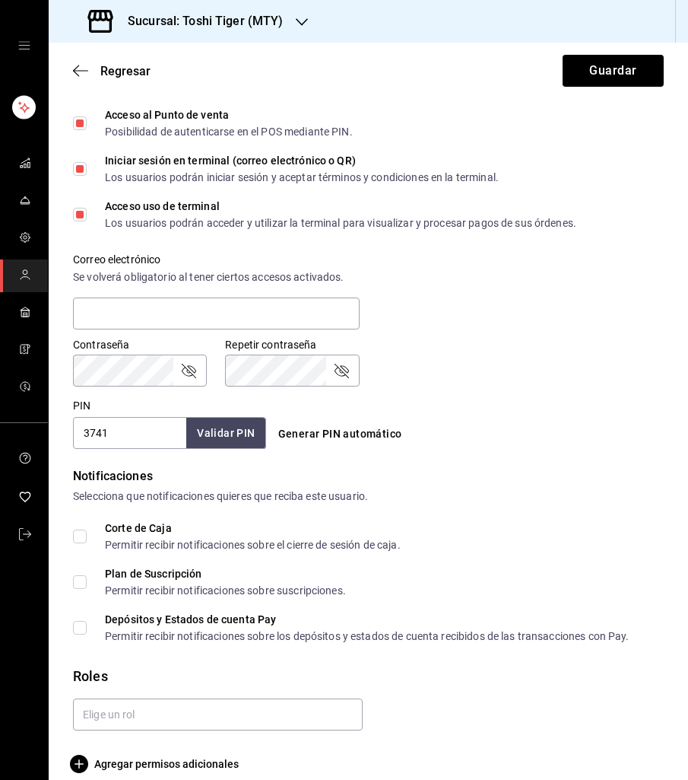
scroll to position [415, 0]
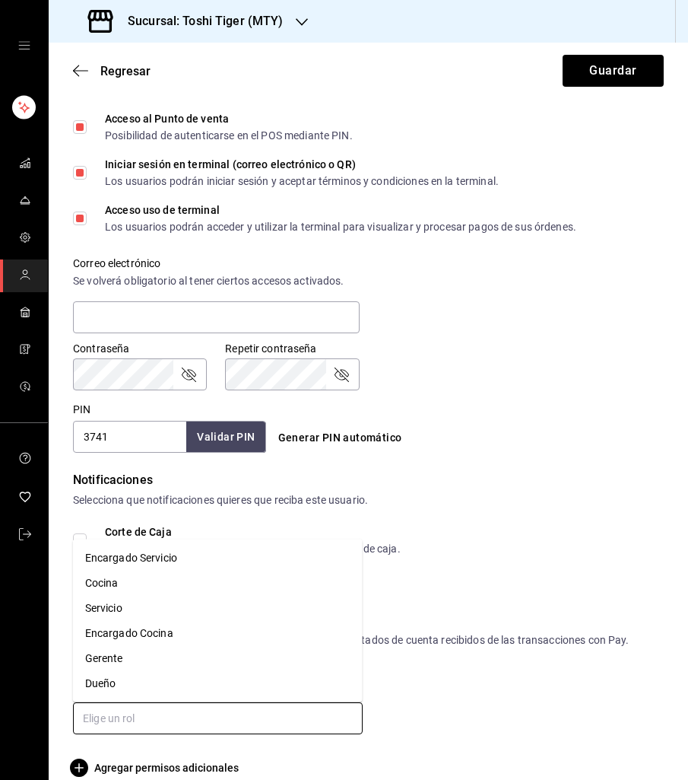
click at [215, 710] on input "text" at bounding box center [218, 718] width 290 height 32
click at [174, 610] on li "Servicio" at bounding box center [218, 608] width 290 height 25
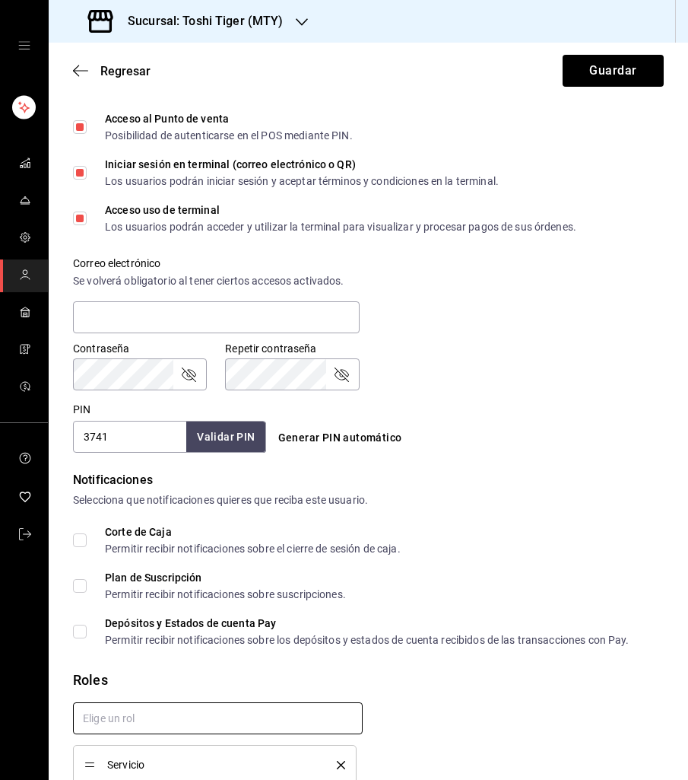
checkbox input "true"
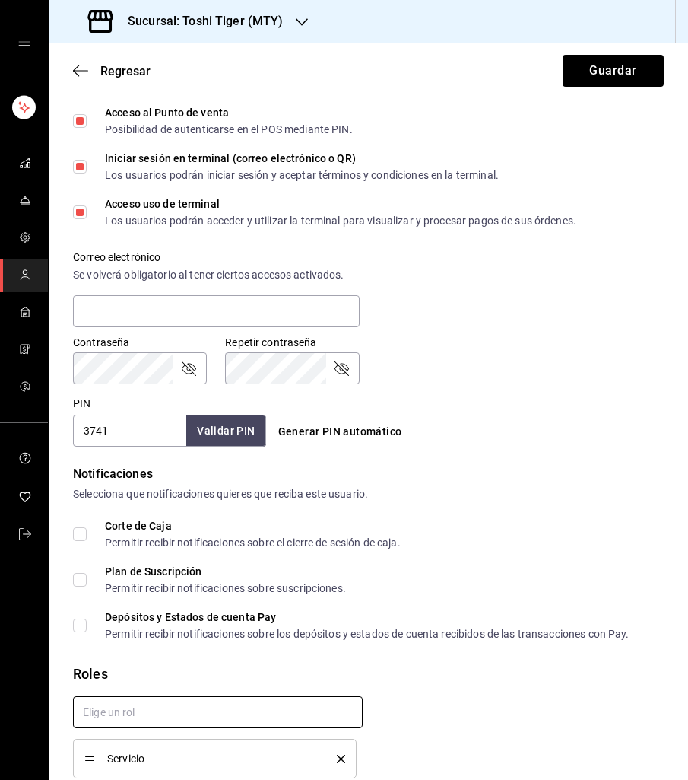
scroll to position [380, 0]
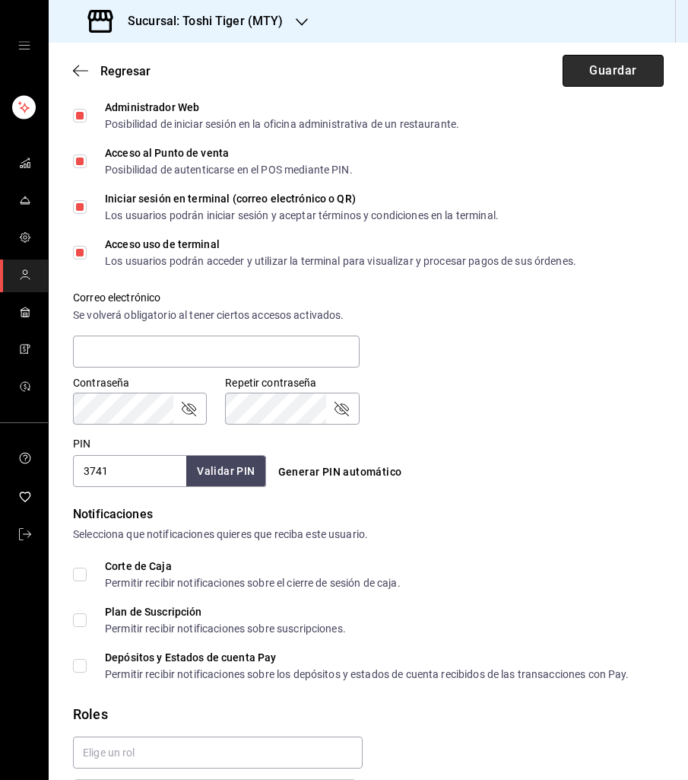
click at [589, 69] on button "Guardar" at bounding box center [613, 71] width 101 height 32
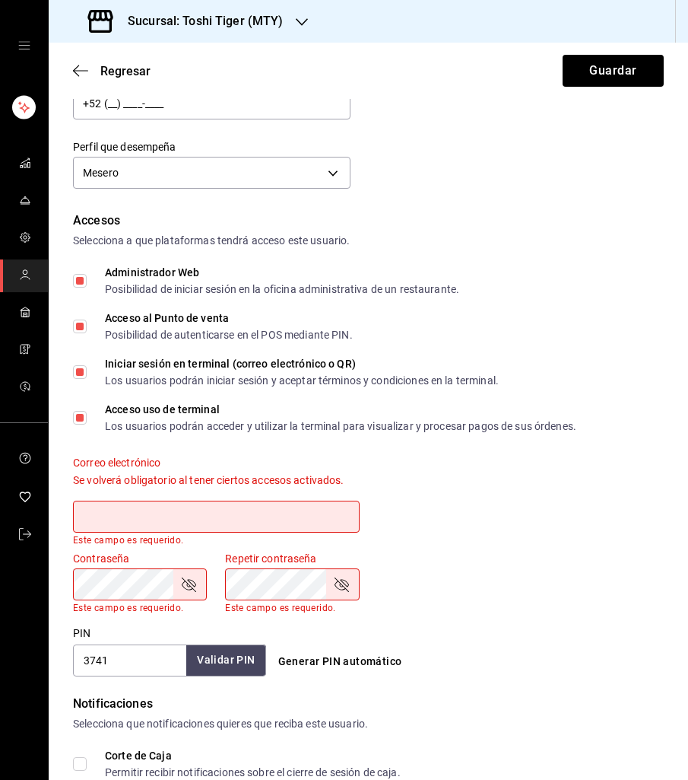
scroll to position [233, 0]
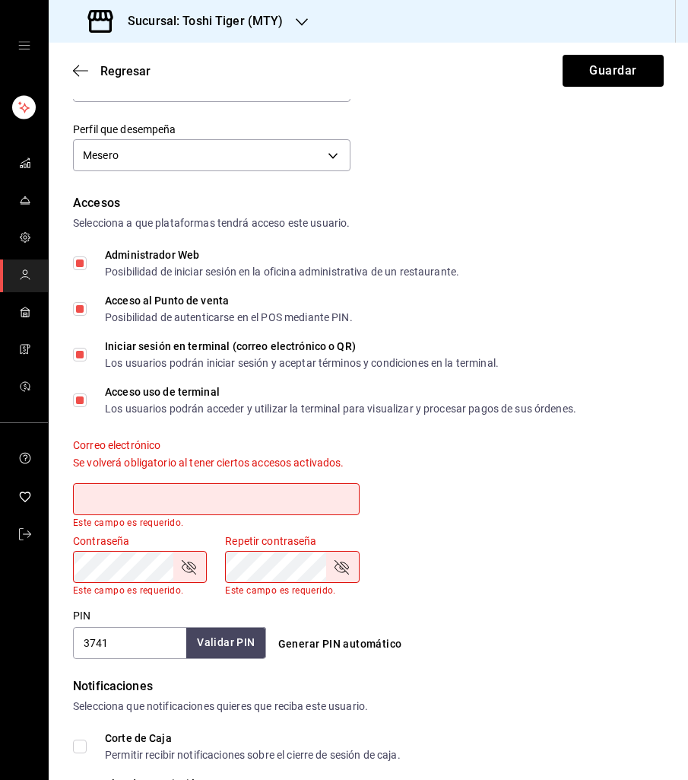
type input "M"
click at [237, 501] on input "text" at bounding box center [216, 499] width 287 height 32
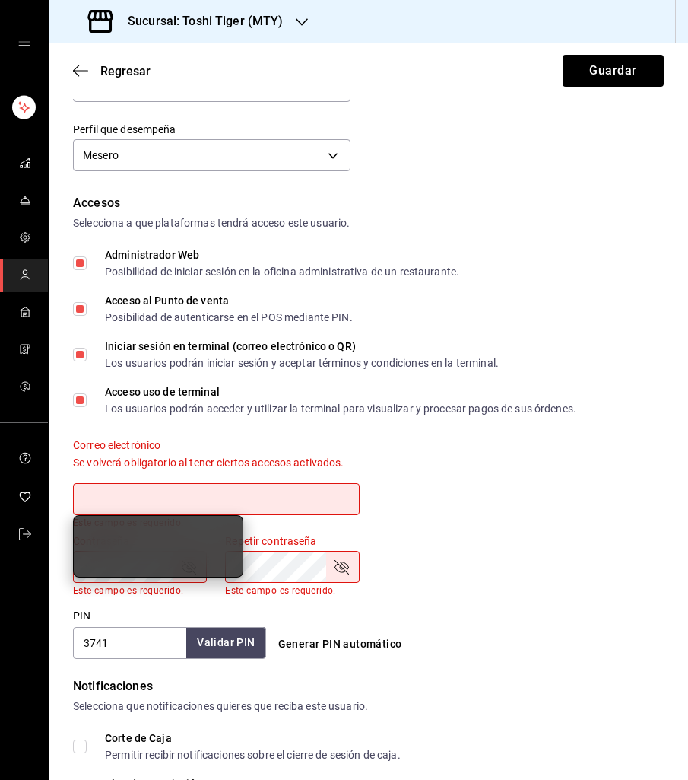
click at [248, 499] on input "text" at bounding box center [216, 499] width 287 height 32
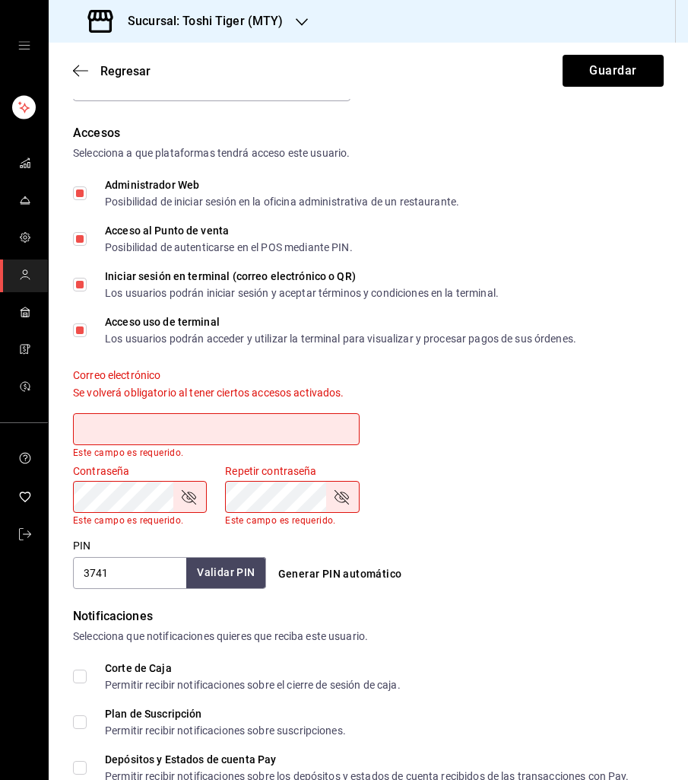
scroll to position [443, 0]
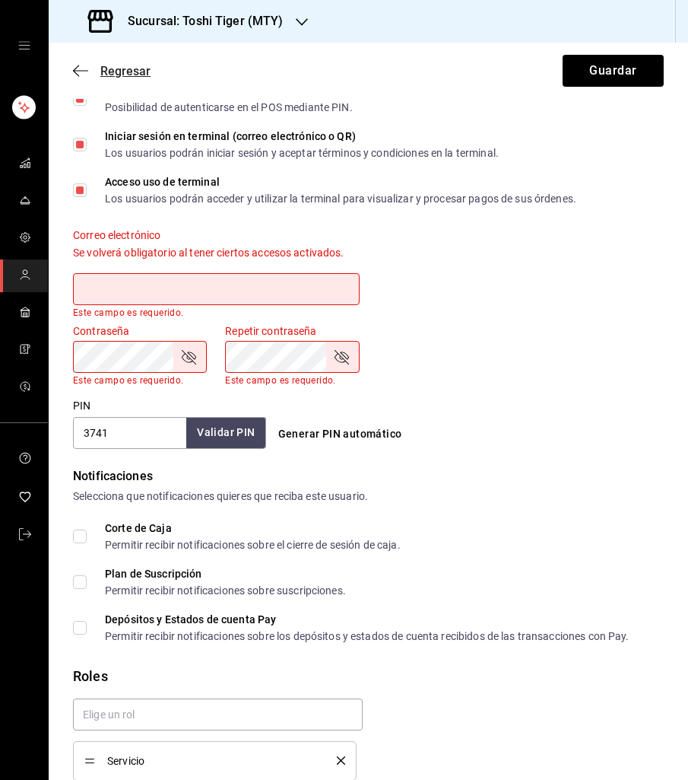
click at [110, 70] on span "Regresar" at bounding box center [125, 71] width 50 height 14
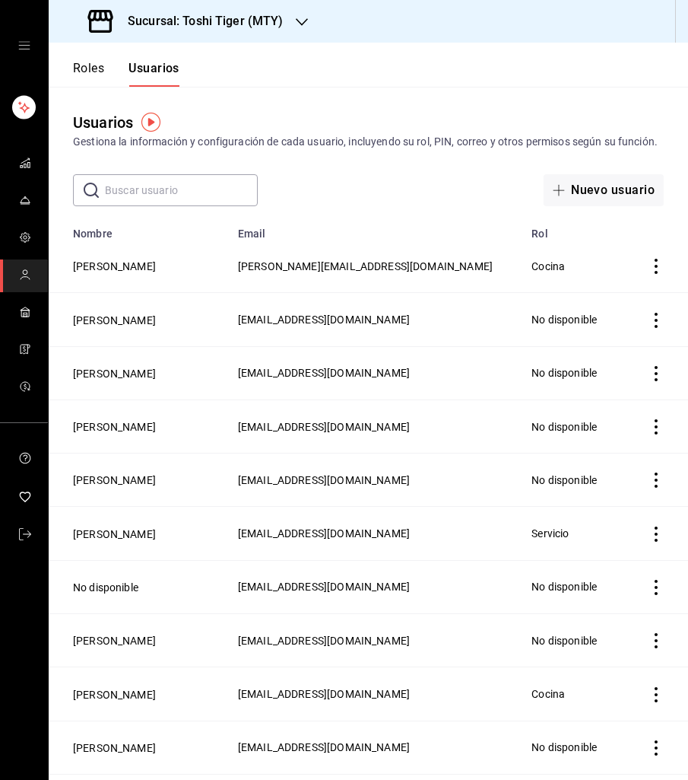
click at [89, 65] on button "Roles" at bounding box center [88, 74] width 31 height 26
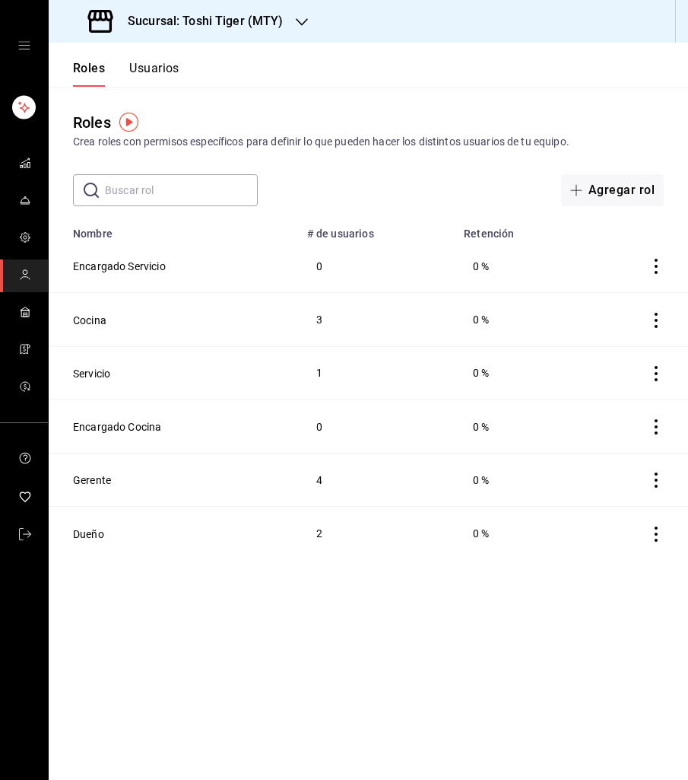
click at [27, 40] on icon "open drawer" at bounding box center [24, 46] width 12 height 12
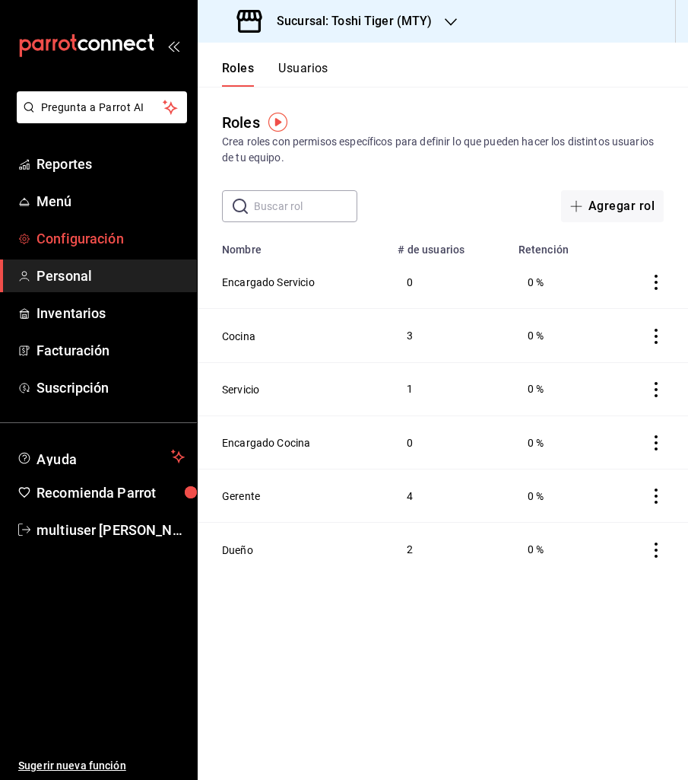
click at [84, 233] on span "Configuración" at bounding box center [111, 238] width 148 height 21
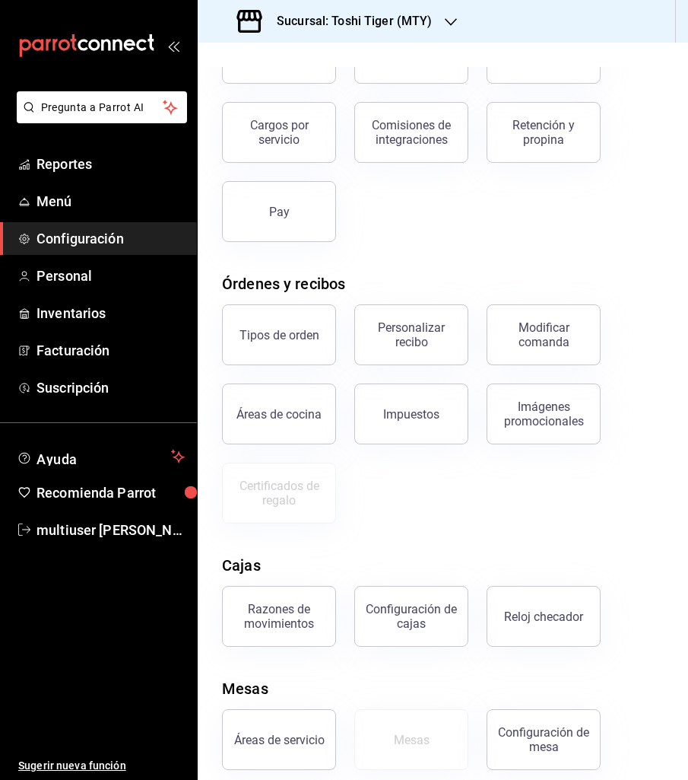
scroll to position [149, 0]
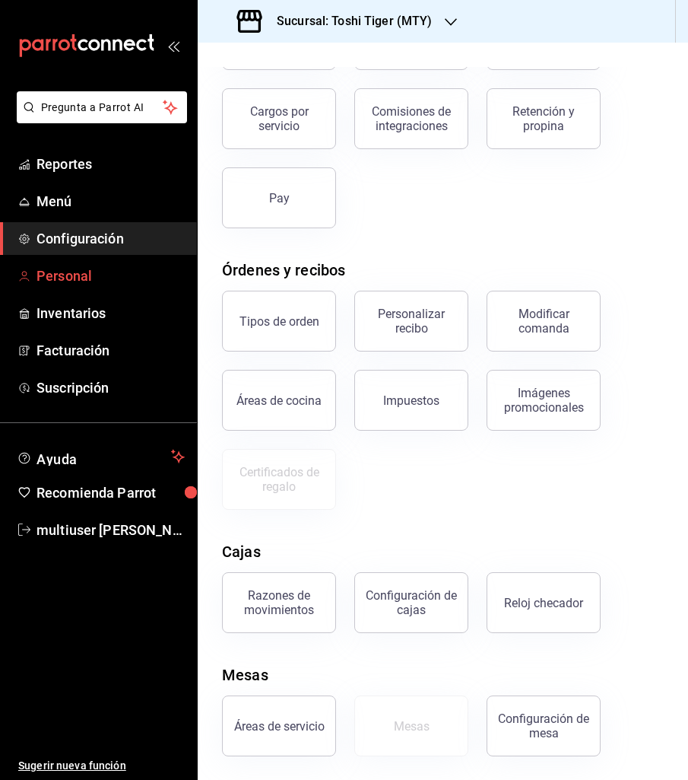
click at [97, 271] on span "Personal" at bounding box center [111, 275] width 148 height 21
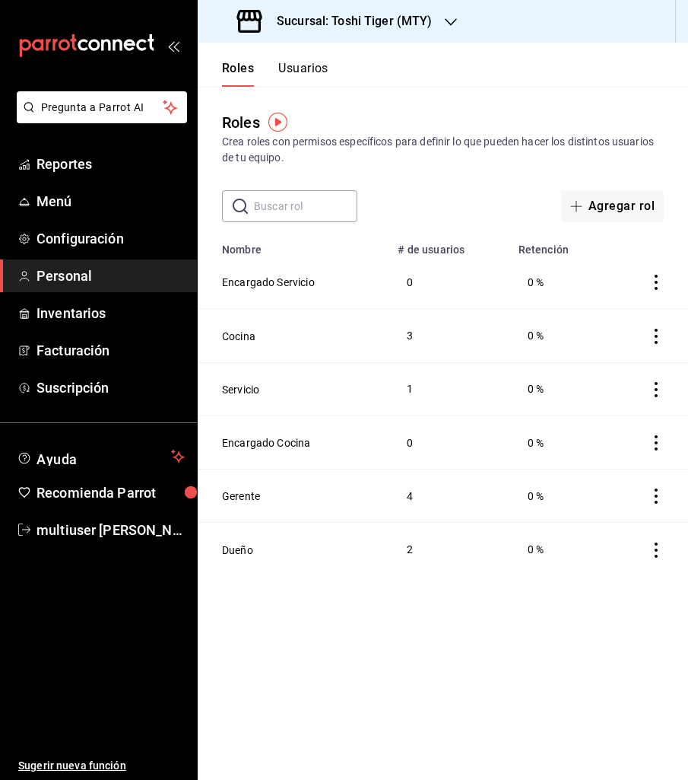
click at [300, 70] on button "Usuarios" at bounding box center [303, 74] width 50 height 26
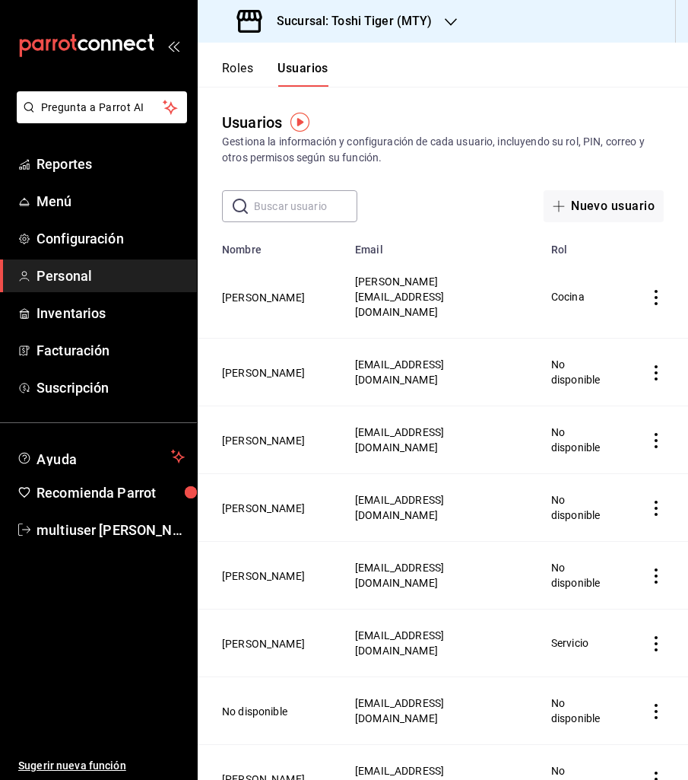
click at [300, 204] on input "text" at bounding box center [305, 206] width 103 height 30
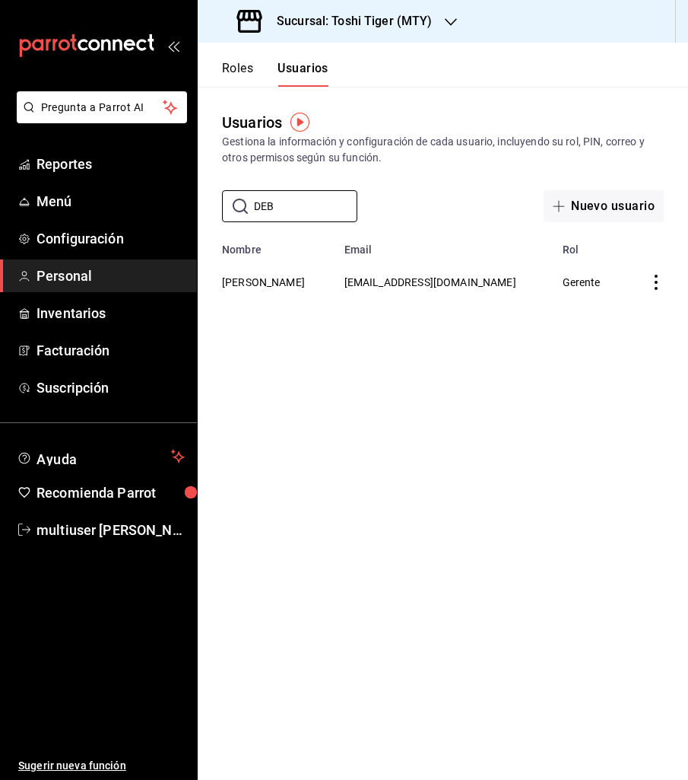
type input "DEB"
click at [650, 278] on icon "actions" at bounding box center [656, 282] width 15 height 15
click at [412, 294] on div at bounding box center [344, 390] width 688 height 780
click at [266, 281] on button "[PERSON_NAME]" at bounding box center [263, 282] width 83 height 15
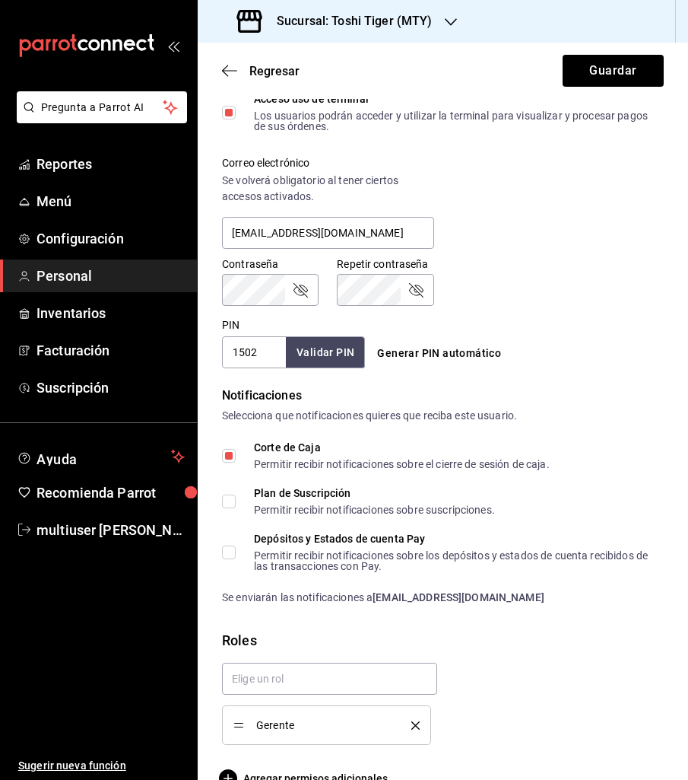
scroll to position [556, 0]
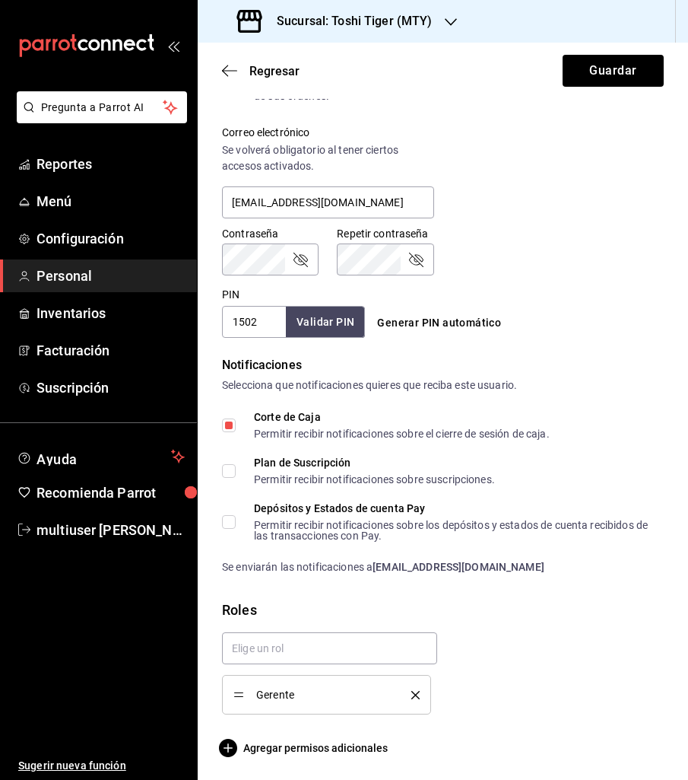
click at [230, 427] on input "Corte de Caja Permitir recibir notificaciones sobre el cierre de sesión de caja." at bounding box center [229, 425] width 14 height 14
checkbox input "false"
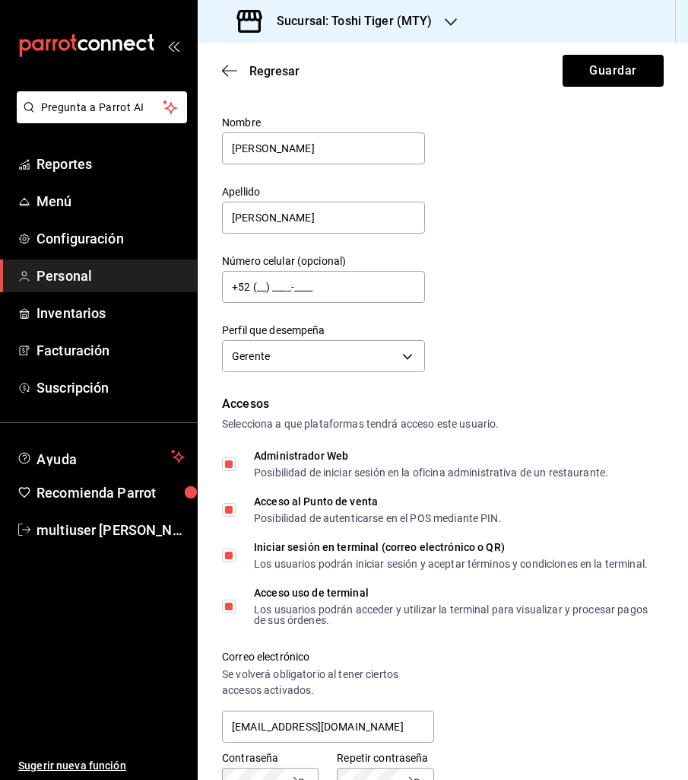
scroll to position [0, 0]
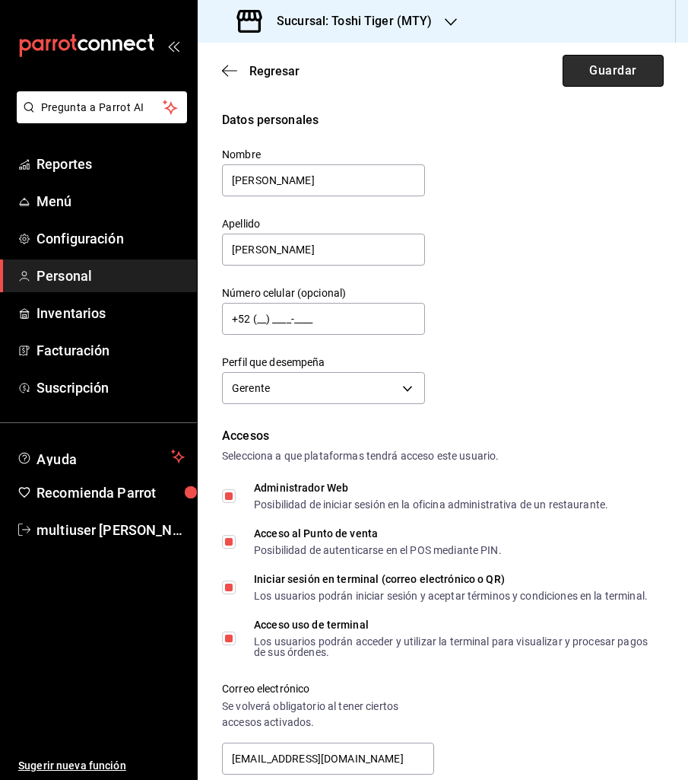
click at [599, 73] on button "Guardar" at bounding box center [613, 71] width 101 height 32
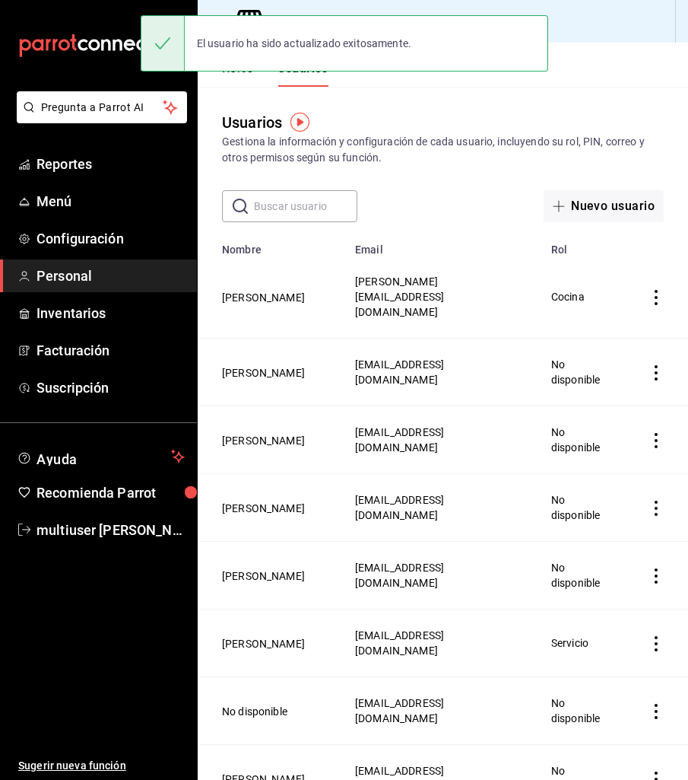
click at [650, 290] on icon "actions" at bounding box center [656, 297] width 15 height 15
click at [313, 205] on div at bounding box center [344, 390] width 688 height 780
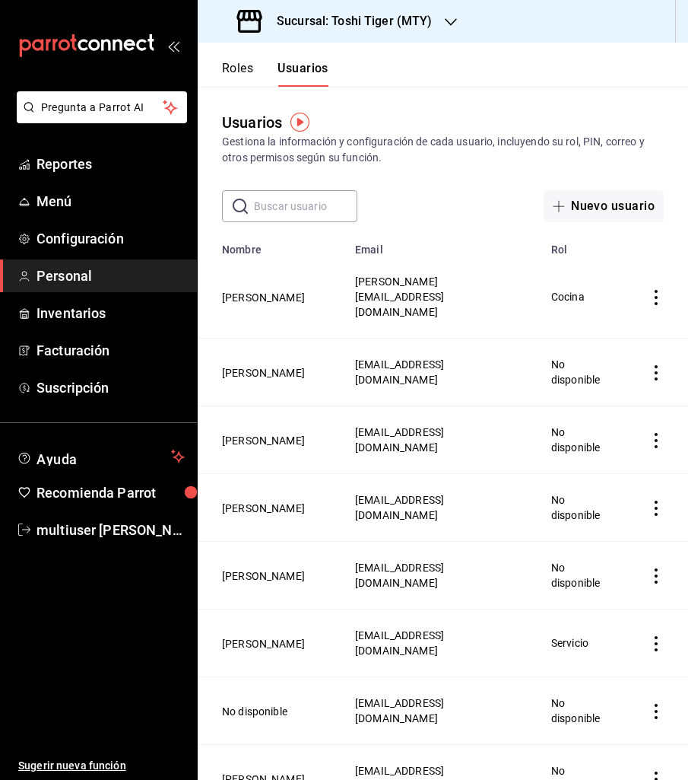
click at [287, 205] on input "text" at bounding box center [305, 206] width 103 height 30
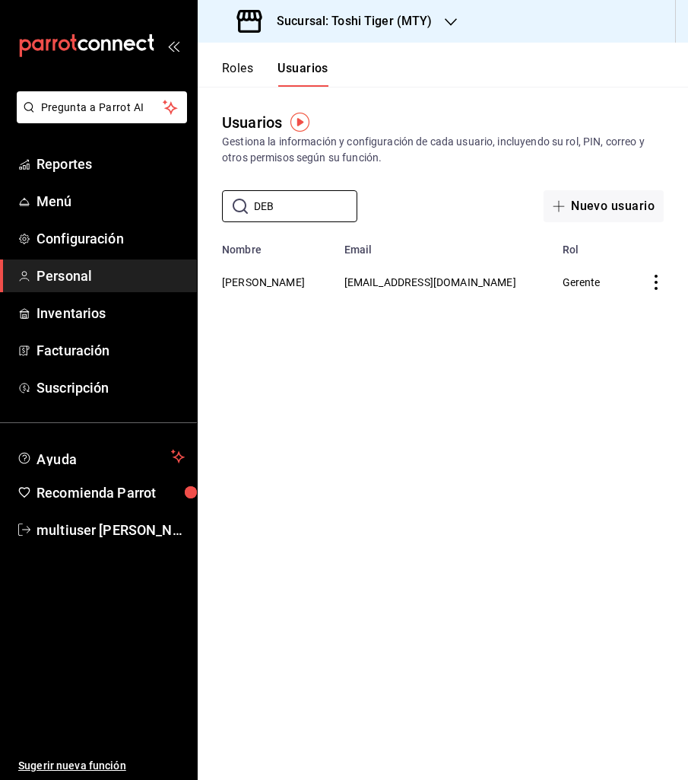
click at [652, 277] on icon "actions" at bounding box center [656, 282] width 15 height 15
click at [612, 296] on span "Eliminar" at bounding box center [588, 303] width 66 height 18
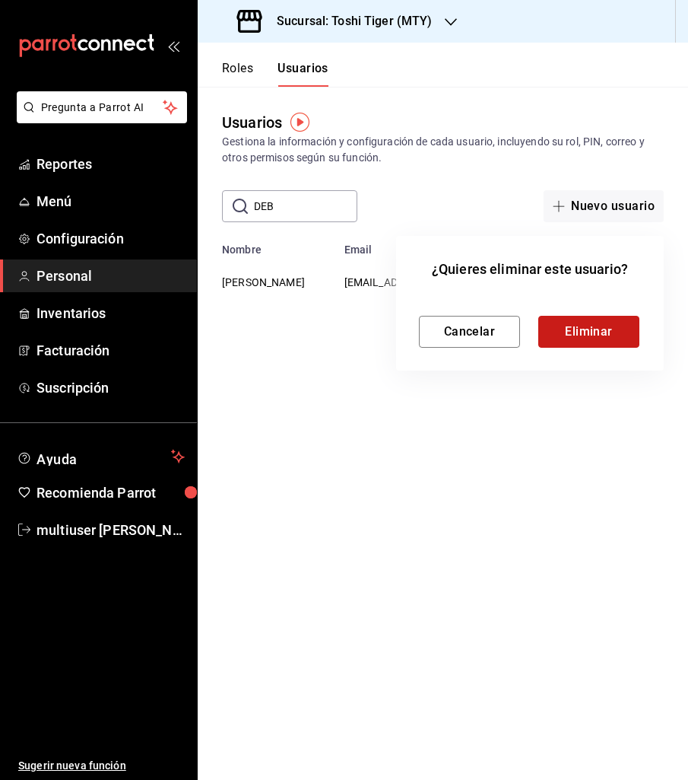
click at [574, 329] on button "Eliminar" at bounding box center [589, 332] width 101 height 32
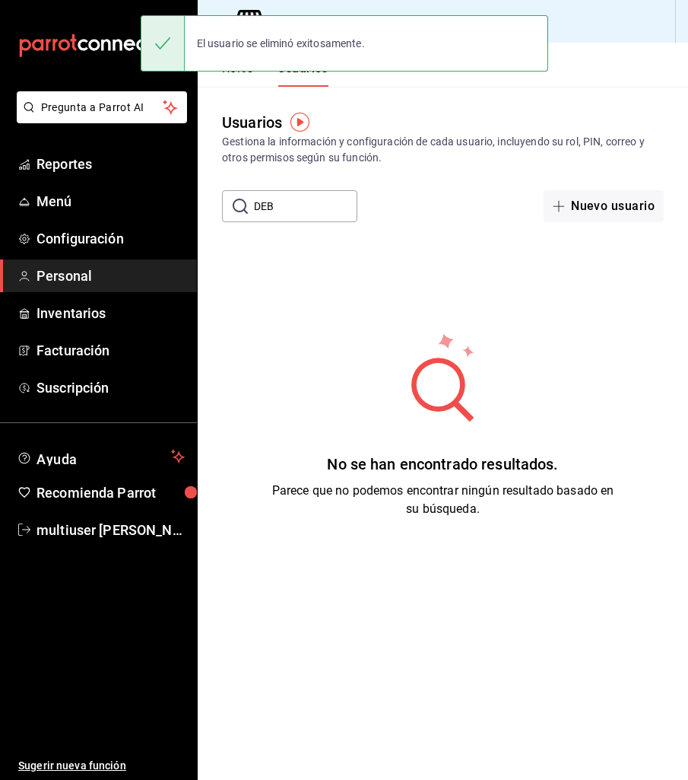
click at [304, 196] on input "DEB" at bounding box center [305, 206] width 103 height 30
click at [283, 202] on input "DEB" at bounding box center [305, 206] width 103 height 30
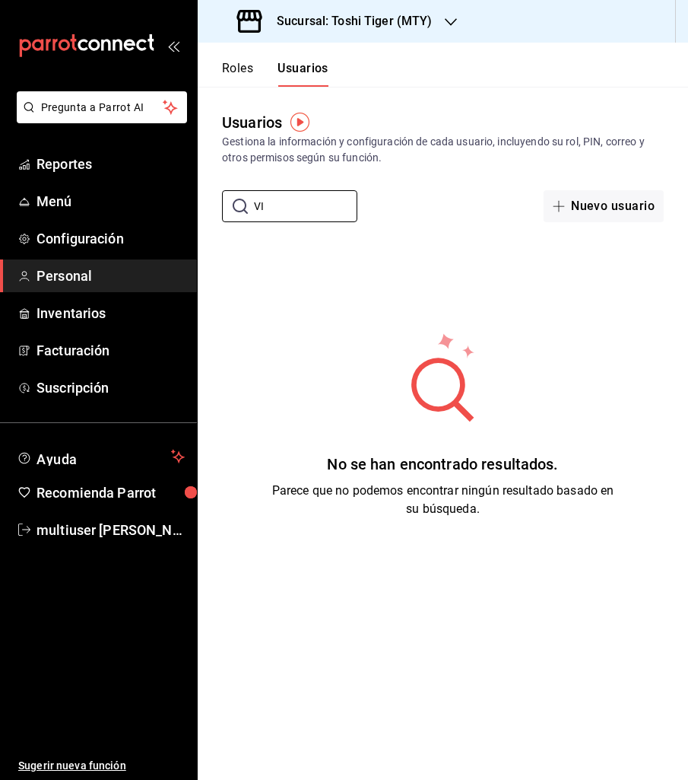
type input "V"
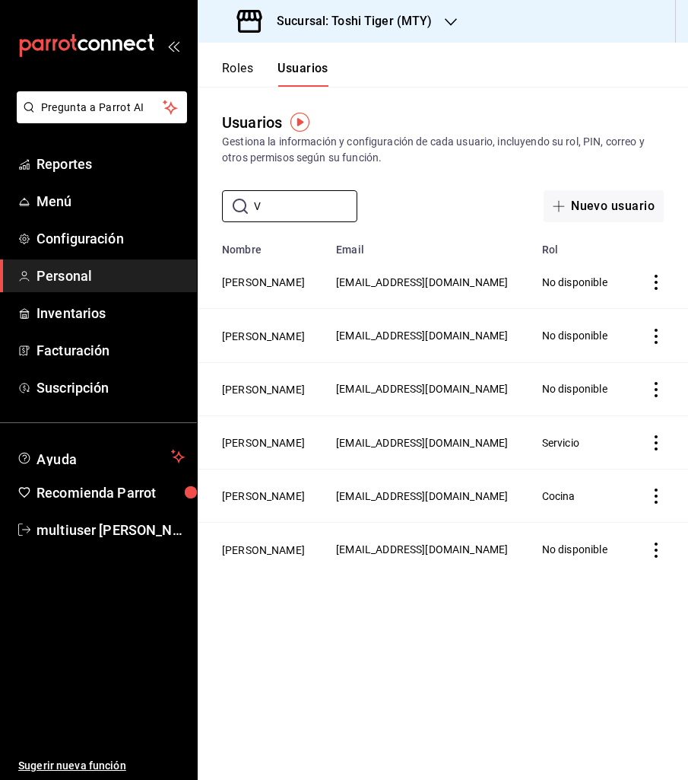
type input "V"
click at [658, 504] on icon "actions" at bounding box center [656, 495] width 15 height 15
click at [277, 546] on div at bounding box center [344, 390] width 688 height 780
click at [262, 504] on button "[PERSON_NAME]" at bounding box center [263, 495] width 83 height 15
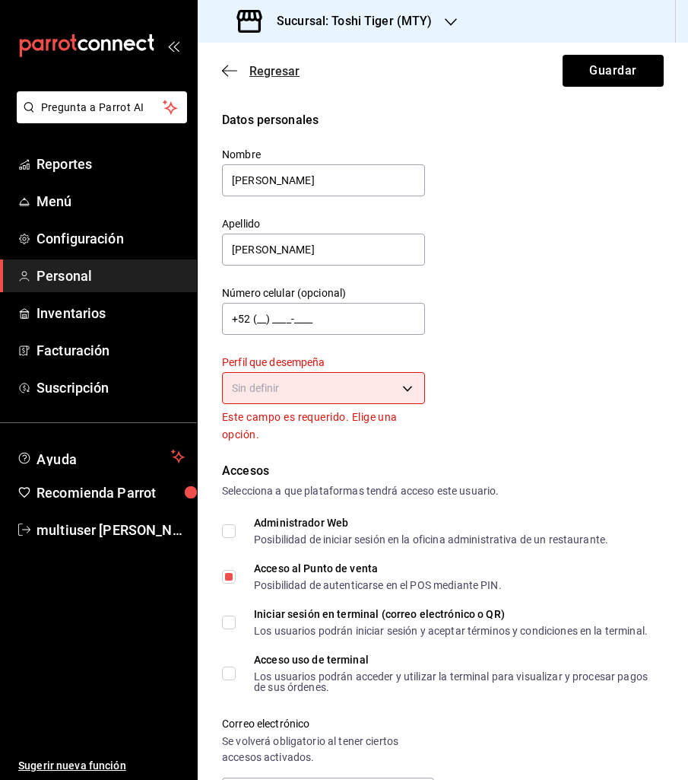
click at [275, 69] on span "Regresar" at bounding box center [275, 71] width 50 height 14
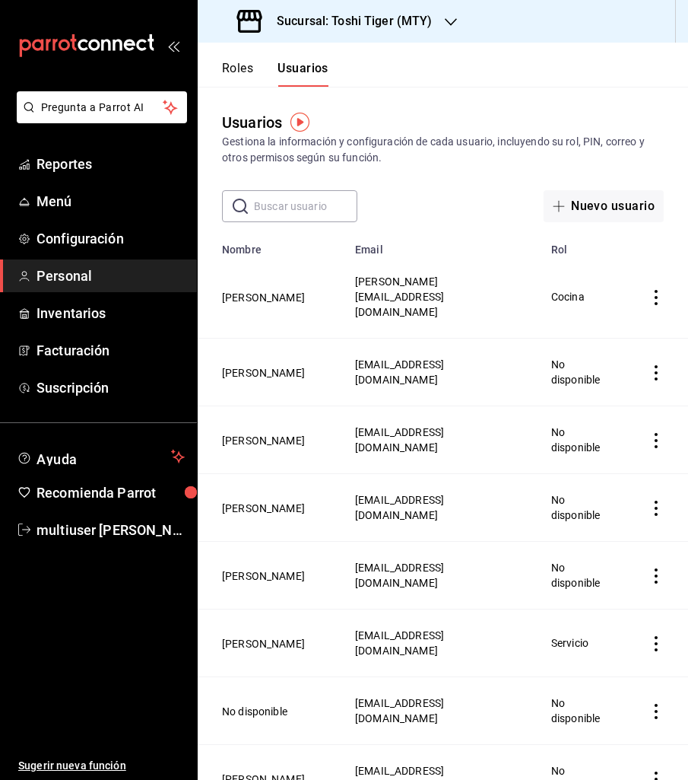
click at [281, 198] on input "text" at bounding box center [305, 206] width 103 height 30
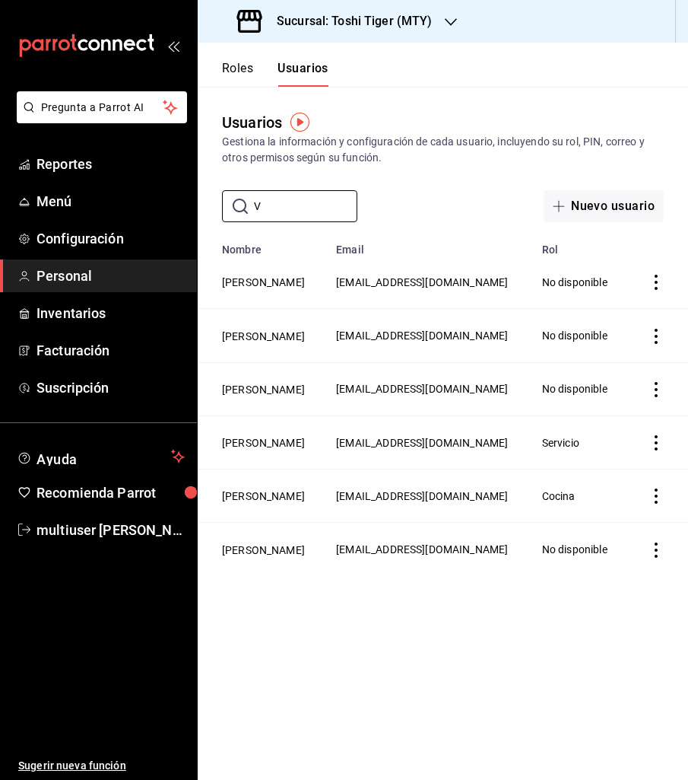
type input "V"
click at [653, 504] on icon "actions" at bounding box center [656, 495] width 15 height 15
click at [599, 563] on span "Eliminar" at bounding box center [601, 567] width 39 height 12
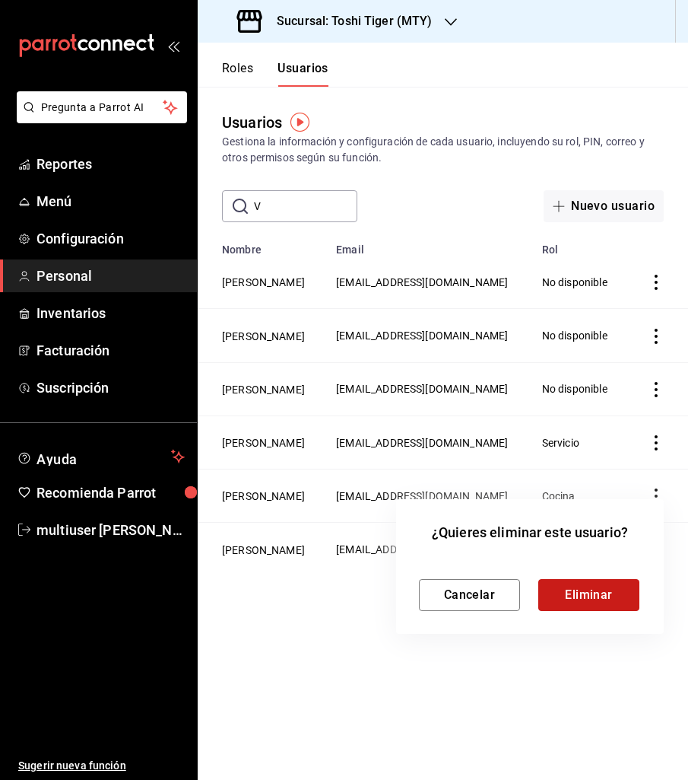
click at [574, 590] on button "Eliminar" at bounding box center [589, 595] width 101 height 32
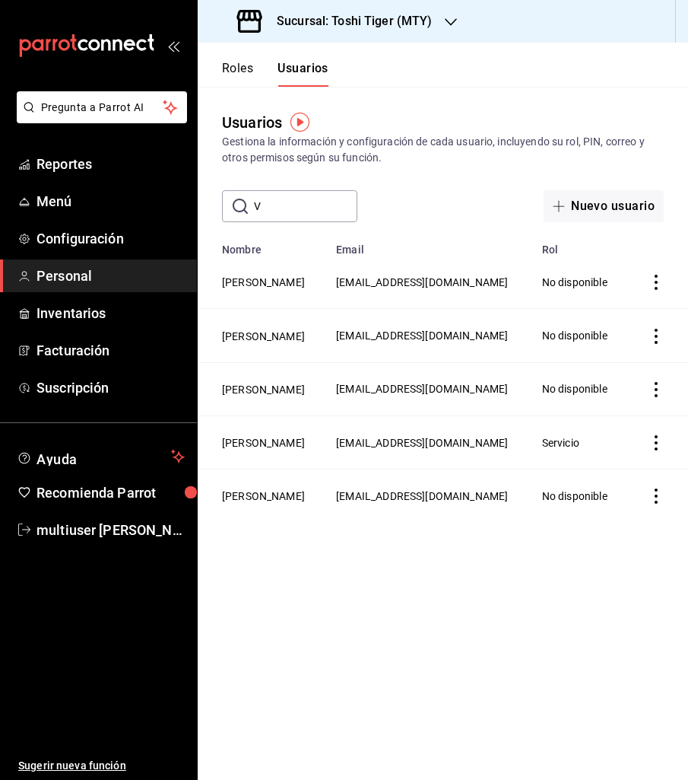
click at [286, 208] on input "V" at bounding box center [305, 206] width 103 height 30
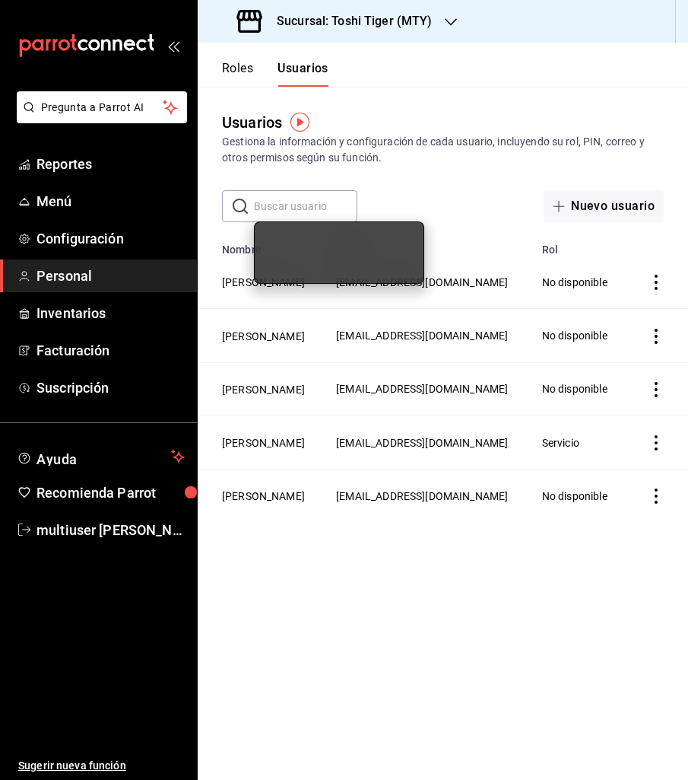
click at [176, 48] on icon "open_drawer_menu" at bounding box center [173, 46] width 12 height 12
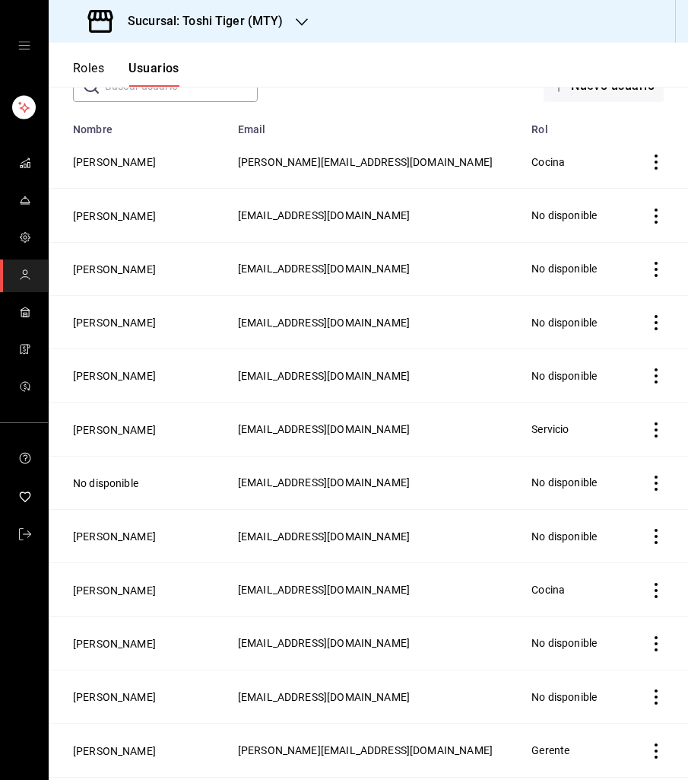
scroll to position [124, 0]
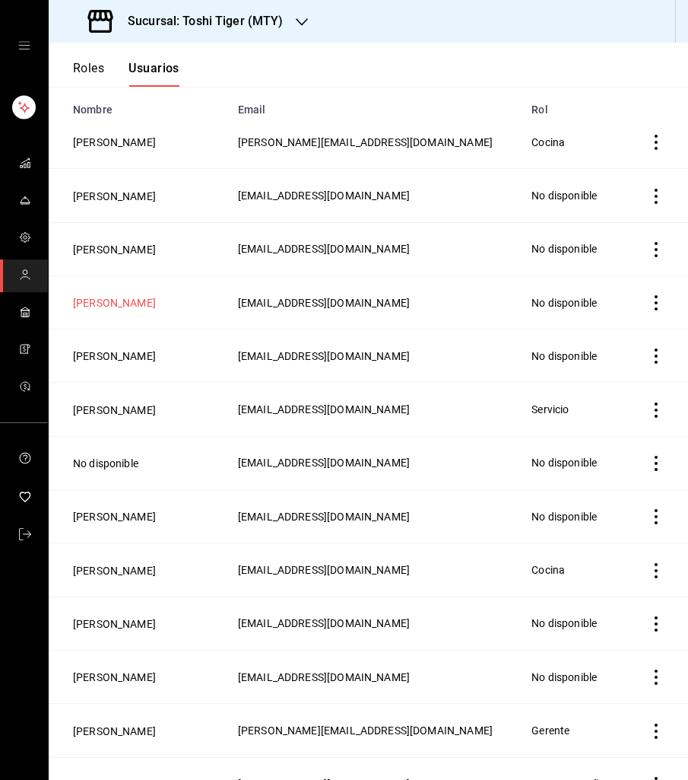
click at [127, 298] on button "[PERSON_NAME]" at bounding box center [114, 302] width 83 height 15
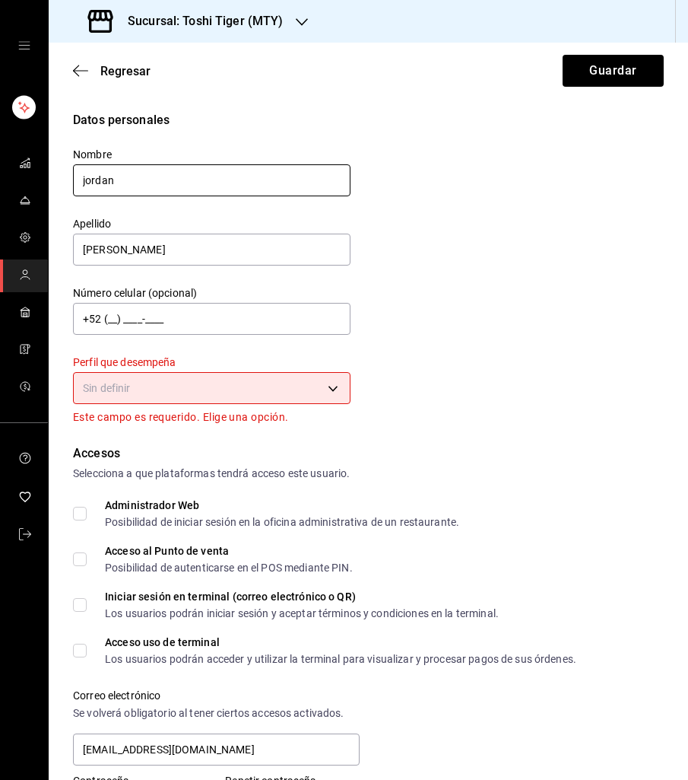
click at [87, 178] on input "jordan" at bounding box center [212, 180] width 278 height 32
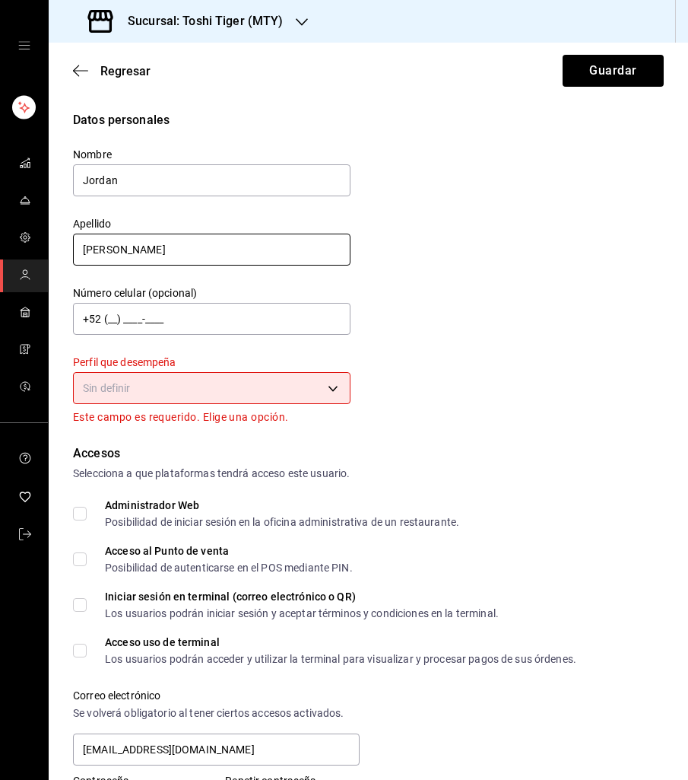
type input "Jordan"
click at [87, 245] on input "[PERSON_NAME]" at bounding box center [212, 250] width 278 height 32
type input "[PERSON_NAME]"
click at [337, 378] on body "Sucursal: Toshi Tiger (MTY) Regresar Guardar Datos personales Nombre Jordan Ape…" at bounding box center [344, 390] width 688 height 780
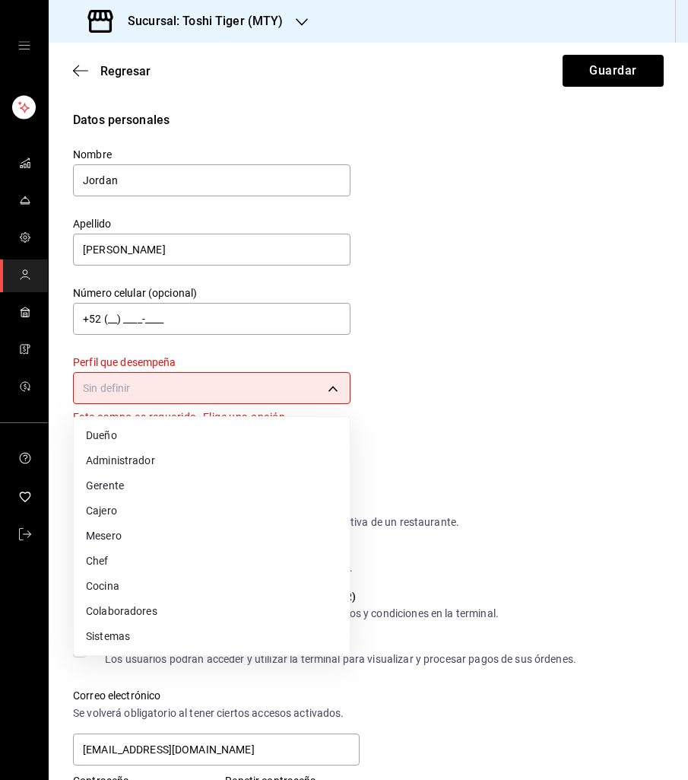
click at [211, 533] on li "Mesero" at bounding box center [212, 535] width 276 height 25
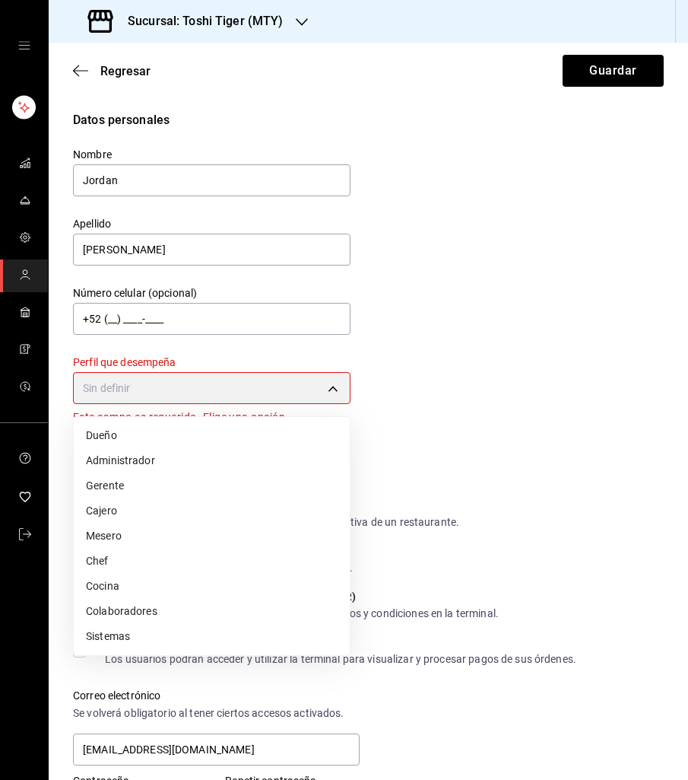
type input "WAITER"
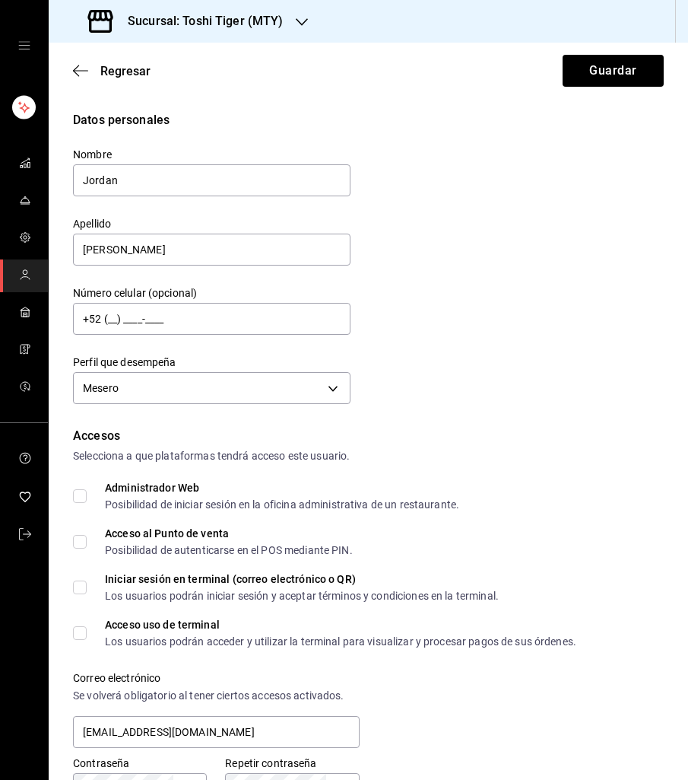
click at [399, 412] on form "Datos personales Nombre Jordan Apellido [PERSON_NAME] Número celular (opcional)…" at bounding box center [368, 651] width 591 height 1080
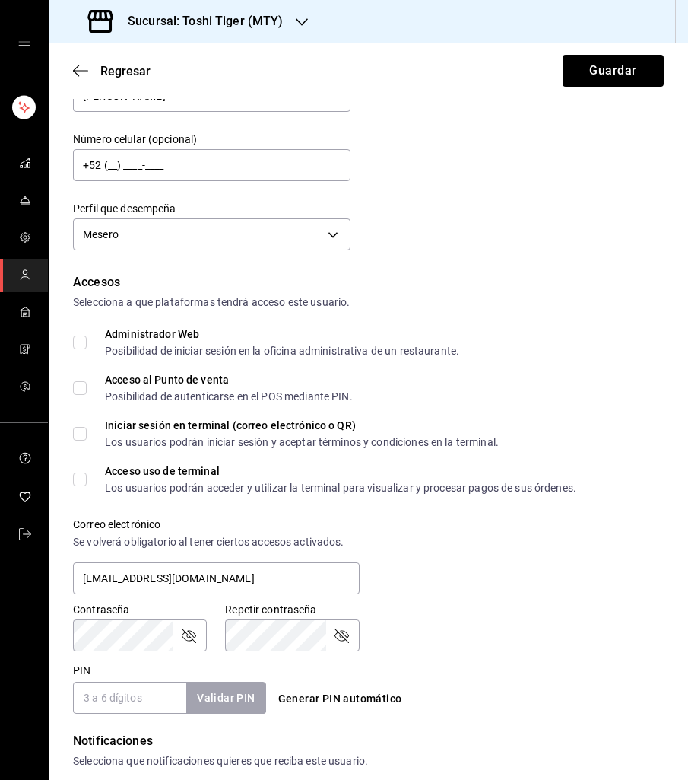
scroll to position [164, 0]
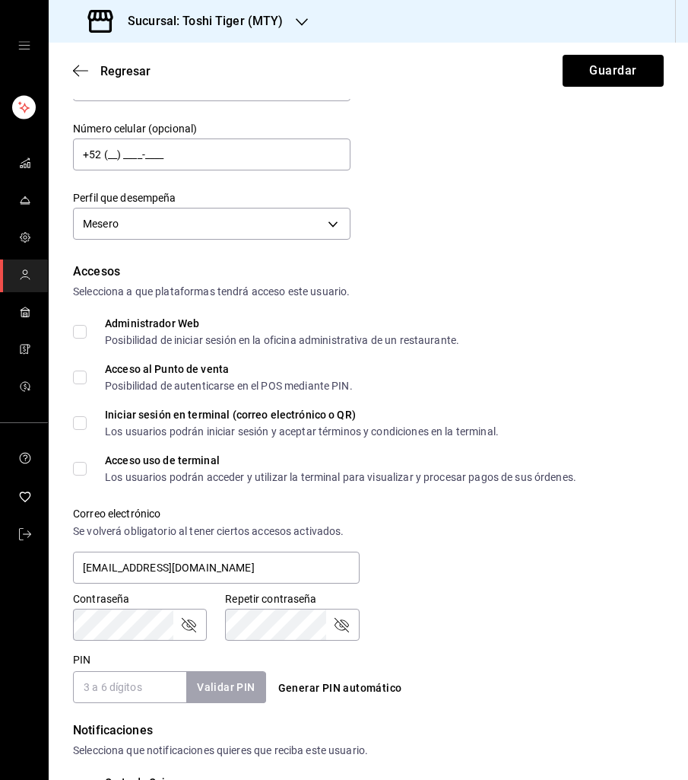
click at [78, 427] on input "Iniciar sesión en terminal (correo electrónico o QR) Los usuarios podrán inicia…" at bounding box center [80, 423] width 14 height 14
checkbox input "true"
click at [79, 377] on input "Acceso al Punto de venta Posibilidad de autenticarse en el POS mediante PIN." at bounding box center [80, 377] width 14 height 14
checkbox input "true"
click at [84, 466] on input "Acceso uso de terminal Los usuarios podrán acceder y utilizar la terminal para …" at bounding box center [80, 469] width 14 height 14
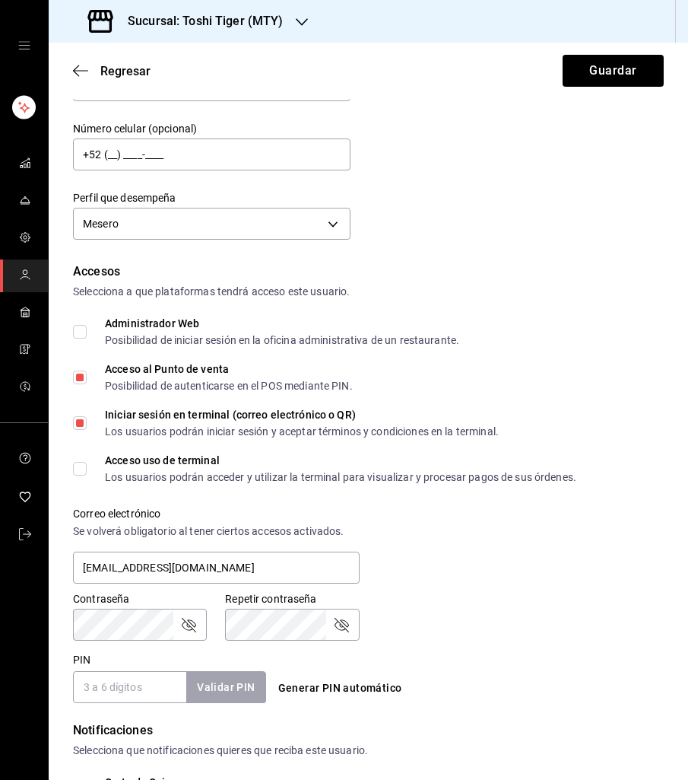
checkbox input "true"
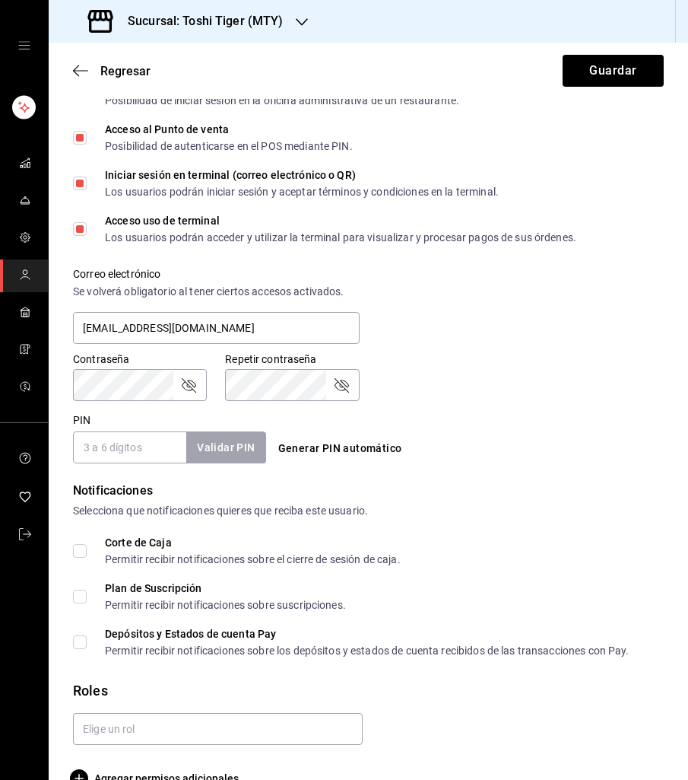
scroll to position [436, 0]
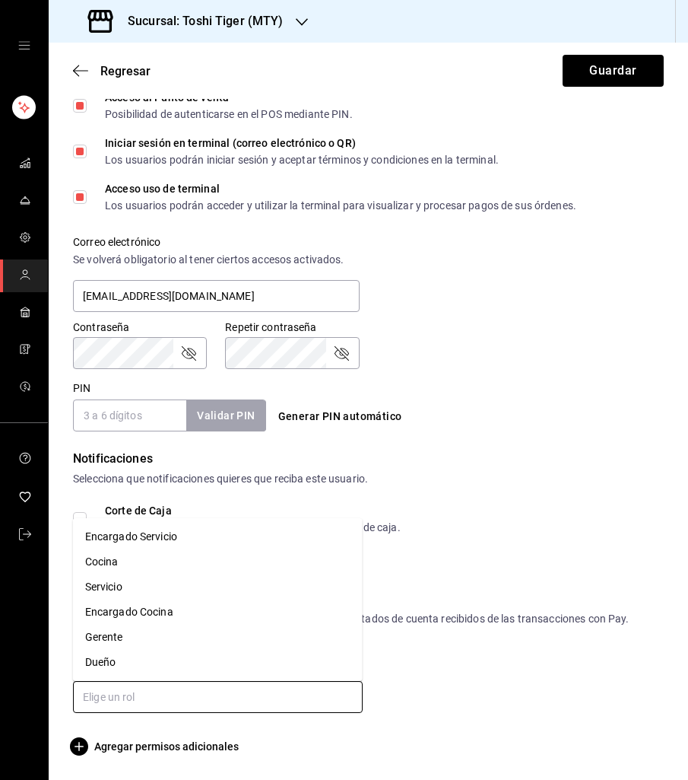
click at [262, 691] on input "text" at bounding box center [218, 697] width 290 height 32
click at [222, 592] on li "Servicio" at bounding box center [218, 586] width 290 height 25
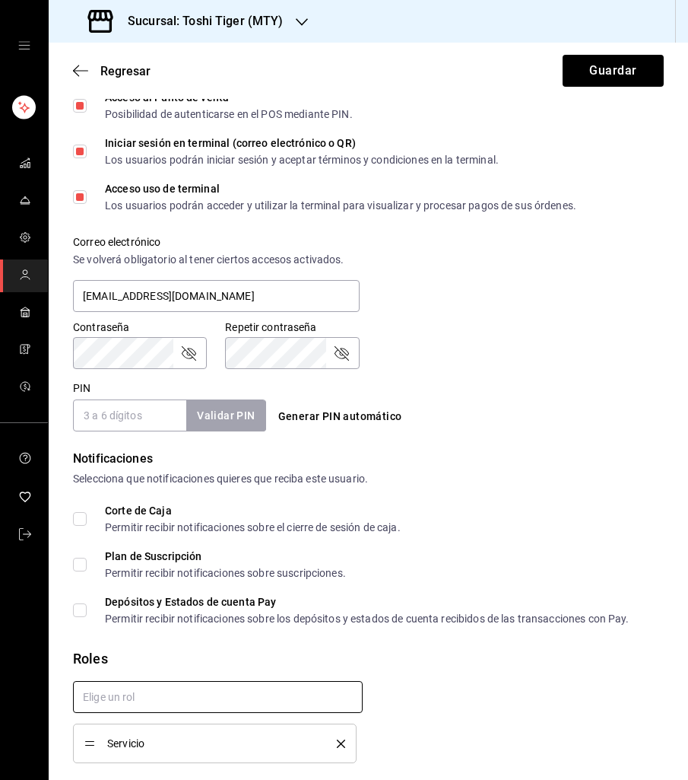
checkbox input "true"
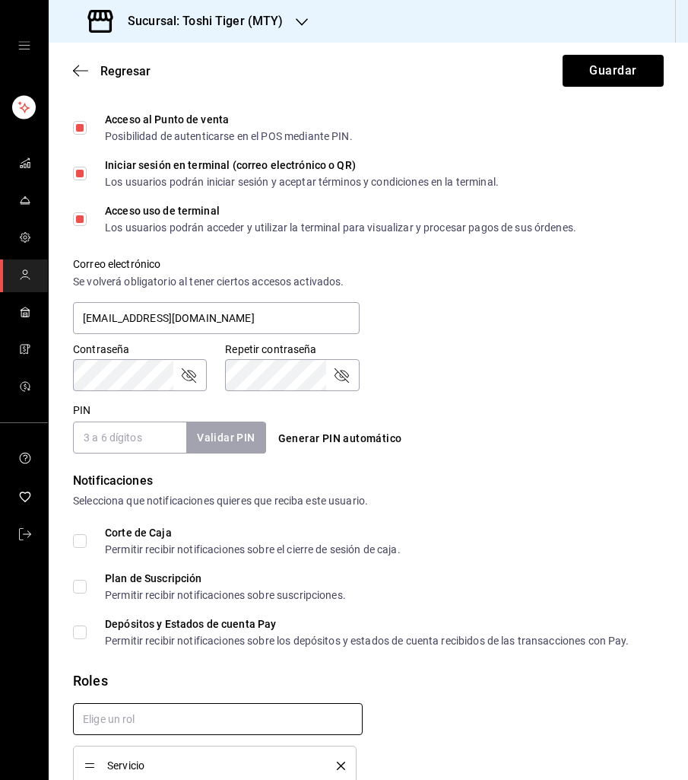
scroll to position [411, 0]
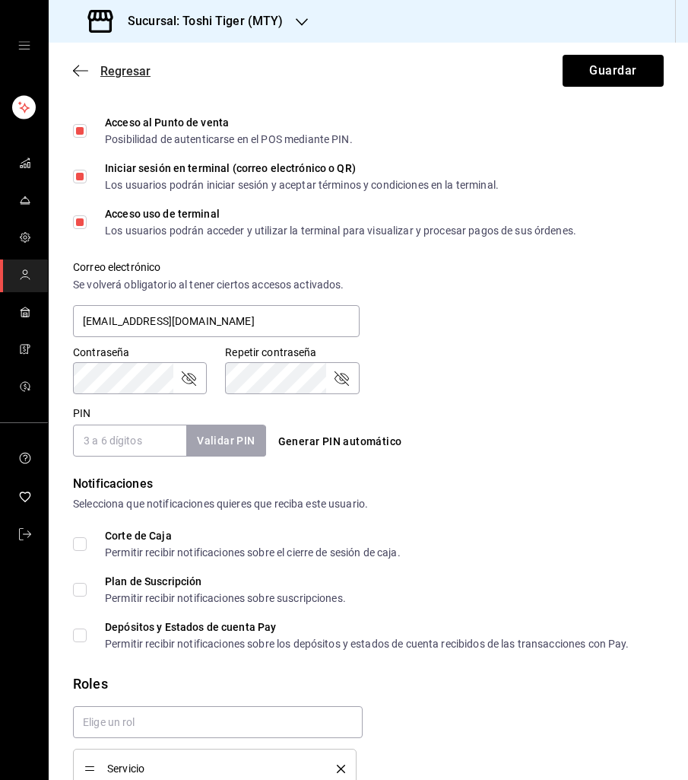
click at [132, 74] on span "Regresar" at bounding box center [125, 71] width 50 height 14
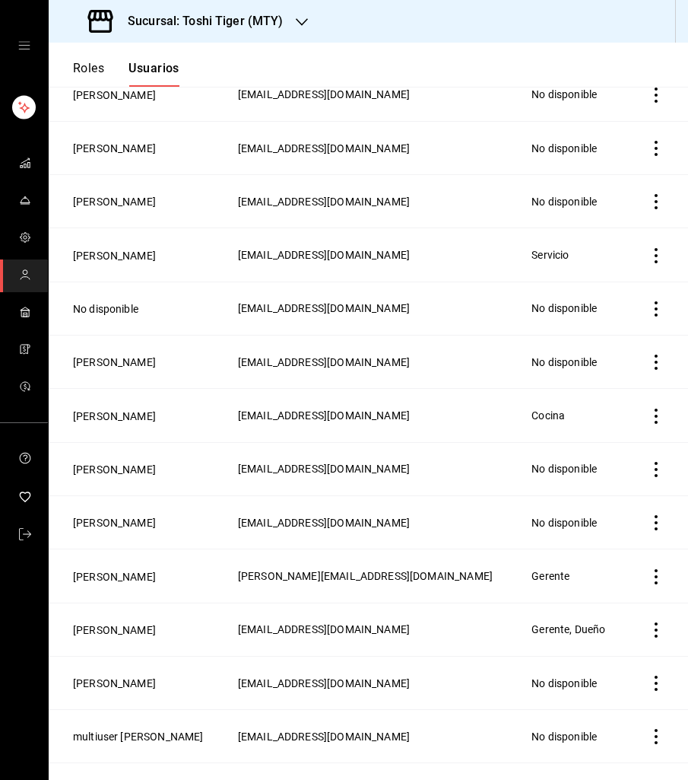
scroll to position [310, 0]
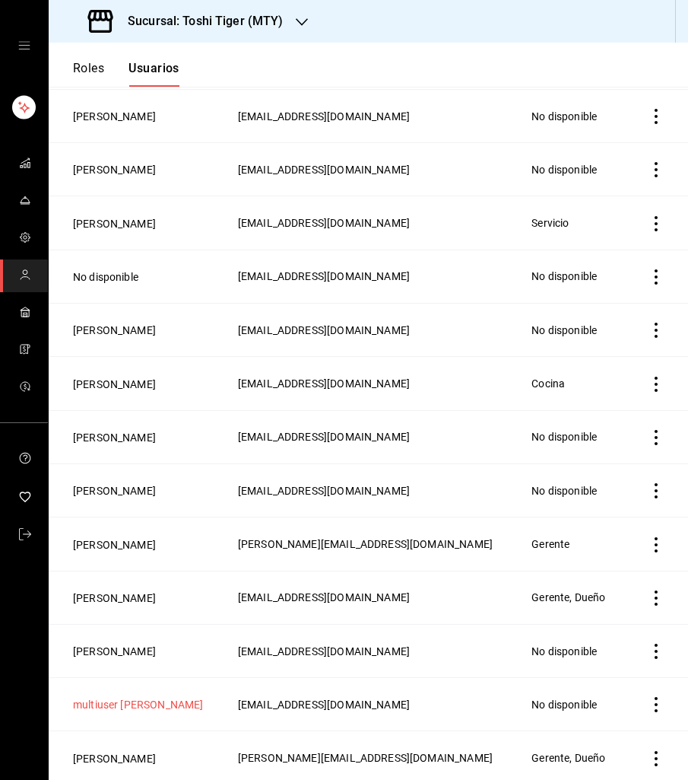
click at [161, 701] on button "multiuser [PERSON_NAME]" at bounding box center [138, 704] width 130 height 15
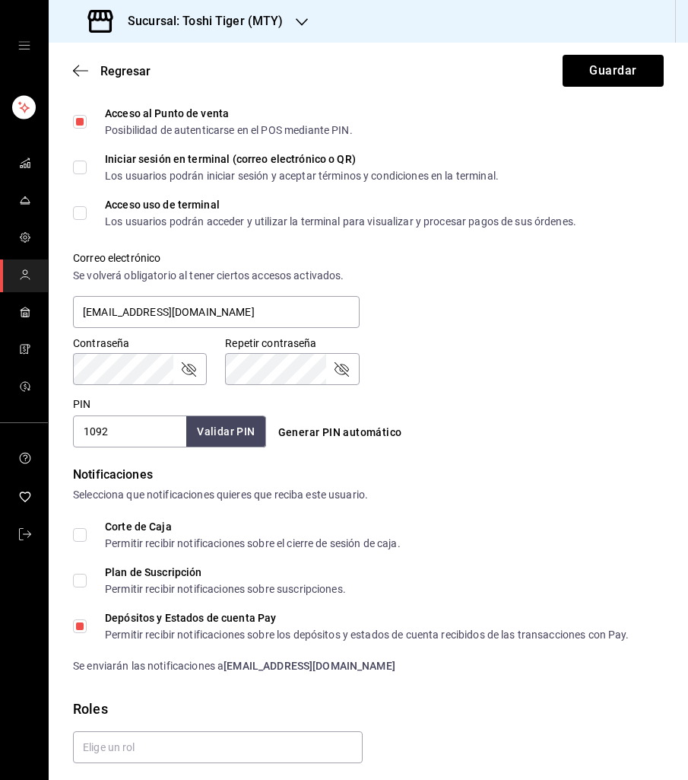
scroll to position [430, 0]
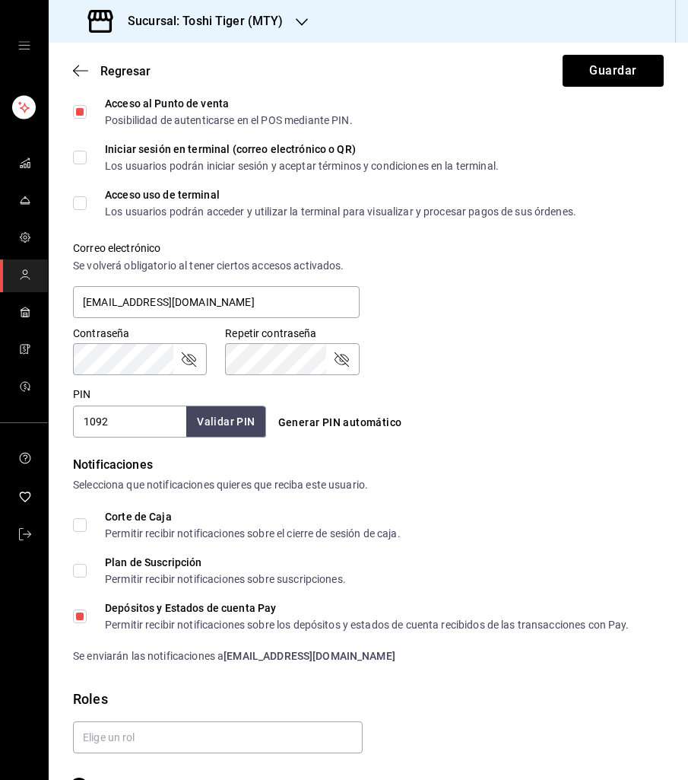
click at [316, 423] on button "Generar PIN automático" at bounding box center [340, 422] width 136 height 28
type input "5525"
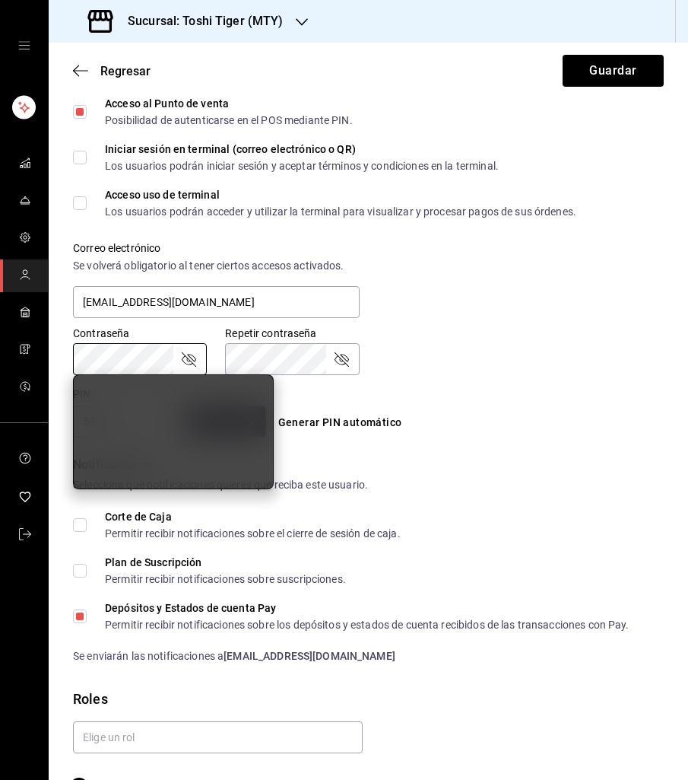
click at [449, 400] on div "Generar PIN automático" at bounding box center [365, 409] width 199 height 56
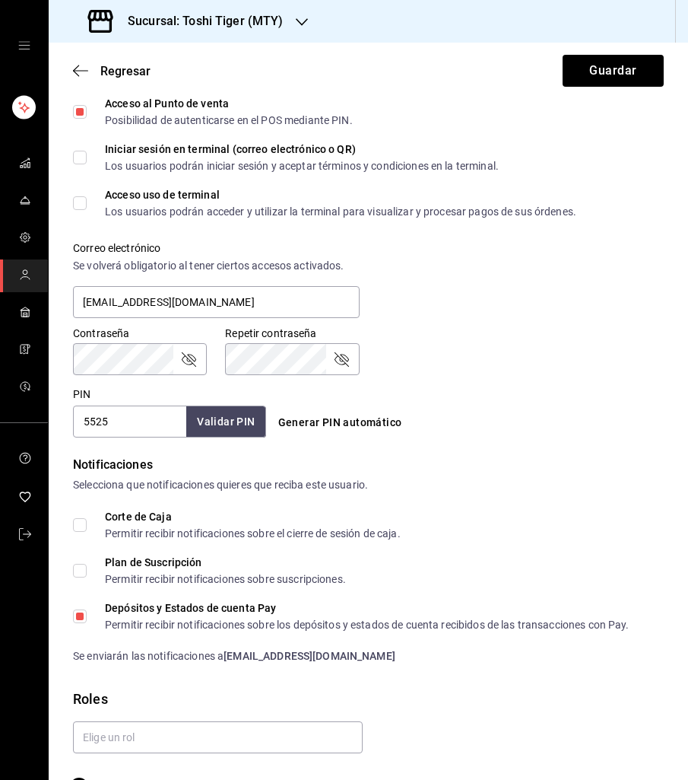
click at [192, 360] on icon "passwordField" at bounding box center [189, 359] width 18 height 18
click at [342, 360] on icon "passwordField" at bounding box center [341, 359] width 18 height 18
click at [603, 77] on button "Guardar" at bounding box center [613, 71] width 101 height 32
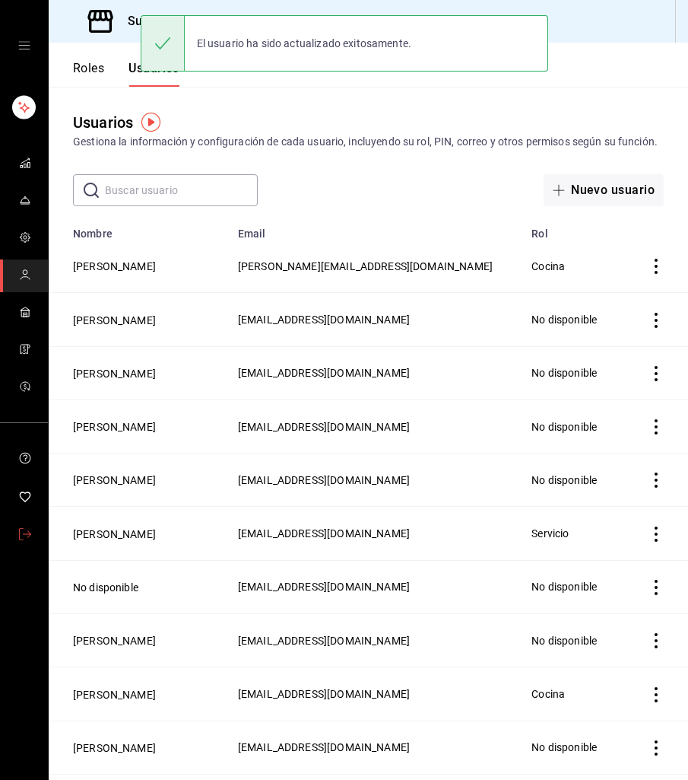
click at [21, 531] on icon "mailbox folders" at bounding box center [25, 534] width 12 height 12
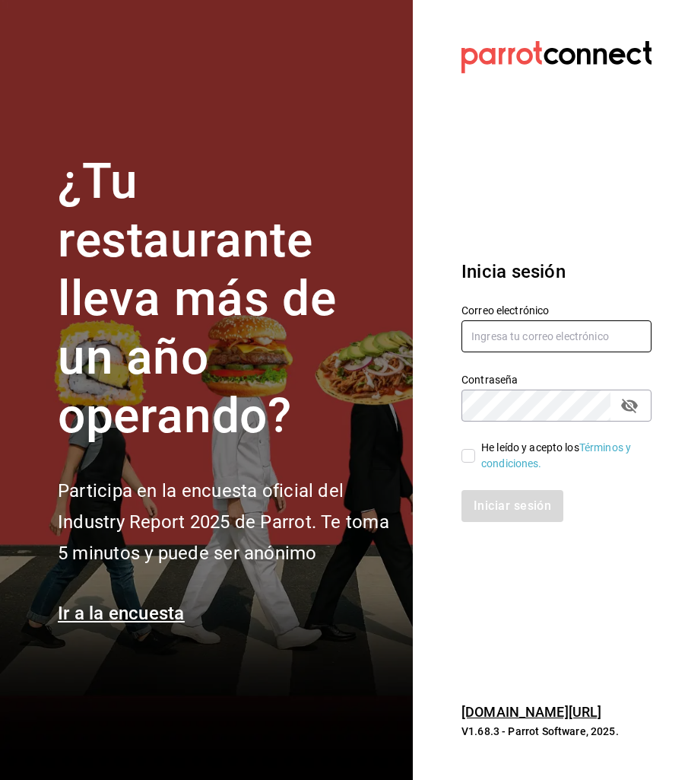
click at [506, 342] on input "text" at bounding box center [557, 336] width 190 height 32
type input "[EMAIL_ADDRESS][DOMAIN_NAME]"
click at [472, 450] on input "He leído y acepto los Términos y condiciones." at bounding box center [469, 456] width 14 height 14
checkbox input "true"
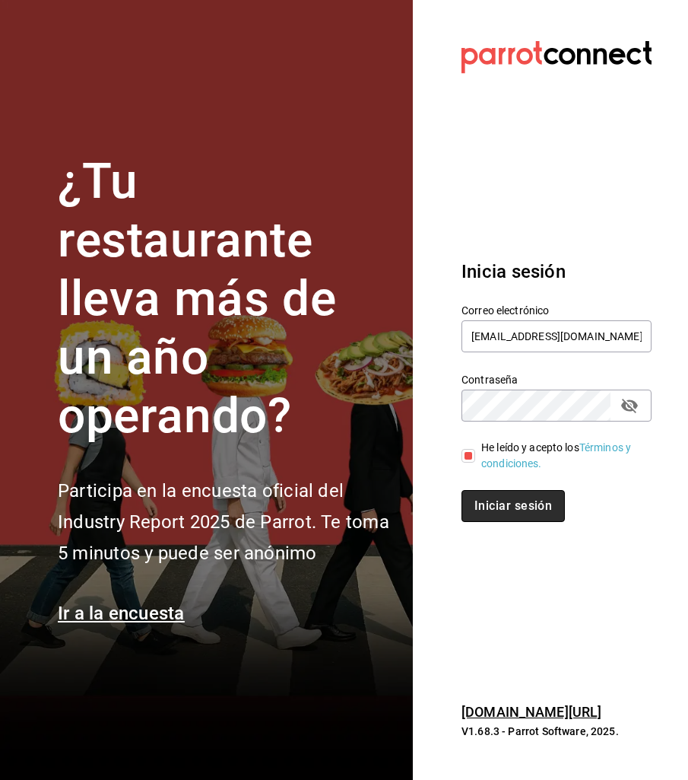
click at [484, 504] on button "Iniciar sesión" at bounding box center [513, 506] width 103 height 32
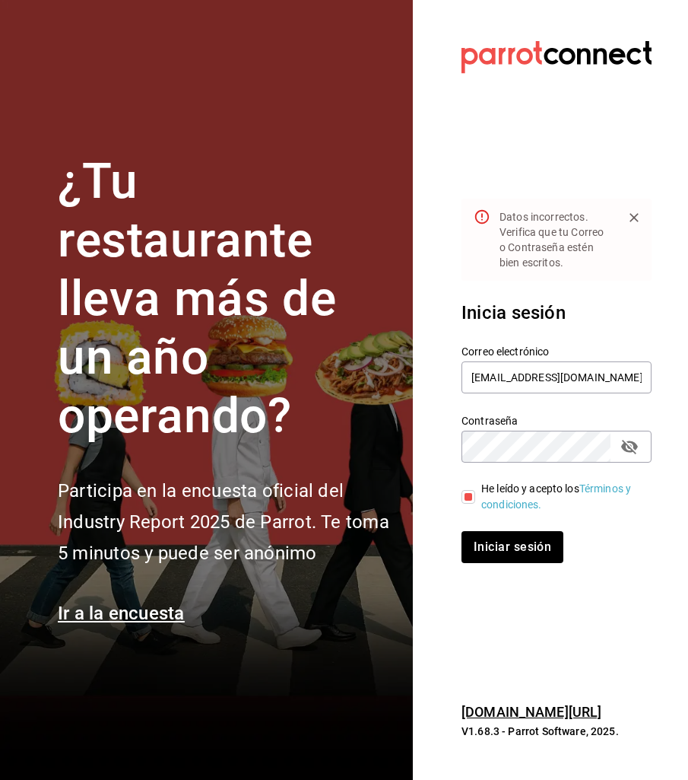
click at [630, 451] on icon "passwordField" at bounding box center [629, 447] width 17 height 14
click at [520, 547] on button "Iniciar sesión" at bounding box center [513, 547] width 103 height 32
